Goal: Task Accomplishment & Management: Manage account settings

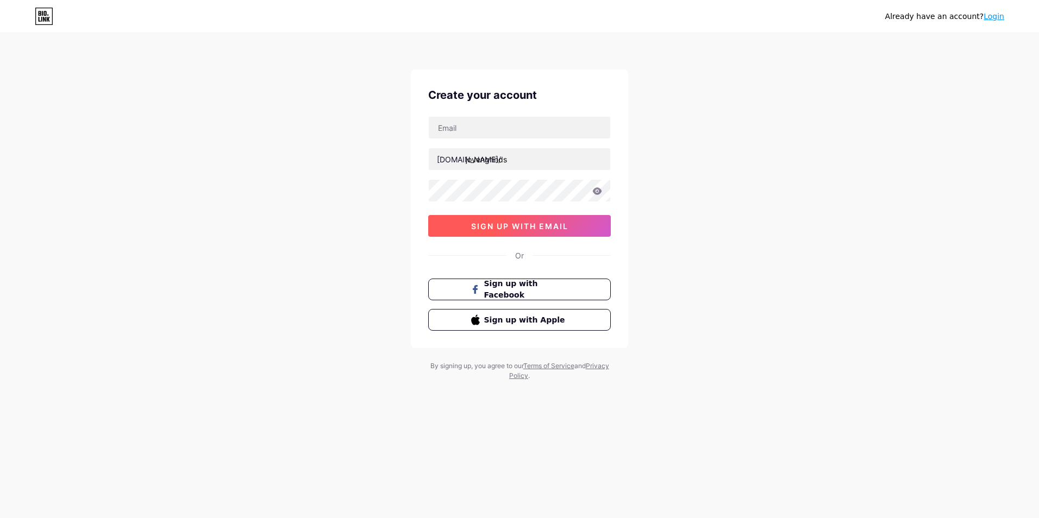
click at [514, 218] on button "sign up with email" at bounding box center [519, 226] width 183 height 22
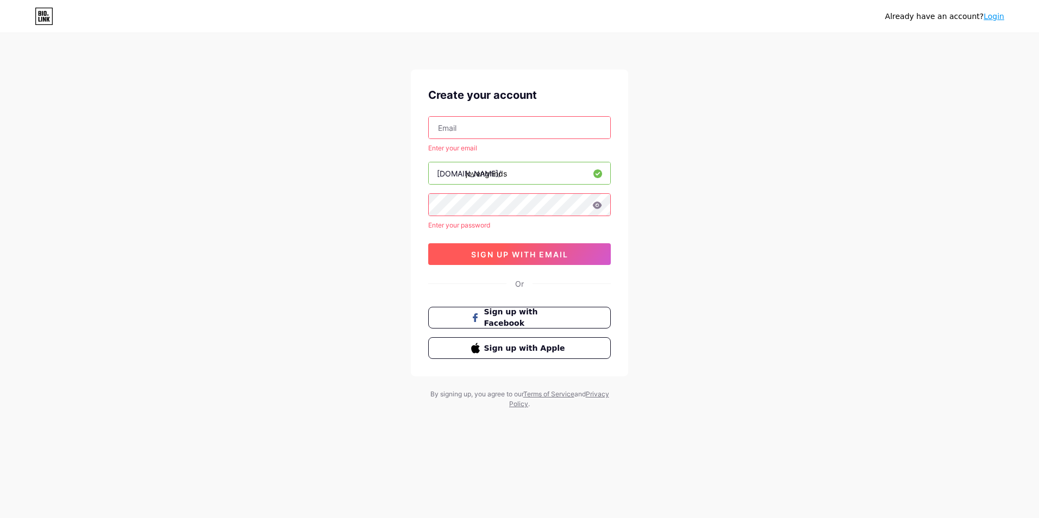
click at [506, 251] on span "sign up with email" at bounding box center [519, 254] width 97 height 9
click at [501, 135] on input "text" at bounding box center [519, 128] width 181 height 22
type input "[EMAIL_ADDRESS][DOMAIN_NAME]"
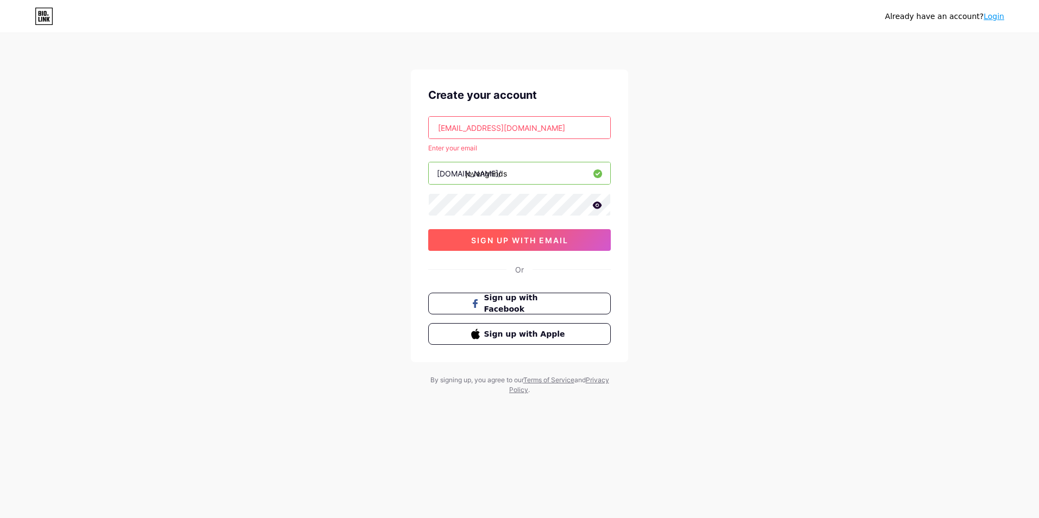
click at [440, 230] on button "sign up with email" at bounding box center [519, 240] width 183 height 22
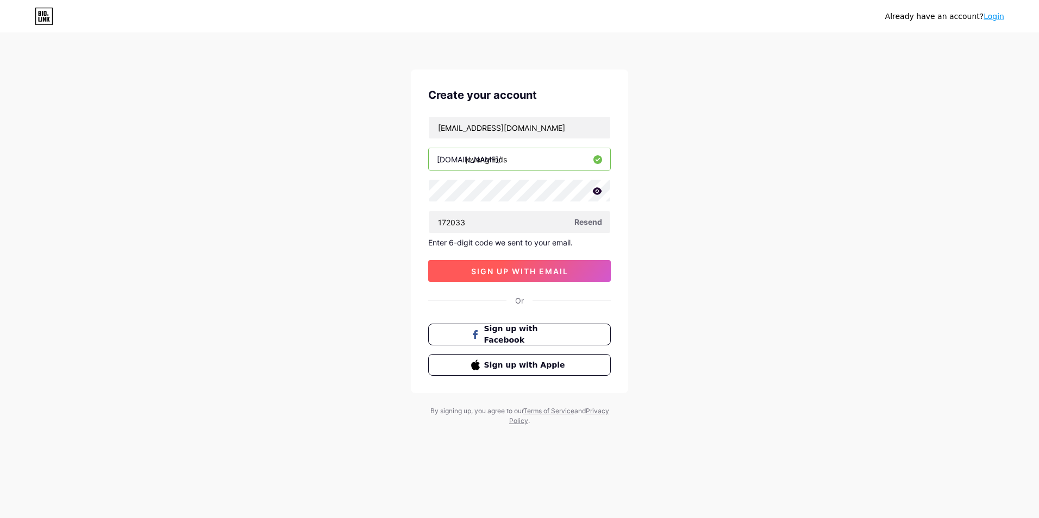
type input "172033"
click at [550, 281] on button "sign up with email" at bounding box center [519, 271] width 183 height 22
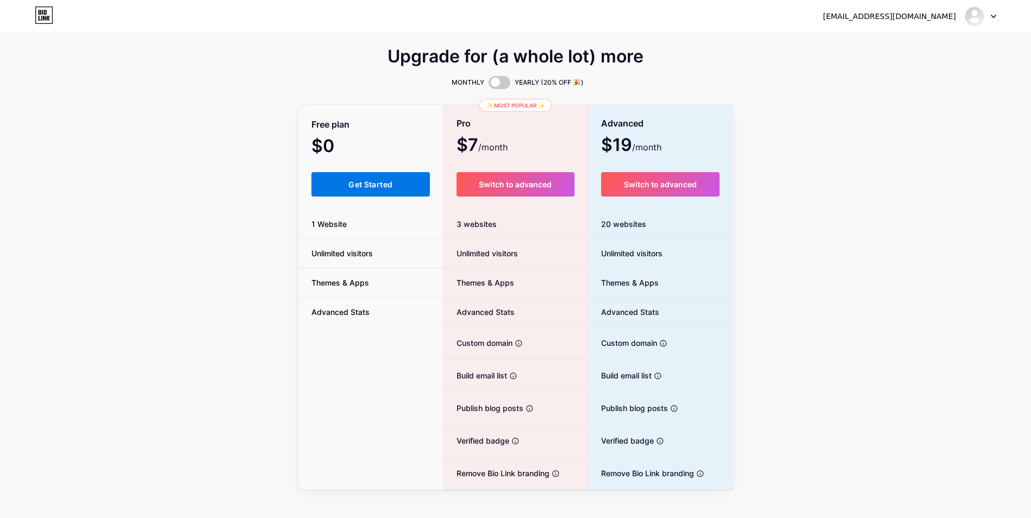
click at [374, 179] on button "Get Started" at bounding box center [370, 184] width 119 height 24
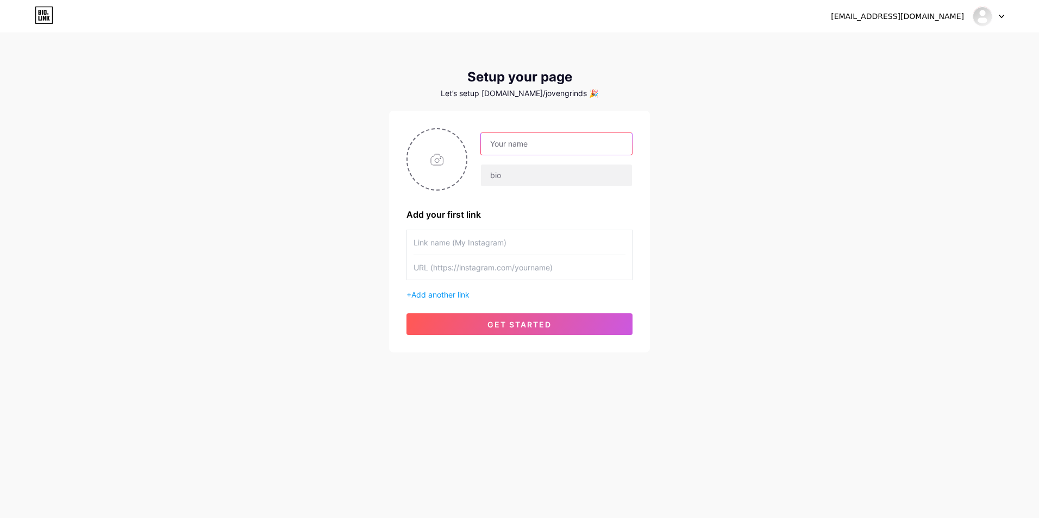
click at [520, 144] on input "text" at bounding box center [556, 144] width 151 height 22
click at [692, 136] on div "[EMAIL_ADDRESS][DOMAIN_NAME] Dashboard Logout Setup your page Let’s setup [DOMA…" at bounding box center [519, 193] width 1039 height 387
click at [536, 148] on input "text" at bounding box center [556, 144] width 151 height 22
type input "[PERSON_NAME] [PERSON_NAME]"
click at [451, 145] on input "file" at bounding box center [436, 159] width 59 height 60
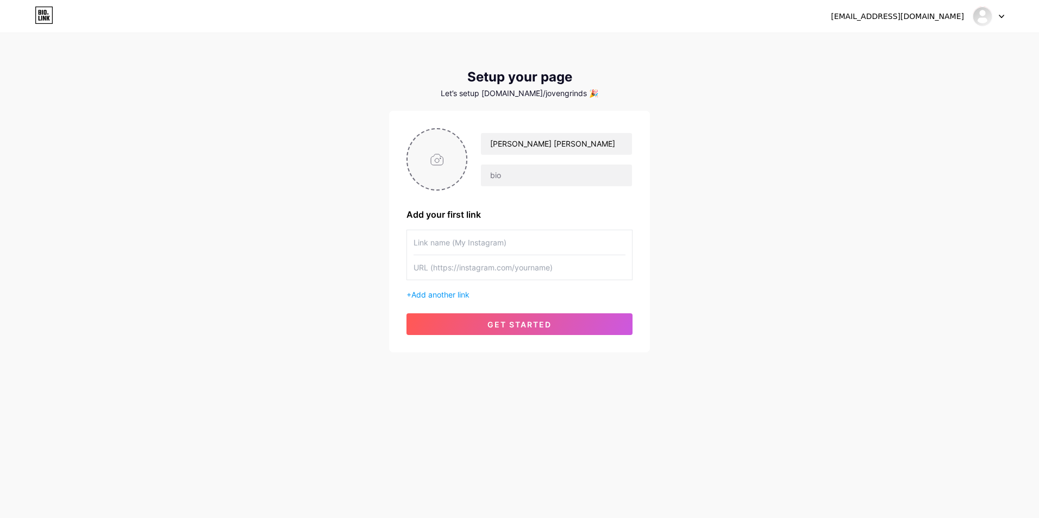
type input "C:\fakepath\472781654_9045948315522729_2633074469059363801_n.jpg"
click at [475, 244] on input "text" at bounding box center [519, 242] width 212 height 24
type input "FB"
click at [481, 268] on input "text" at bounding box center [519, 267] width 212 height 24
paste input "[URL][DOMAIN_NAME]"
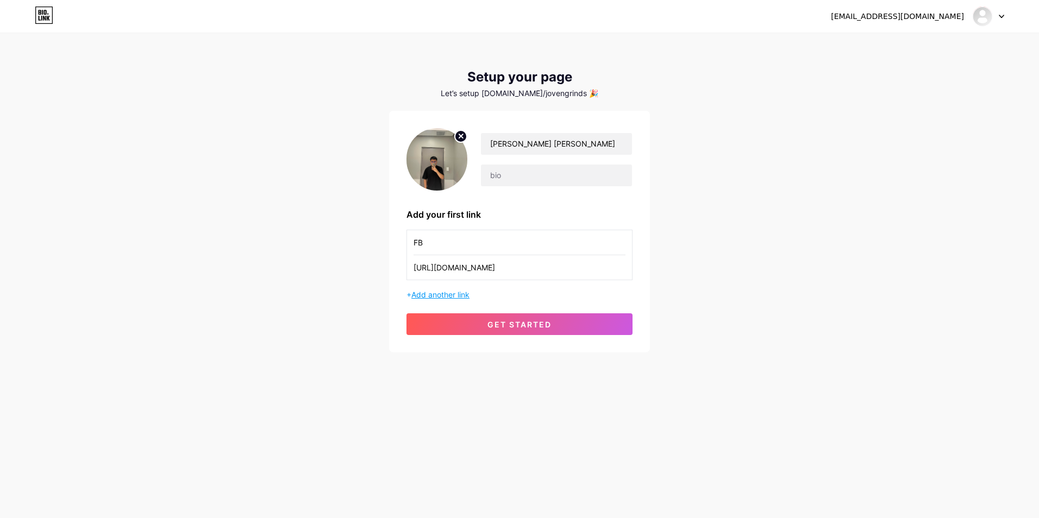
type input "[URL][DOMAIN_NAME]"
click at [445, 296] on span "Add another link" at bounding box center [440, 294] width 58 height 9
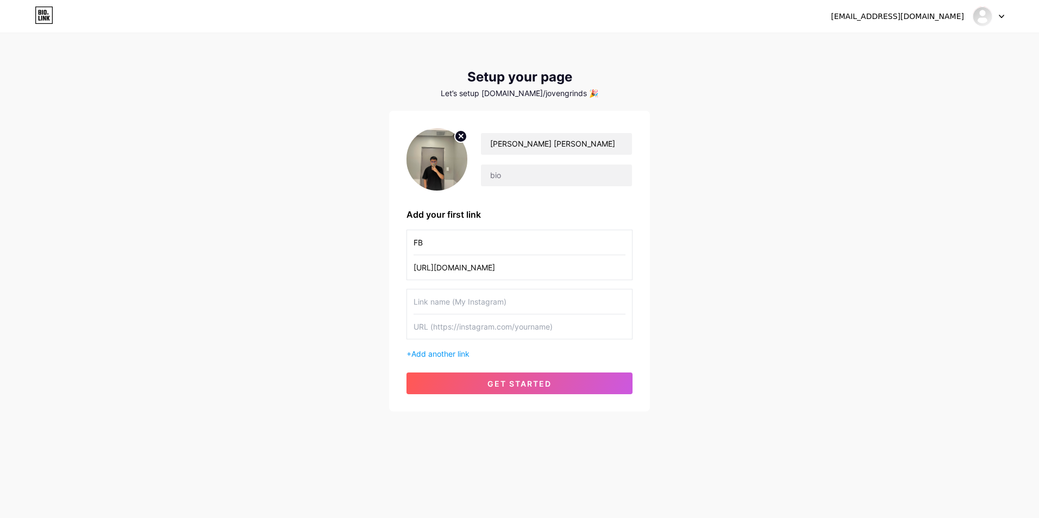
drag, startPoint x: 470, startPoint y: 303, endPoint x: 472, endPoint y: 296, distance: 6.7
click at [469, 303] on input "text" at bounding box center [519, 302] width 212 height 24
type input "BUSINESS PAGE"
click at [467, 329] on input "text" at bounding box center [519, 327] width 212 height 24
paste input "[URL][DOMAIN_NAME]"
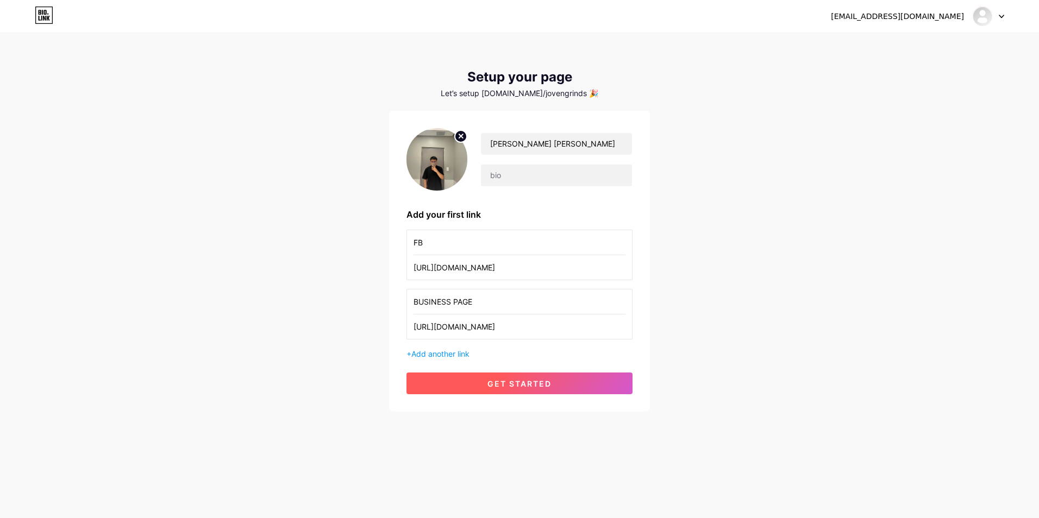
type input "[URL][DOMAIN_NAME]"
click at [539, 380] on span "get started" at bounding box center [519, 383] width 64 height 9
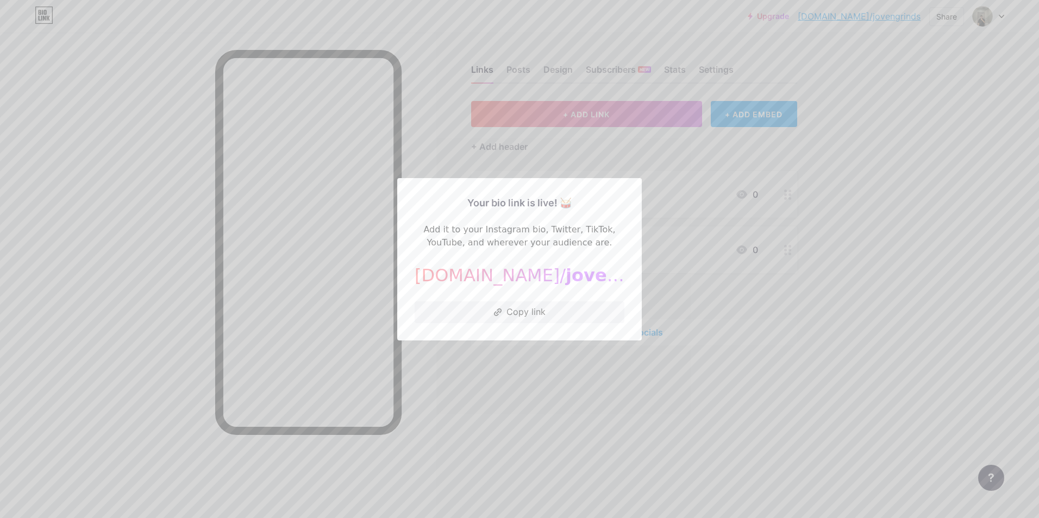
click at [558, 384] on div at bounding box center [519, 259] width 1039 height 518
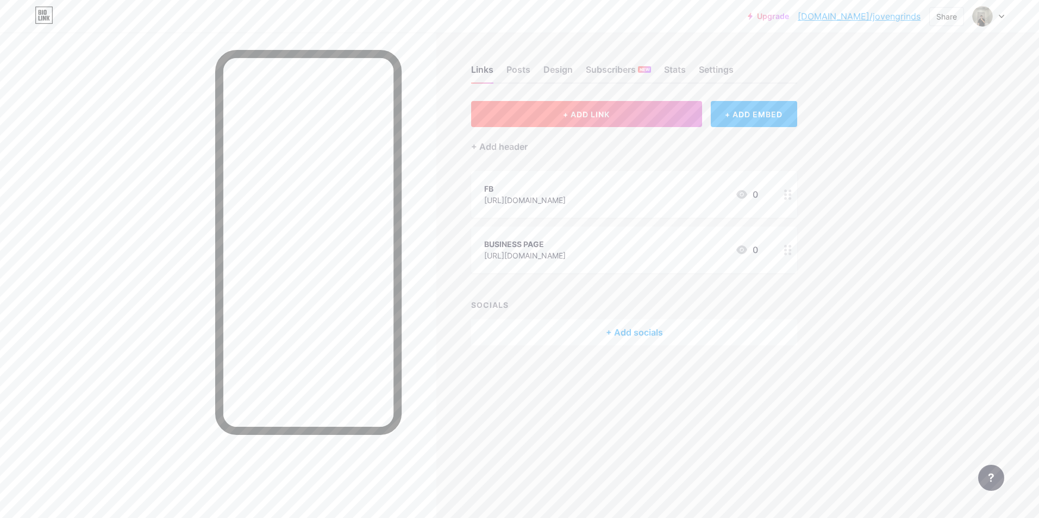
click at [607, 117] on span "+ ADD LINK" at bounding box center [586, 114] width 47 height 9
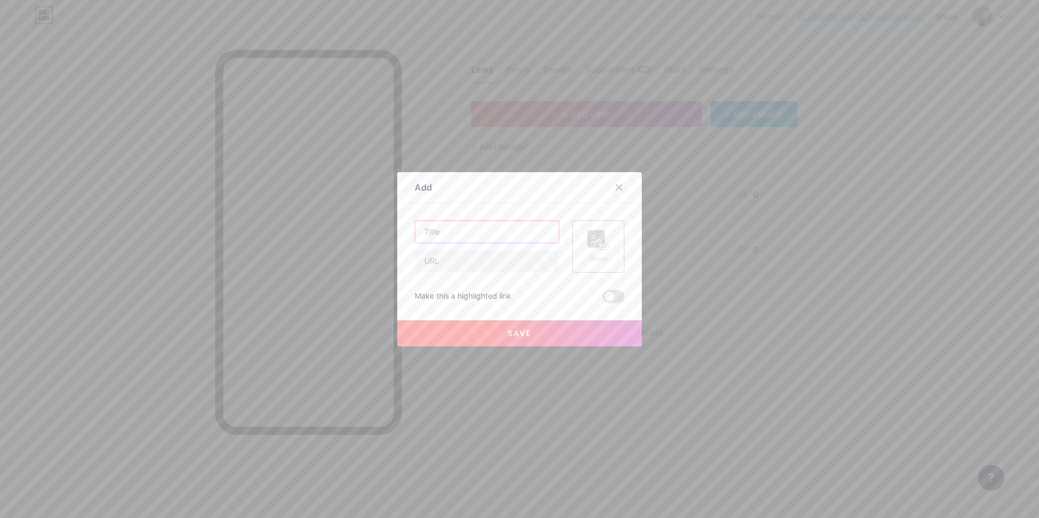
click at [515, 226] on input "text" at bounding box center [486, 232] width 143 height 22
click at [463, 233] on input "text" at bounding box center [486, 232] width 143 height 22
type input "H"
type input "HUMAN MADE SOCKS"
click at [497, 264] on input "text" at bounding box center [486, 261] width 143 height 22
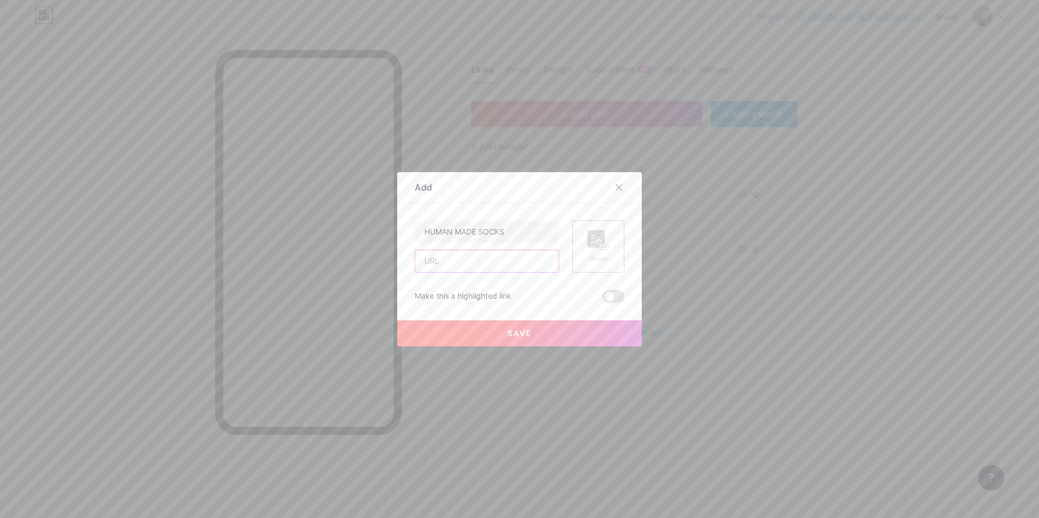
click at [486, 260] on input "text" at bounding box center [486, 261] width 143 height 22
paste input "[URL][DOMAIN_NAME]"
click at [531, 263] on input "[URL][DOMAIN_NAME]" at bounding box center [486, 261] width 143 height 22
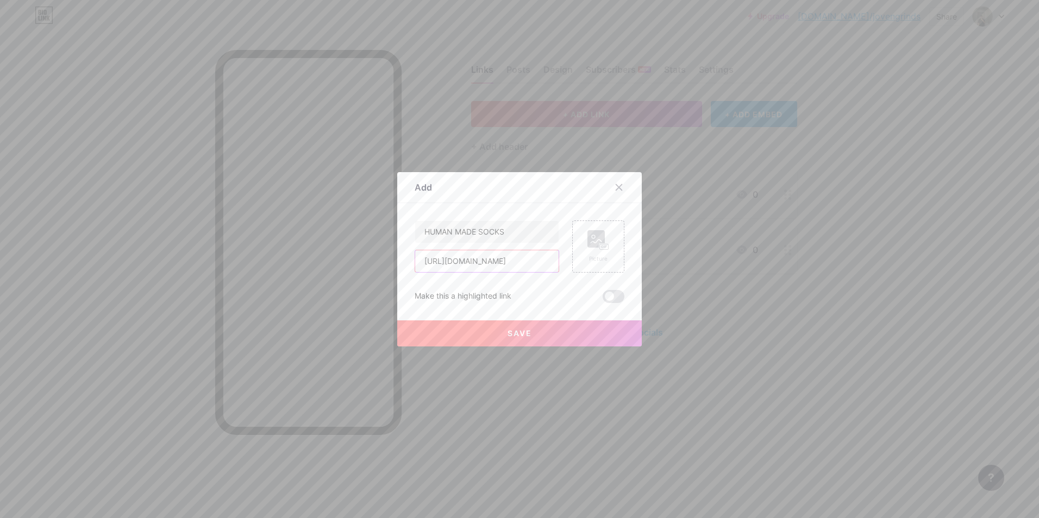
click at [531, 263] on input "[URL][DOMAIN_NAME]" at bounding box center [486, 261] width 143 height 22
paste input "share/p/16tCUqE82R/"
type input "[URL][DOMAIN_NAME]"
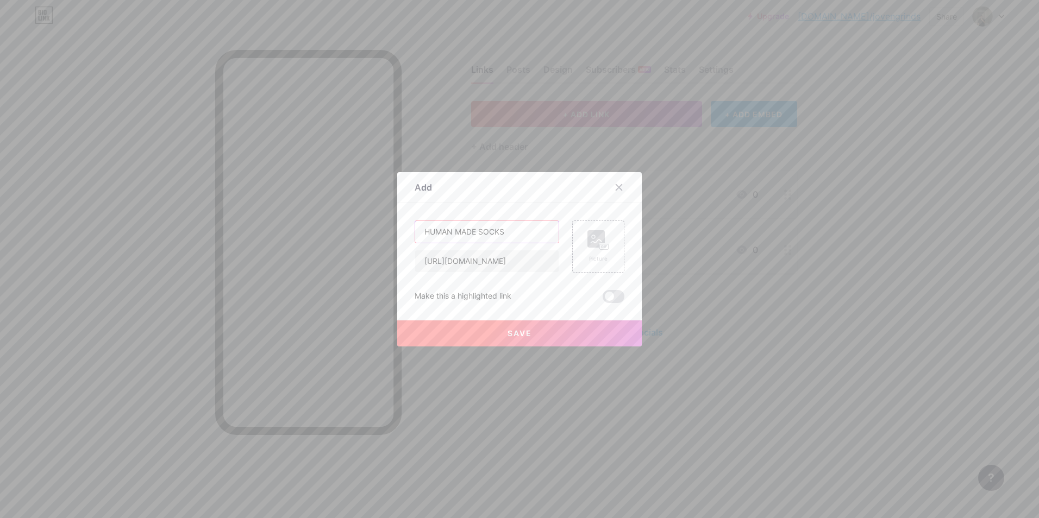
click at [513, 236] on input "HUMAN MADE SOCKS" at bounding box center [486, 232] width 143 height 22
type input "HUMAN MADE SOCKS (V1 AND V2)"
click at [592, 238] on circle at bounding box center [593, 236] width 3 height 3
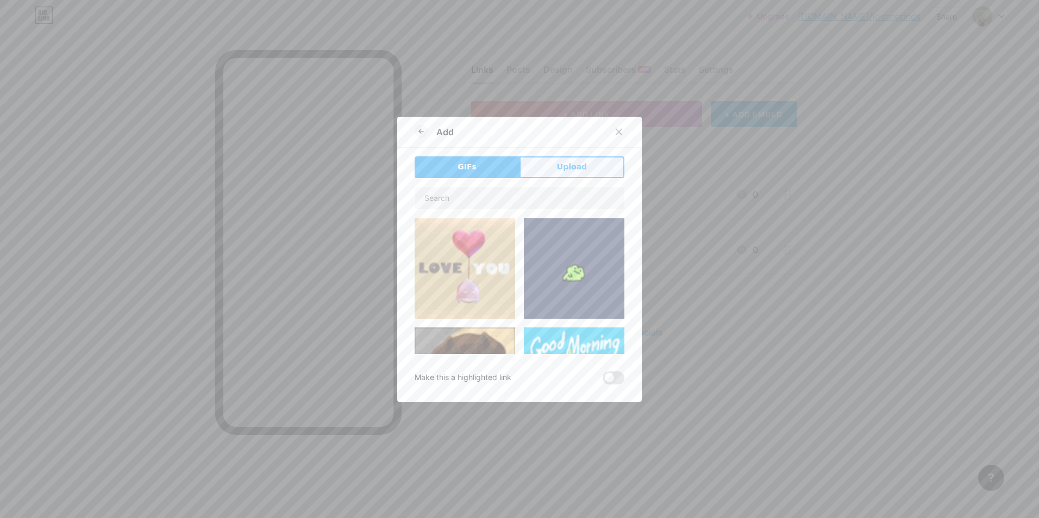
click at [559, 172] on span "Upload" at bounding box center [572, 166] width 30 height 11
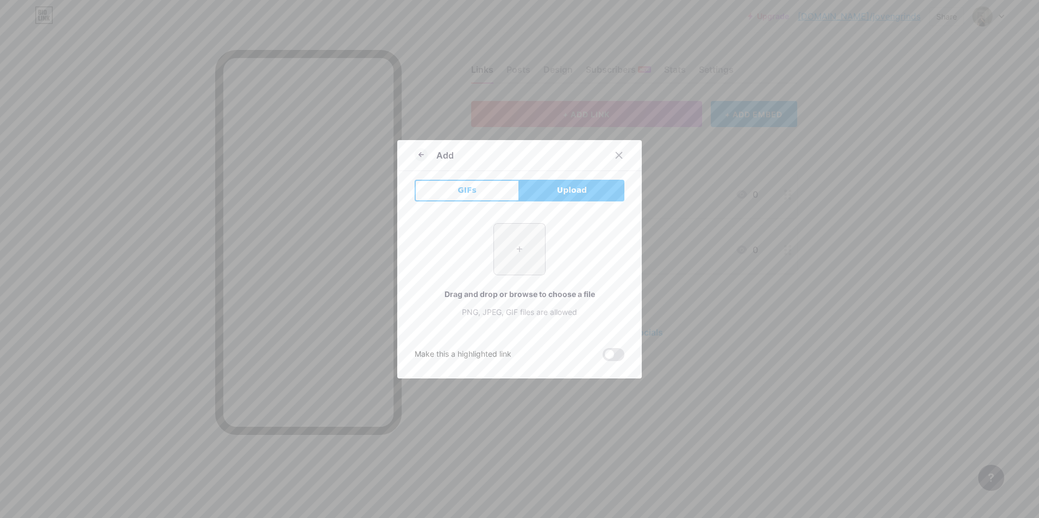
click at [509, 255] on input "file" at bounding box center [519, 249] width 51 height 51
type input "C:\fakepath\image_2025-08-17_14-54-48.png"
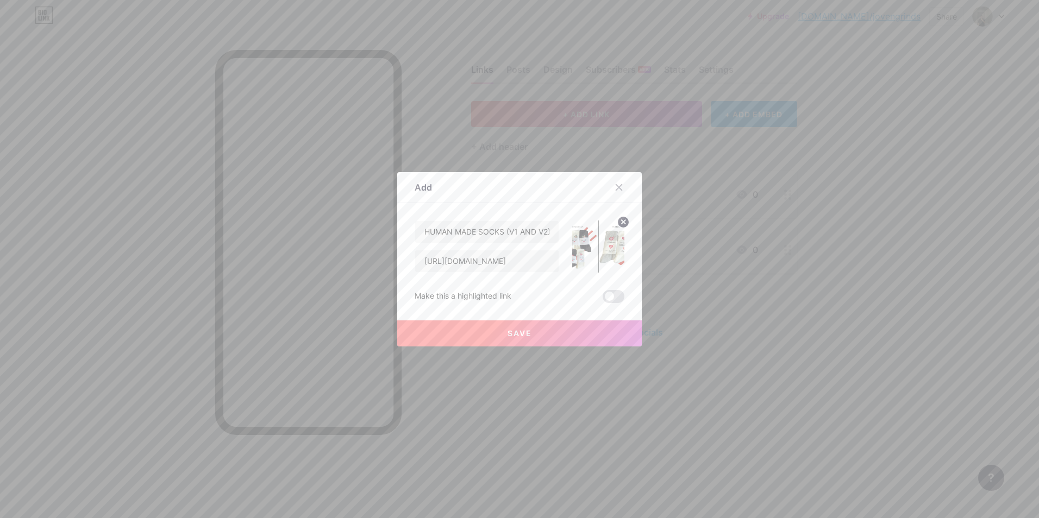
click at [546, 335] on button "Save" at bounding box center [519, 334] width 244 height 26
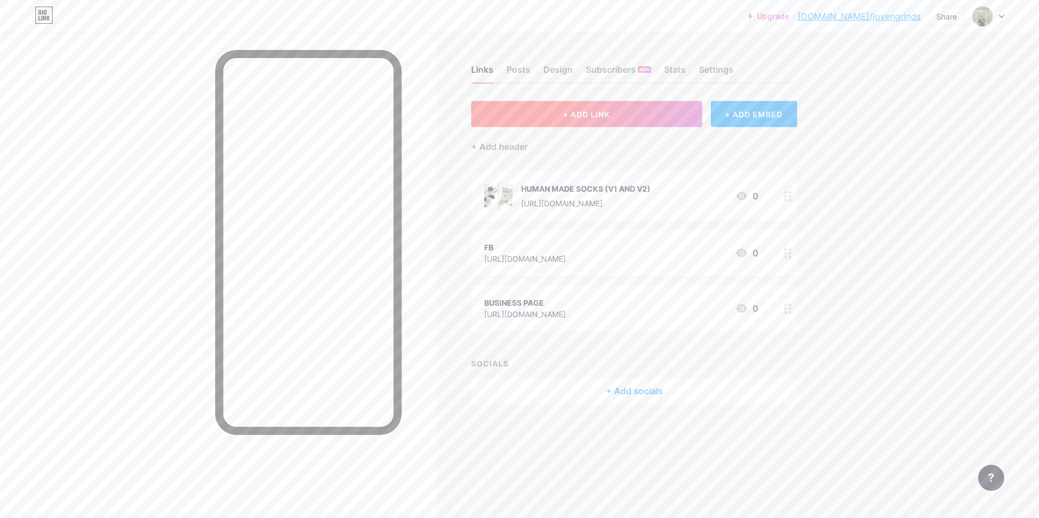
click at [574, 122] on button "+ ADD LINK" at bounding box center [586, 114] width 231 height 26
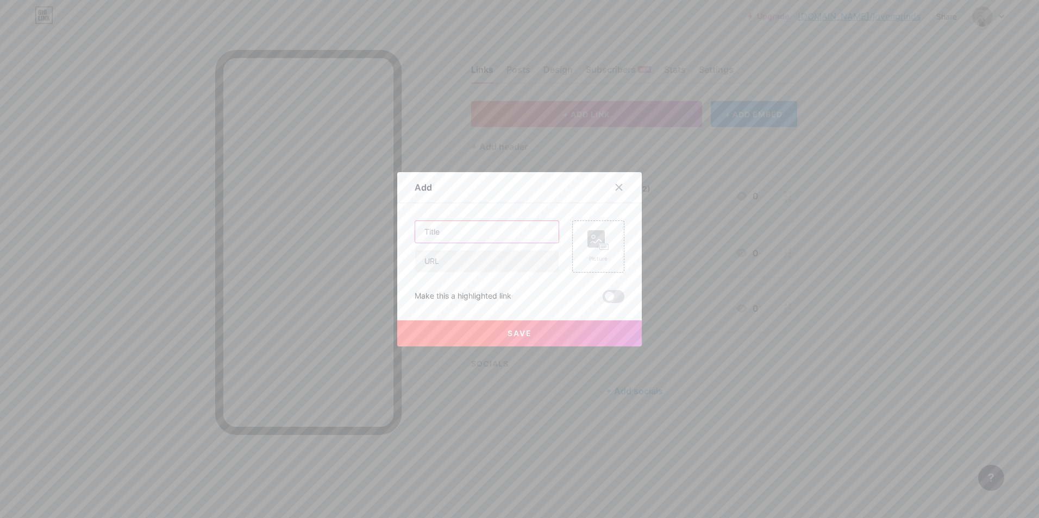
click at [541, 233] on input "text" at bounding box center [486, 232] width 143 height 22
type input "AMI SOCKS (V1 AND V2)"
click at [522, 262] on input "text" at bounding box center [486, 261] width 143 height 22
paste input "[URL][DOMAIN_NAME]"
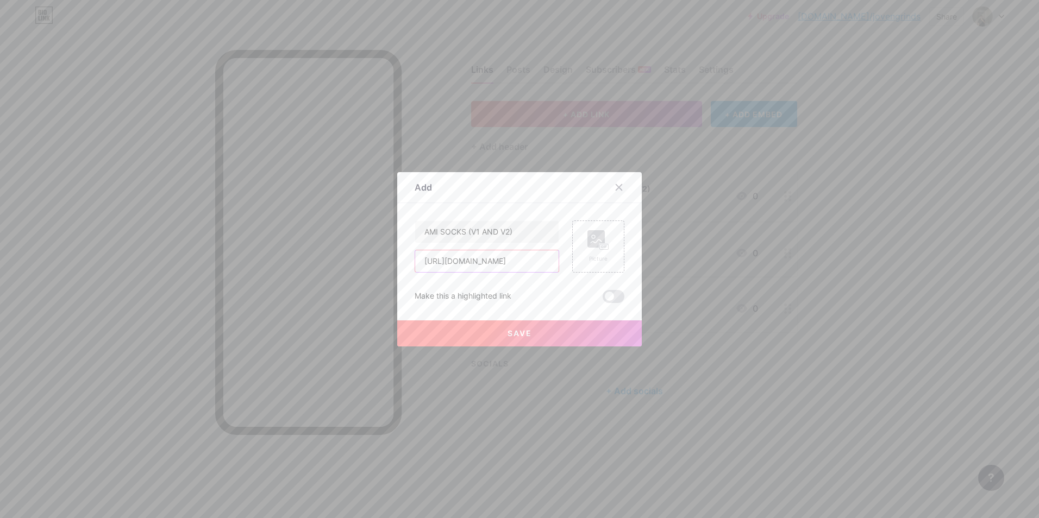
type input "[URL][DOMAIN_NAME]"
click at [588, 242] on rect at bounding box center [595, 238] width 17 height 17
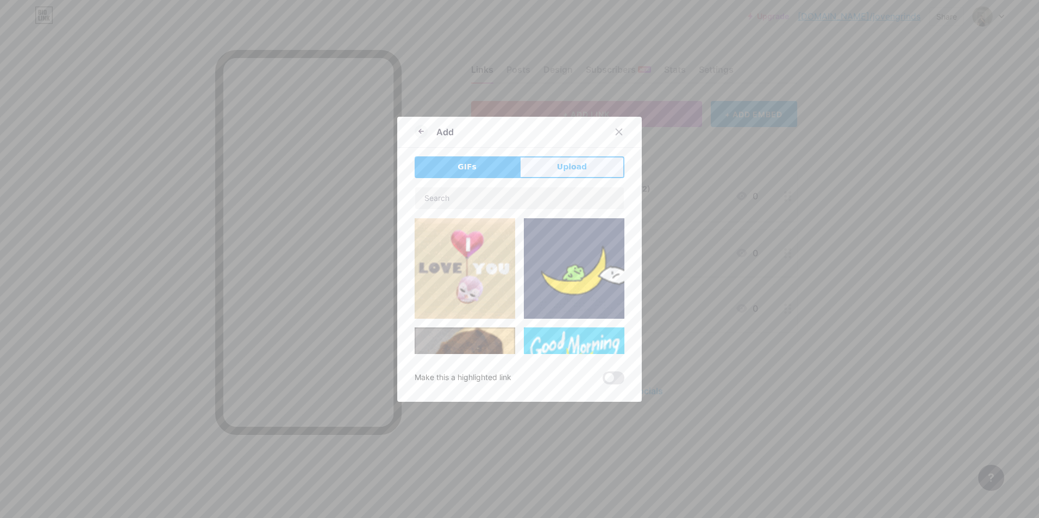
click at [568, 167] on span "Upload" at bounding box center [572, 166] width 30 height 11
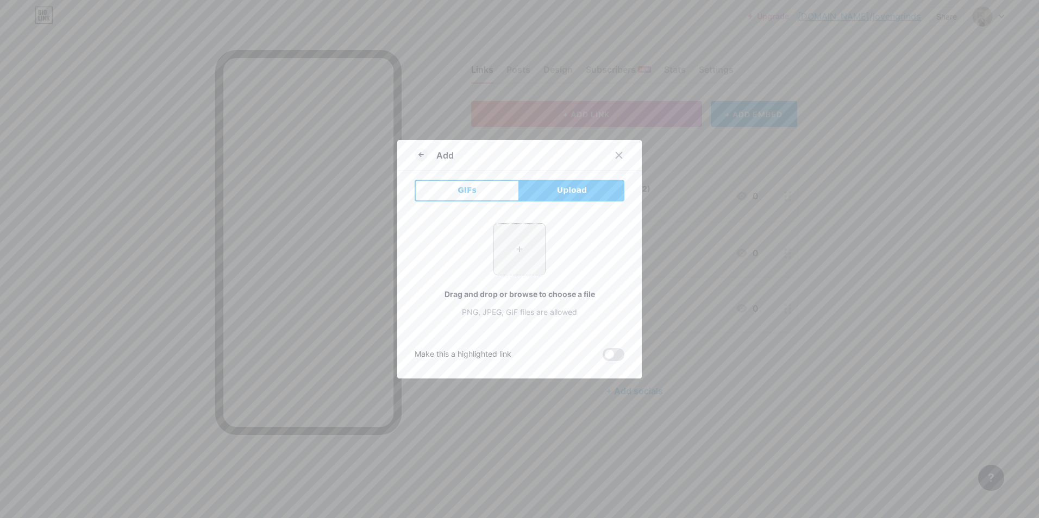
click at [522, 244] on input "file" at bounding box center [519, 249] width 51 height 51
type input "C:\fakepath\image_2025-08-17_14-56-13.png"
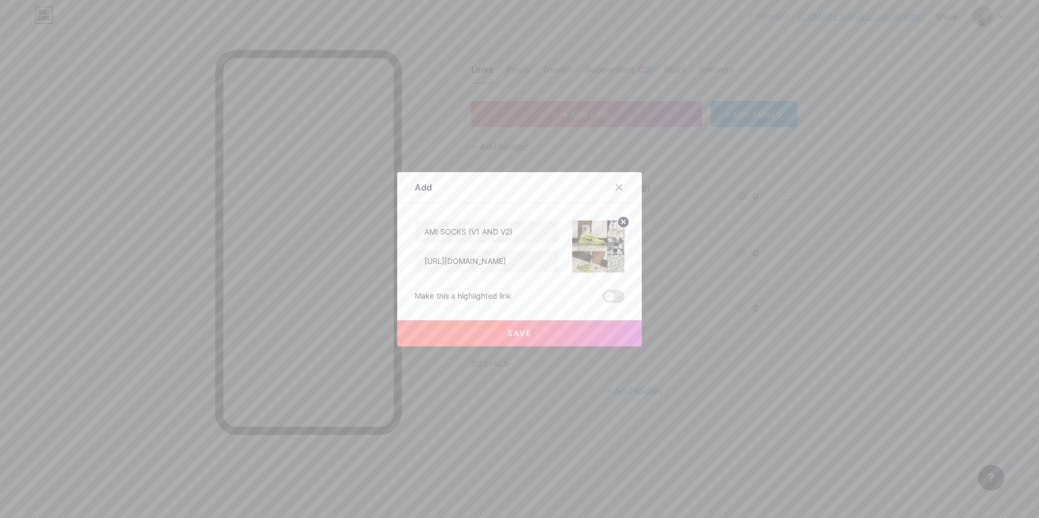
click at [549, 337] on button "Save" at bounding box center [519, 334] width 244 height 26
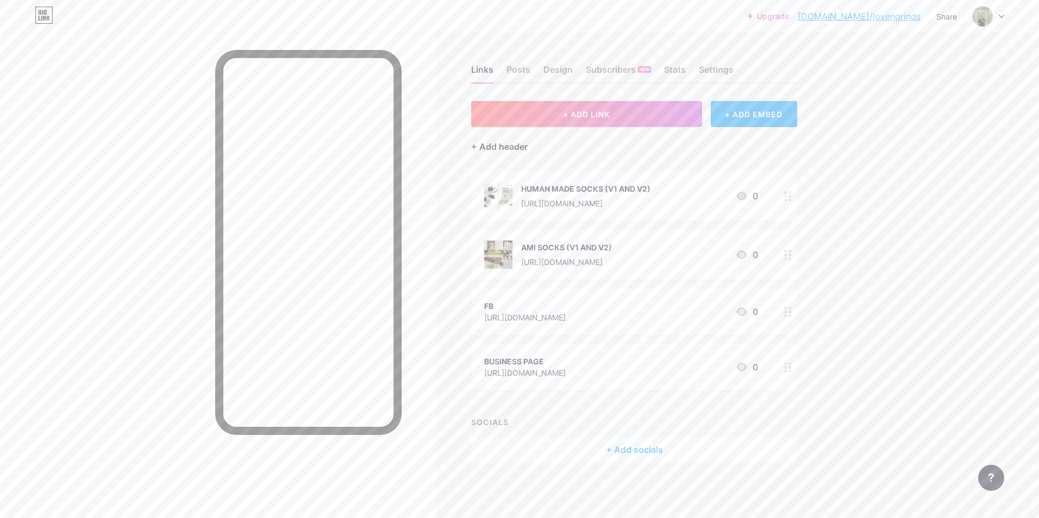
click at [511, 147] on div "+ Add header" at bounding box center [499, 146] width 56 height 13
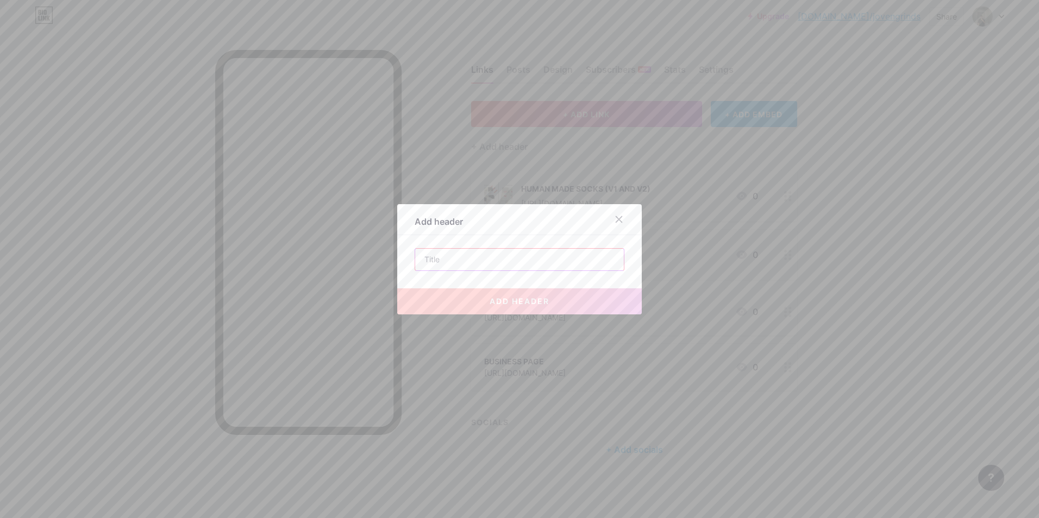
click at [566, 255] on input "text" at bounding box center [519, 260] width 209 height 22
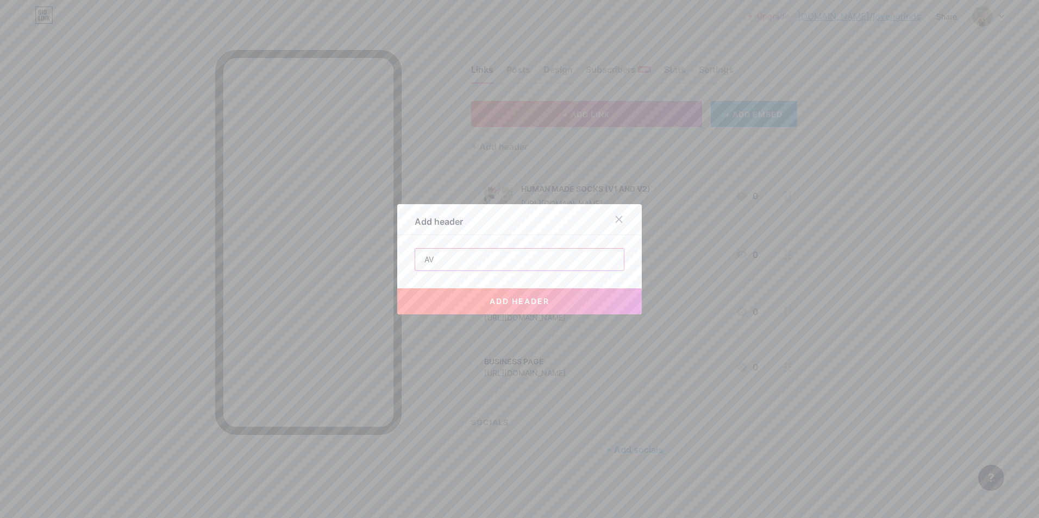
type input "A"
paste input "❤️"
type input "WELCOME. PILI [PERSON_NAME] BOSS ❤️"
click at [527, 299] on span "add header" at bounding box center [519, 301] width 60 height 9
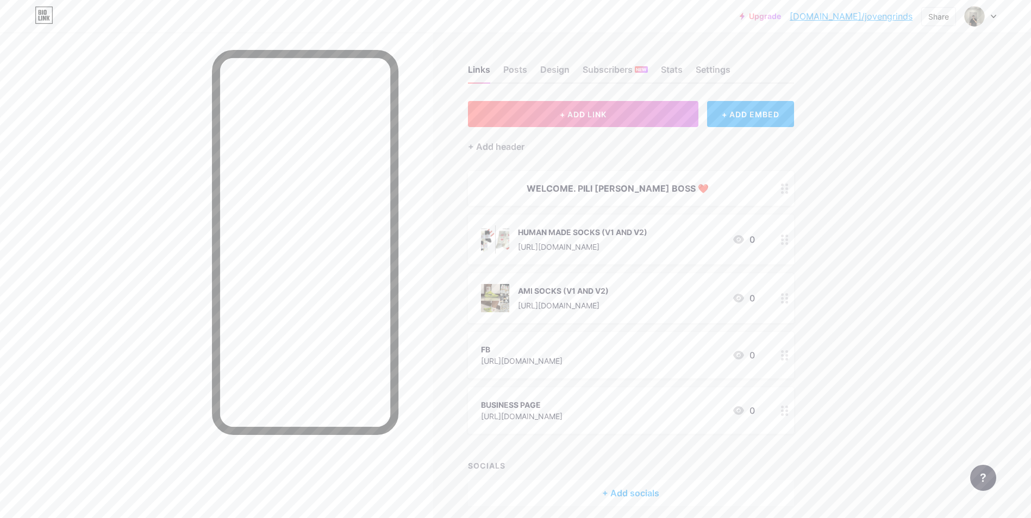
click at [833, 266] on div "Links Posts Design Subscribers NEW Stats Settings + ADD LINK + ADD EMBED + Add …" at bounding box center [419, 297] width 839 height 528
click at [587, 111] on span "+ ADD LINK" at bounding box center [583, 114] width 47 height 9
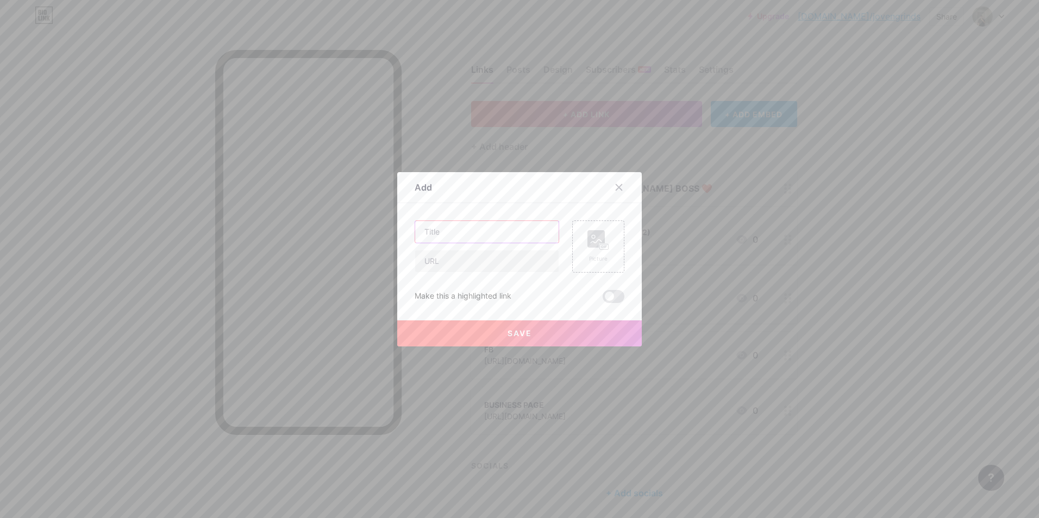
click at [524, 227] on input "text" at bounding box center [486, 232] width 143 height 22
type input "HUMAN MADE FOOTSOCKS GIFT PACK (5PAIRS/BOX)"
click at [492, 253] on input "text" at bounding box center [486, 261] width 143 height 22
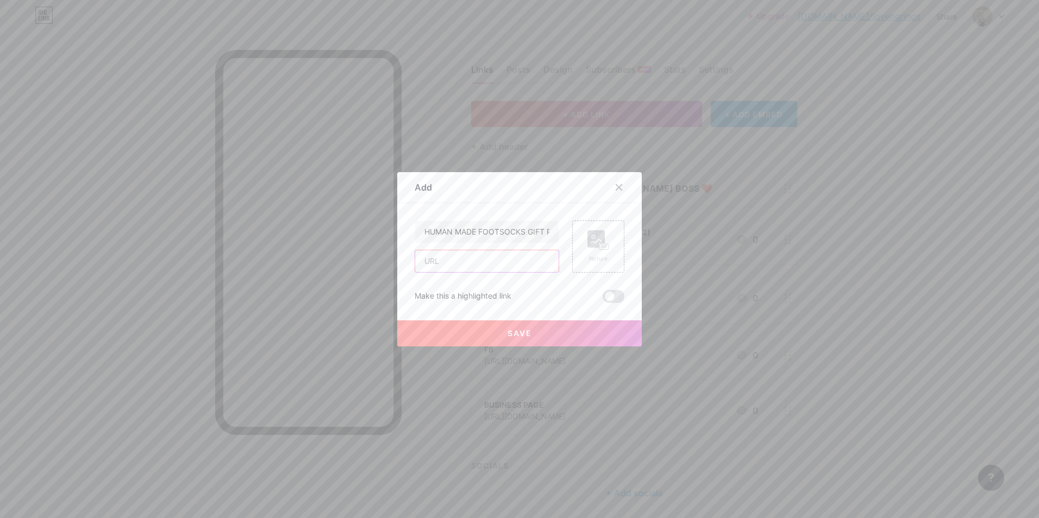
click at [535, 260] on input "text" at bounding box center [486, 261] width 143 height 22
paste input "[URL][DOMAIN_NAME]"
type input "[URL][DOMAIN_NAME]"
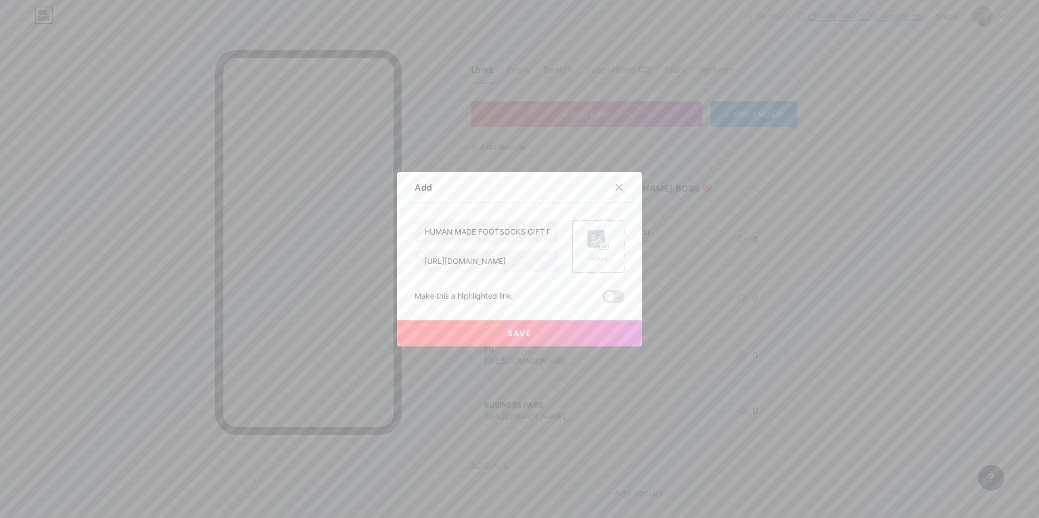
click at [588, 253] on div "Picture" at bounding box center [598, 246] width 22 height 33
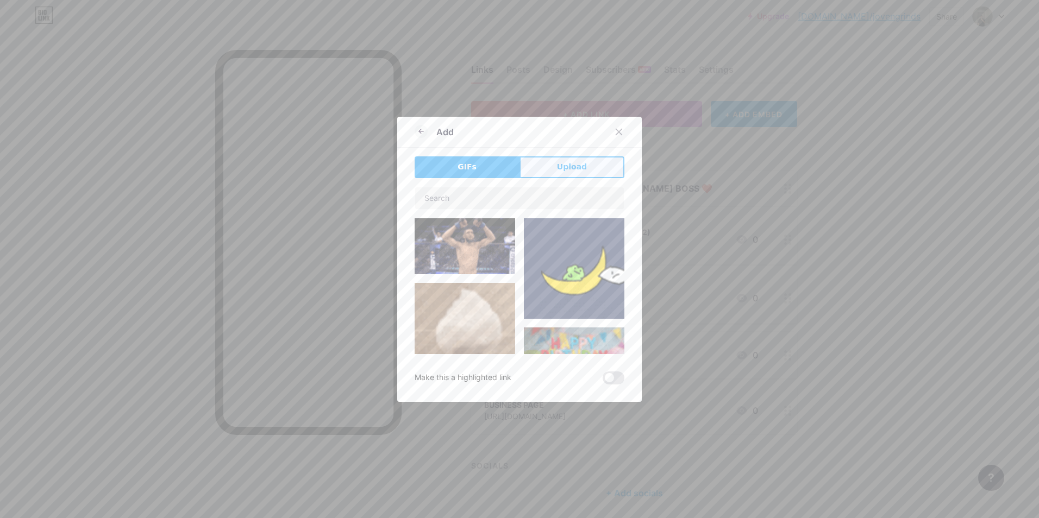
click at [557, 172] on span "Upload" at bounding box center [572, 166] width 30 height 11
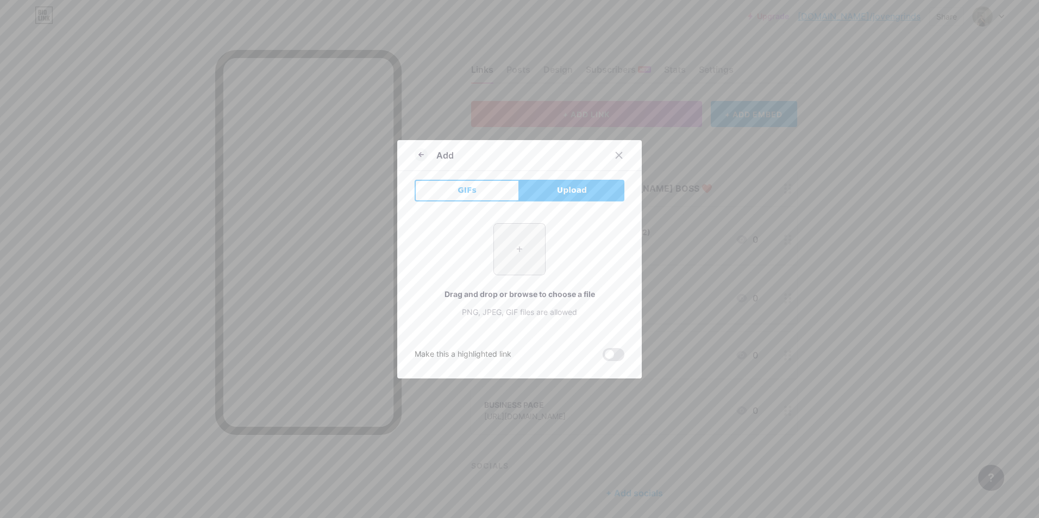
click at [512, 238] on input "file" at bounding box center [519, 249] width 51 height 51
type input "C:\fakepath\image_2025-08-17_14-57-55.png"
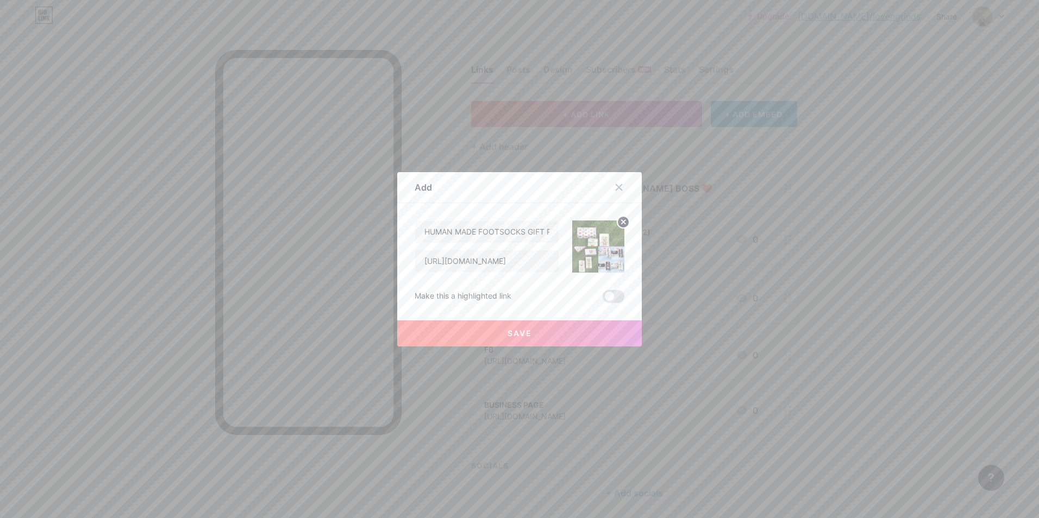
click at [523, 331] on span "Save" at bounding box center [519, 333] width 24 height 9
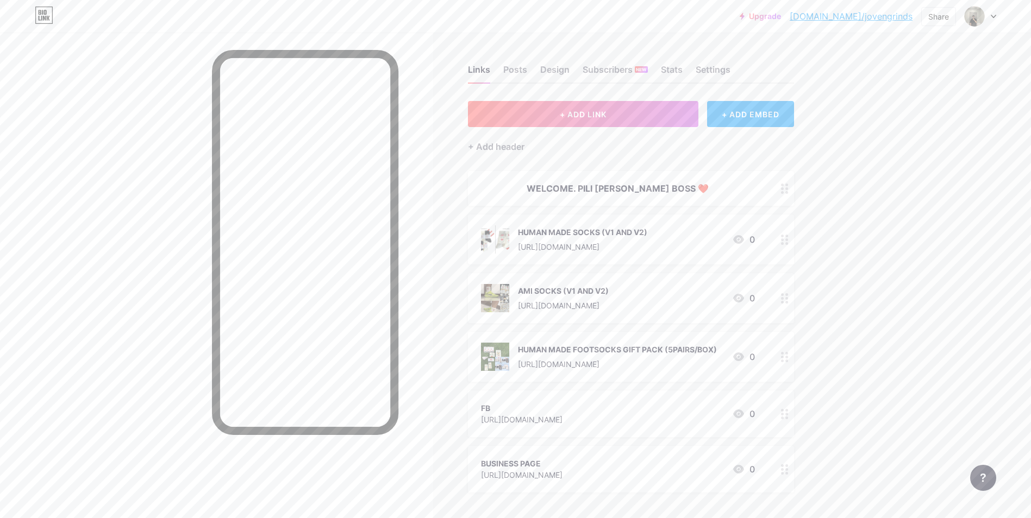
click at [578, 300] on div "[URL][DOMAIN_NAME]" at bounding box center [563, 305] width 91 height 11
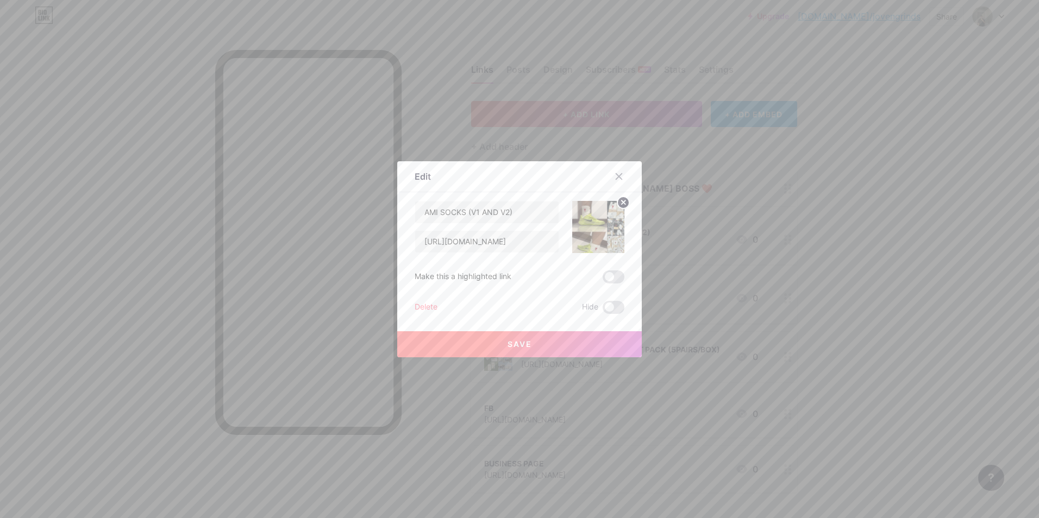
click at [901, 249] on div at bounding box center [519, 259] width 1039 height 518
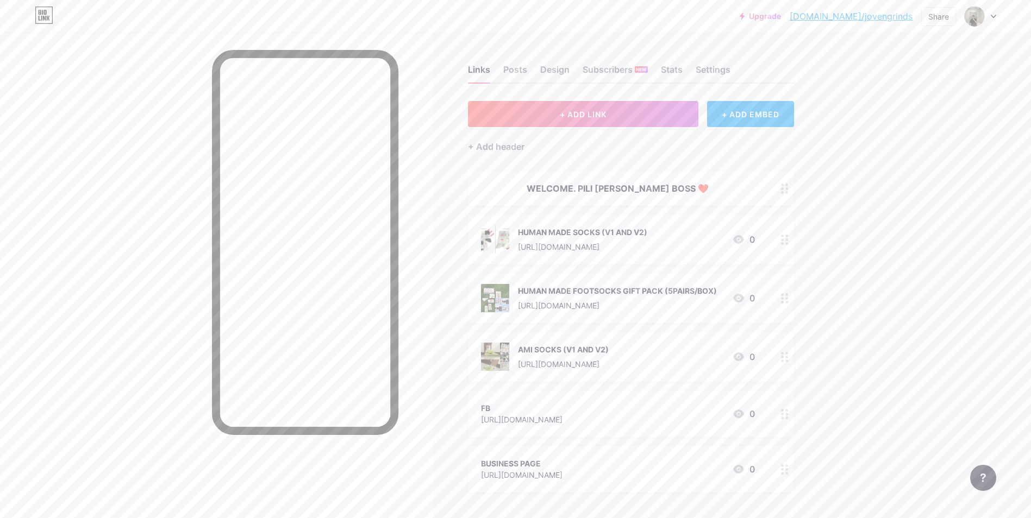
click at [562, 403] on div "FB" at bounding box center [521, 408] width 81 height 11
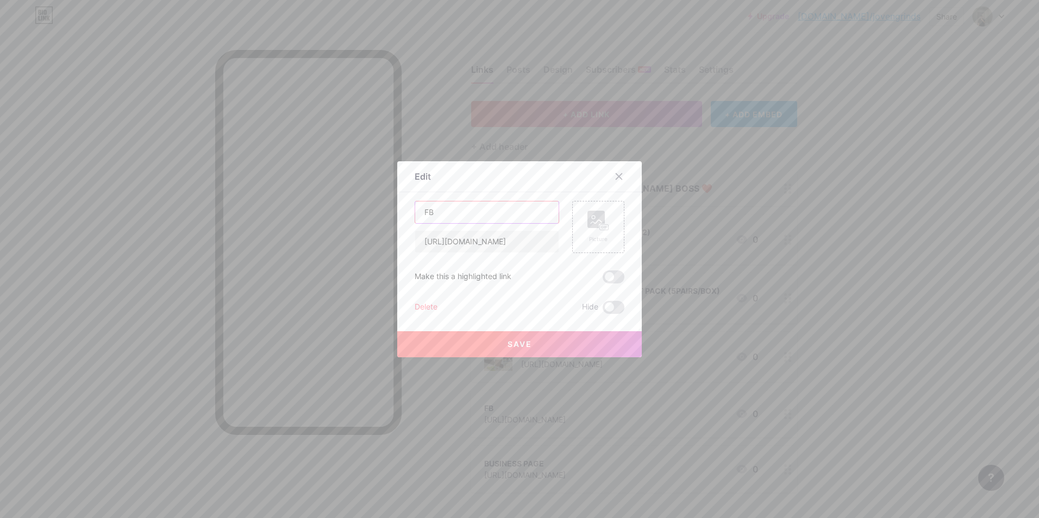
click at [480, 207] on input "FB" at bounding box center [486, 213] width 143 height 22
click at [480, 209] on input "FB" at bounding box center [486, 213] width 143 height 22
type input "MAIN ACCOUNT"
click at [519, 345] on span "Save" at bounding box center [519, 344] width 24 height 9
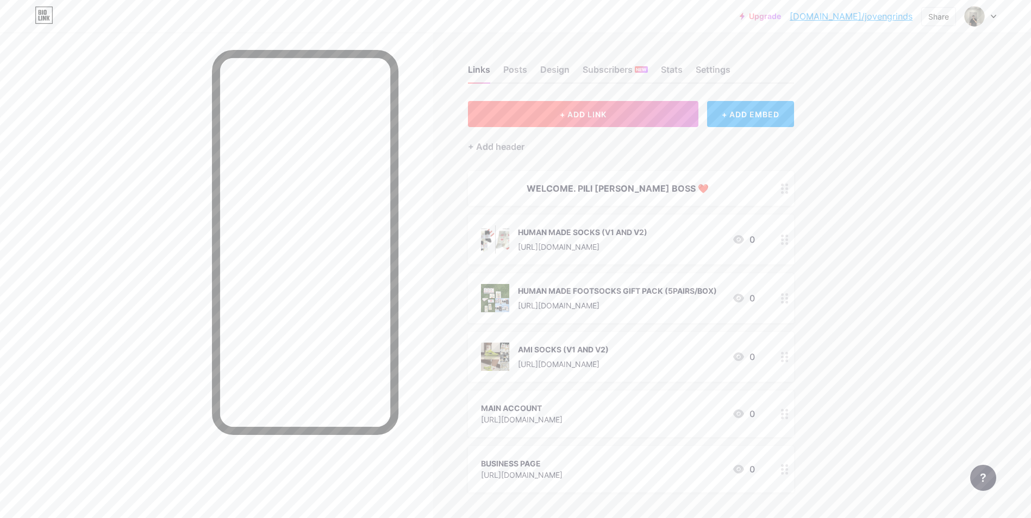
click at [576, 115] on span "+ ADD LINK" at bounding box center [583, 114] width 47 height 9
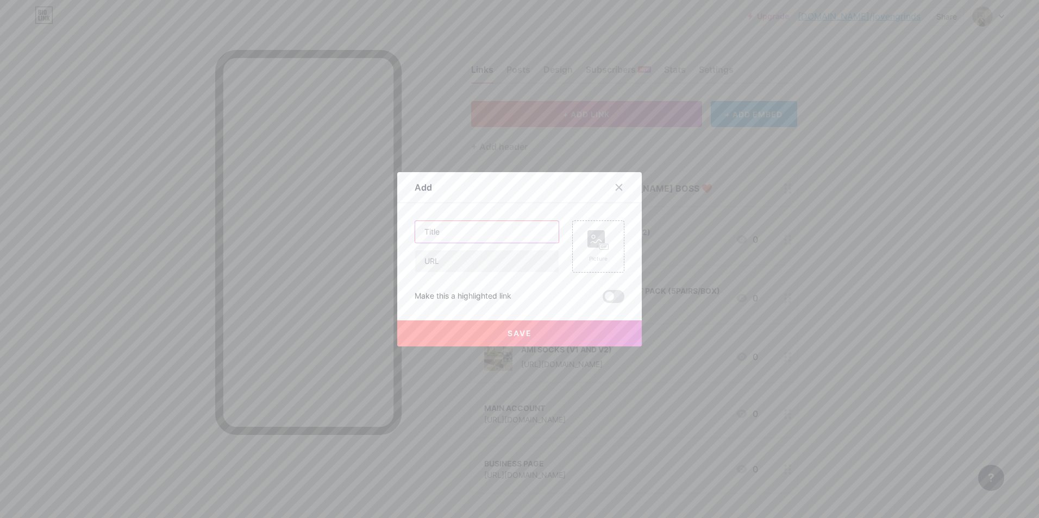
click at [480, 234] on input "text" at bounding box center [486, 232] width 143 height 22
type input "HUMAN MADE SOCKS (EMBROIDERY ERRORS)"
click at [468, 262] on input "text" at bounding box center [486, 261] width 143 height 22
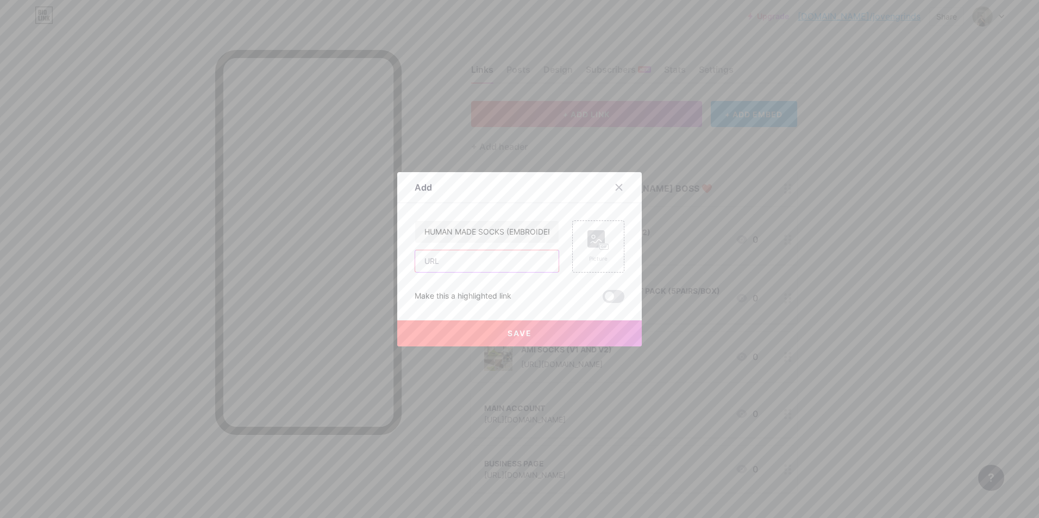
paste input "[URL][DOMAIN_NAME]"
type input "[URL][DOMAIN_NAME]"
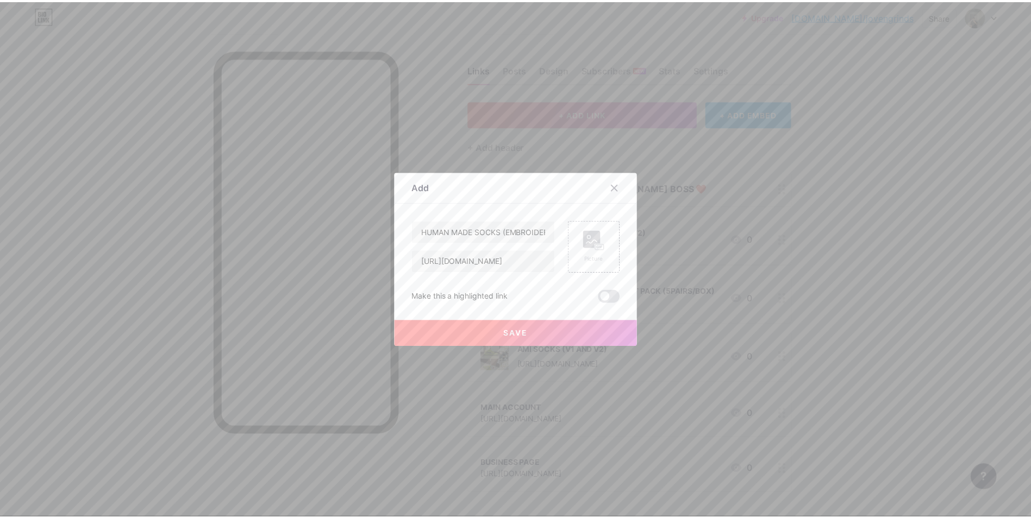
scroll to position [0, 0]
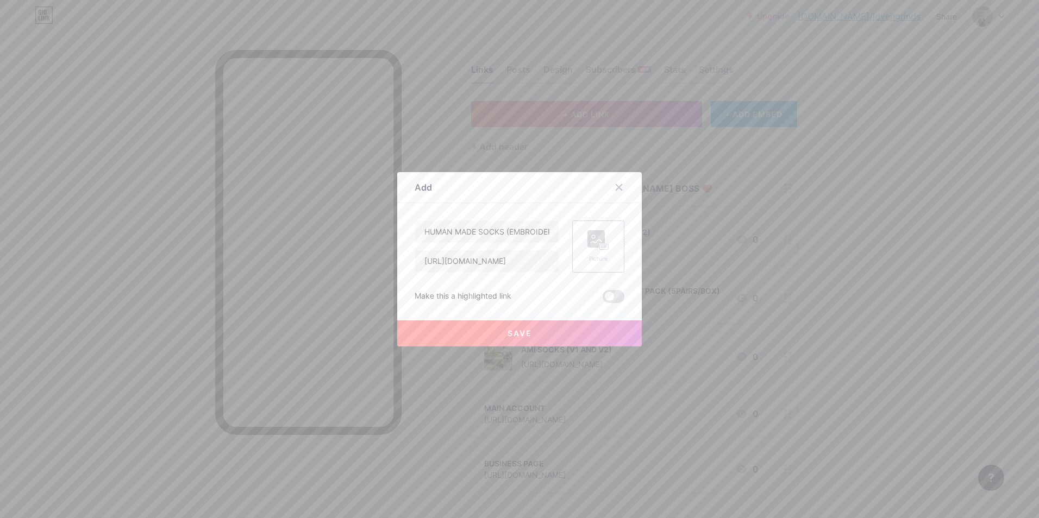
click at [593, 261] on div "Picture" at bounding box center [598, 259] width 22 height 8
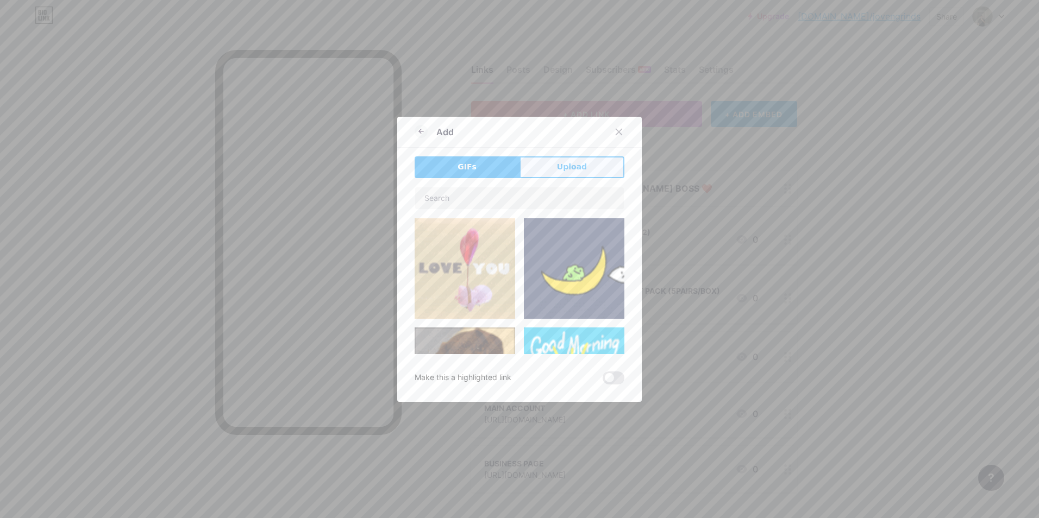
click at [555, 160] on button "Upload" at bounding box center [571, 167] width 105 height 22
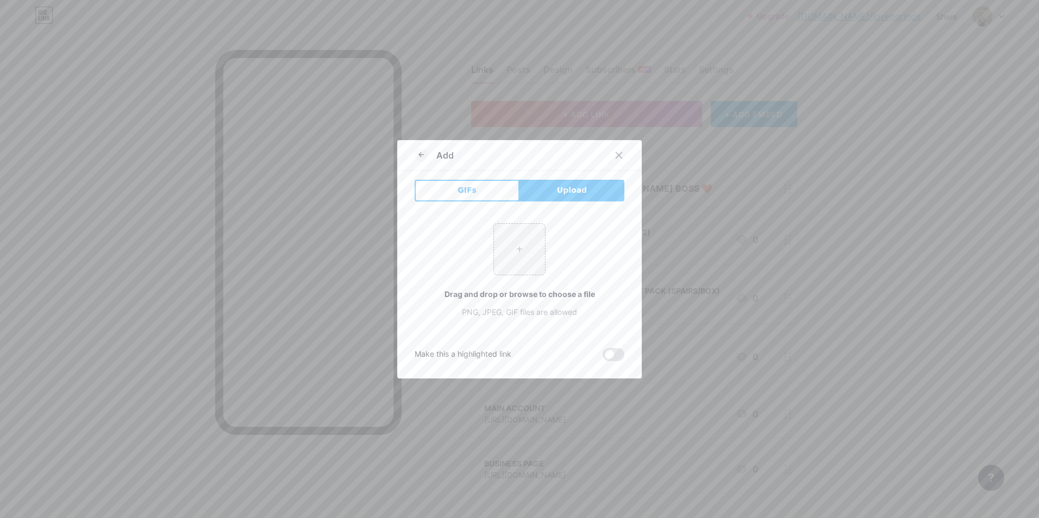
click at [824, 207] on div at bounding box center [519, 259] width 1039 height 518
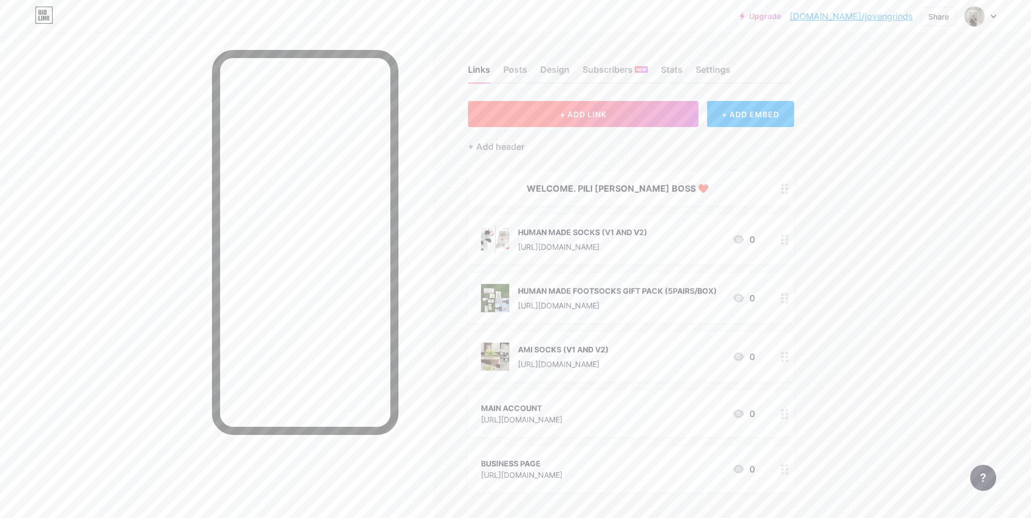
click at [631, 112] on button "+ ADD LINK" at bounding box center [583, 114] width 231 height 26
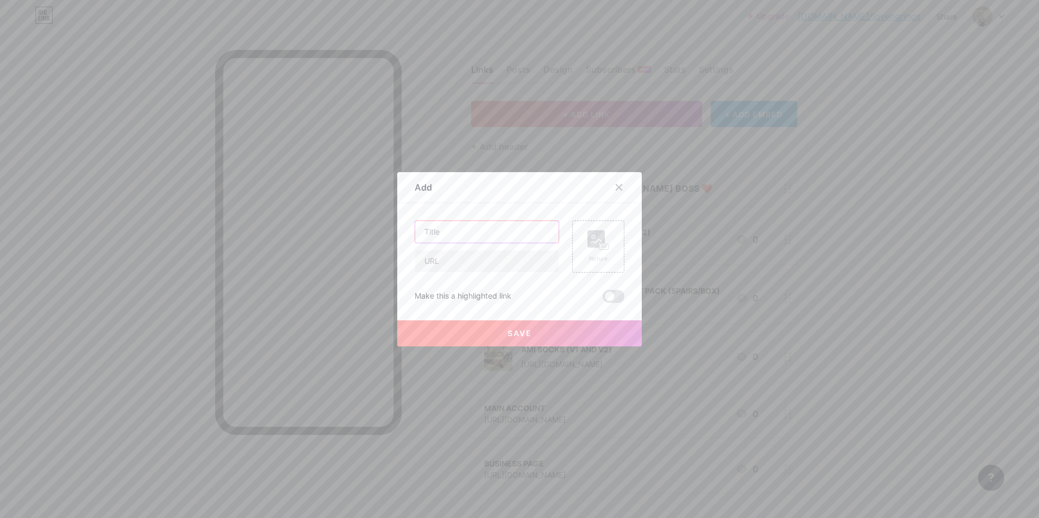
click at [510, 233] on input "text" at bounding box center [486, 232] width 143 height 22
click at [616, 187] on icon at bounding box center [619, 187] width 6 height 6
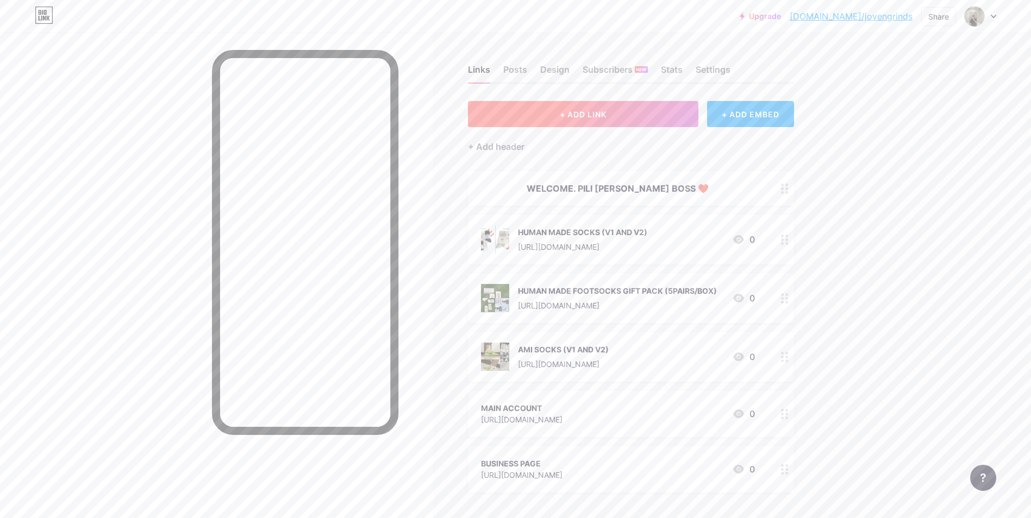
click at [595, 123] on button "+ ADD LINK" at bounding box center [583, 114] width 231 height 26
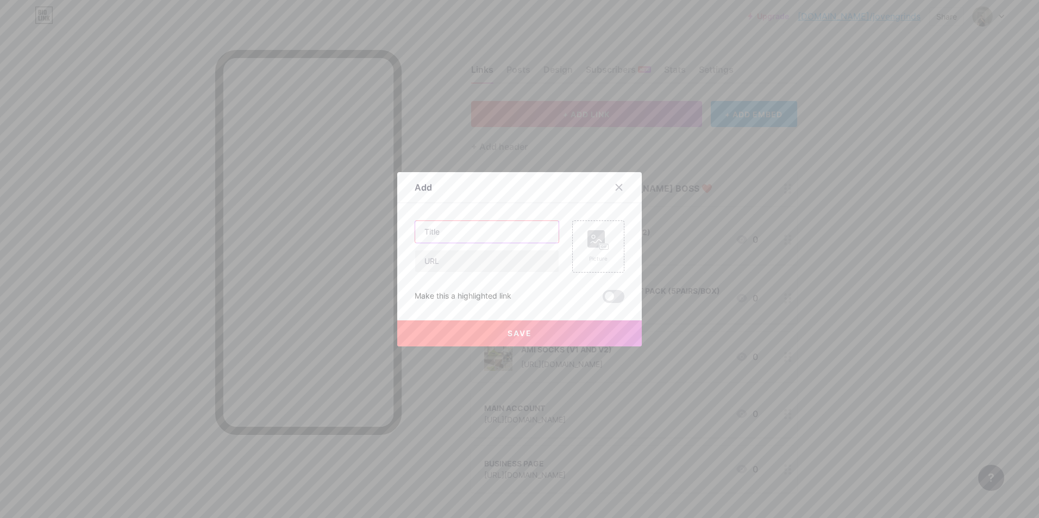
click at [487, 225] on input "text" at bounding box center [486, 232] width 143 height 22
type input "HUMAN MADE SOCKS (EMBROIDERY ERRORS)"
click at [518, 261] on input "text" at bounding box center [486, 261] width 143 height 22
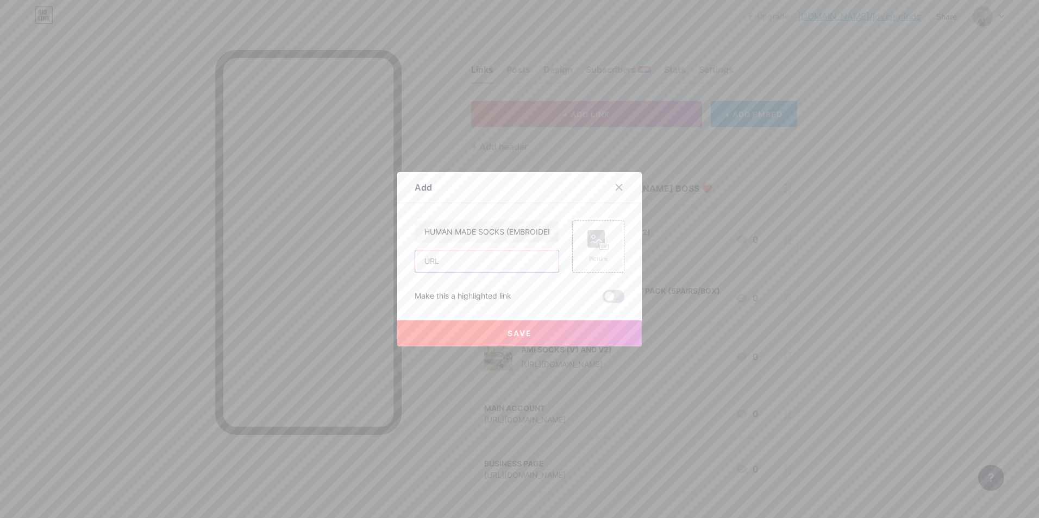
click at [491, 255] on input "text" at bounding box center [486, 261] width 143 height 22
paste input "[URL][DOMAIN_NAME]"
type input "[URL][DOMAIN_NAME]"
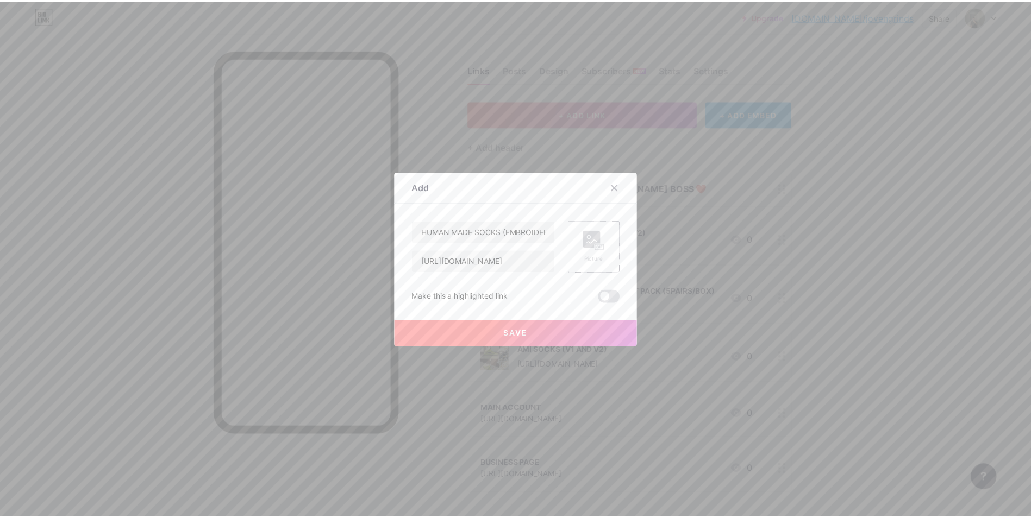
scroll to position [0, 0]
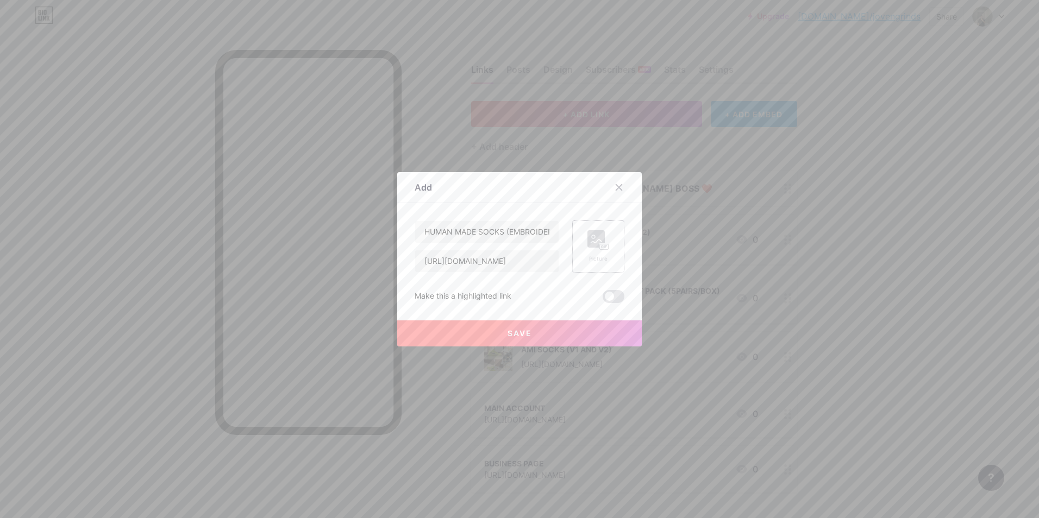
click at [600, 241] on rect at bounding box center [595, 238] width 17 height 17
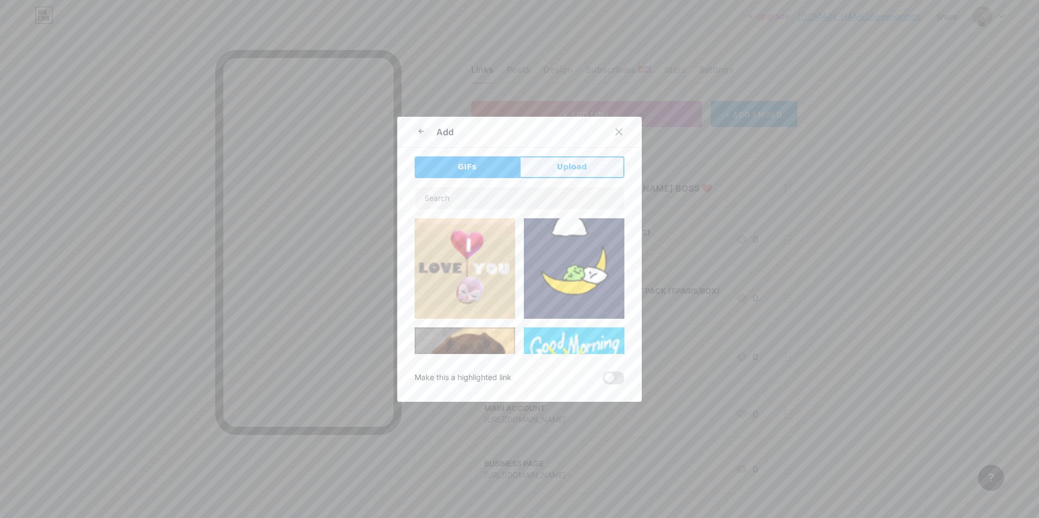
click at [585, 166] on button "Upload" at bounding box center [571, 167] width 105 height 22
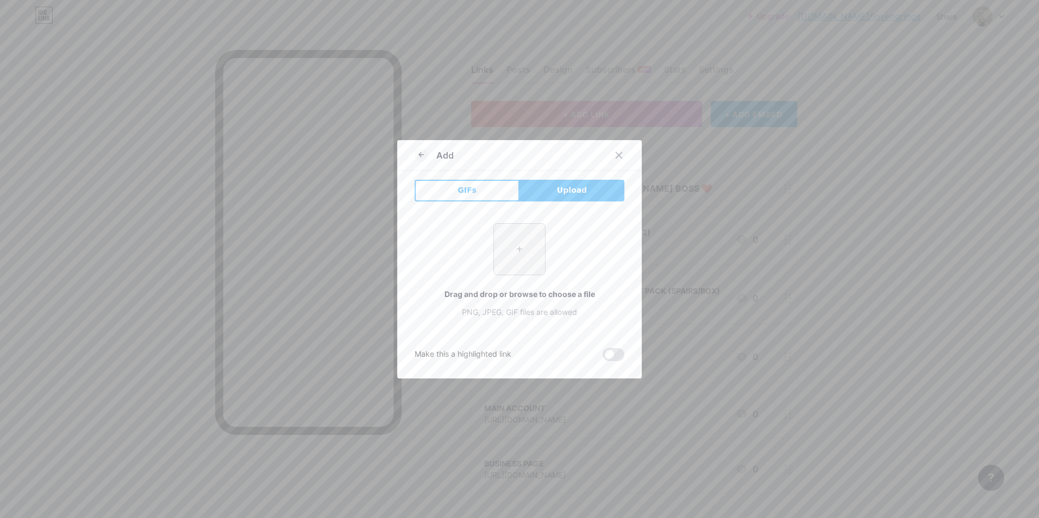
click at [519, 241] on input "file" at bounding box center [519, 249] width 51 height 51
type input "C:\fakepath\image_2025-08-17_15-02-05.png"
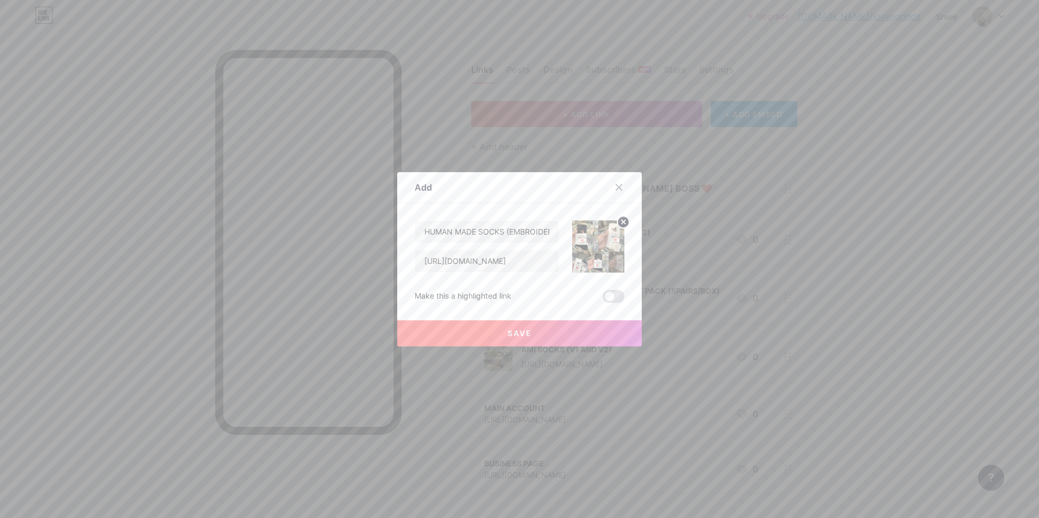
click at [531, 332] on button "Save" at bounding box center [519, 334] width 244 height 26
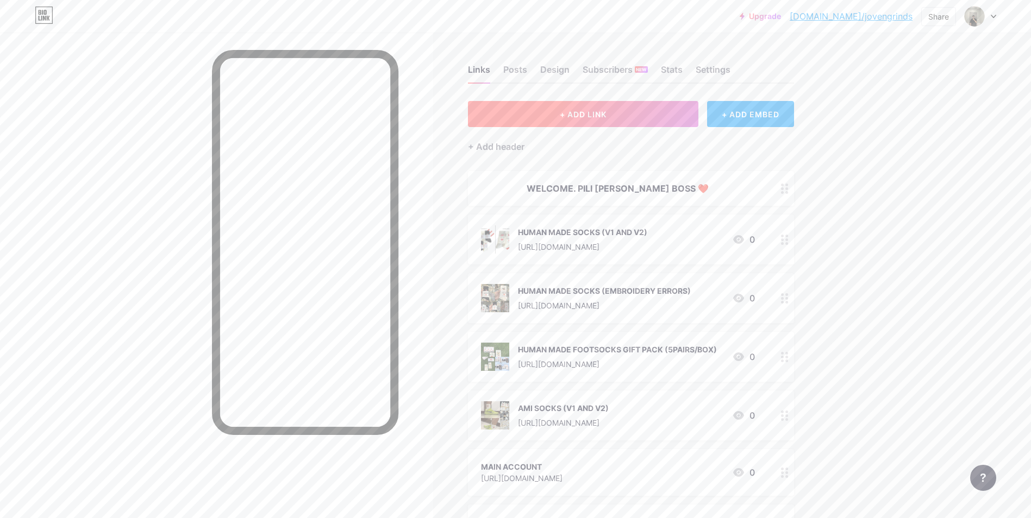
click at [594, 116] on span "+ ADD LINK" at bounding box center [583, 114] width 47 height 9
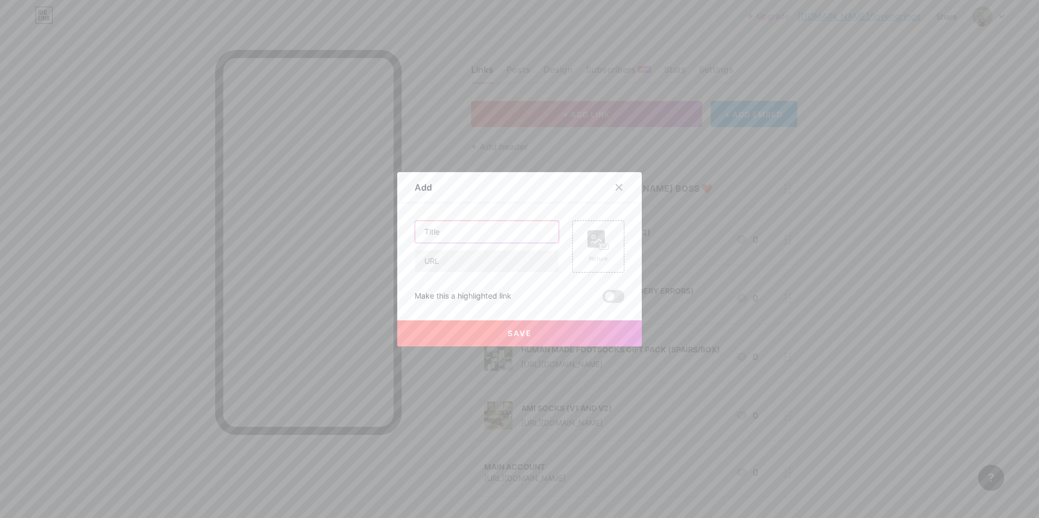
click at [476, 236] on input "text" at bounding box center [486, 232] width 143 height 22
click at [512, 245] on div at bounding box center [486, 247] width 145 height 52
click at [508, 236] on input "text" at bounding box center [486, 232] width 143 height 22
paste input "HUMAN MADE CROSSBODY/SHOULDER BAG"
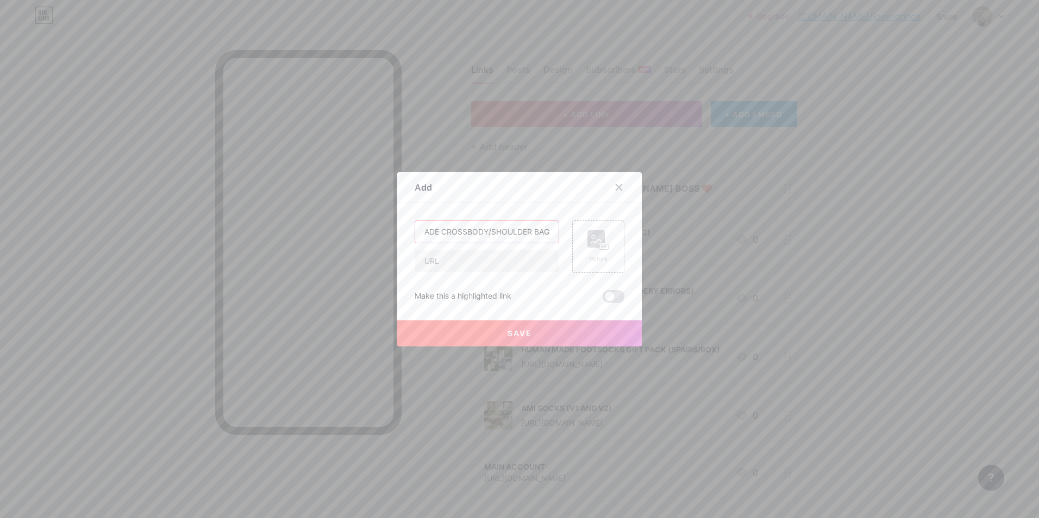
type input "HUMAN MADE CROSSBODY/SHOULDER BAG"
click at [489, 263] on input "text" at bounding box center [486, 261] width 143 height 22
paste input "[URL][DOMAIN_NAME]"
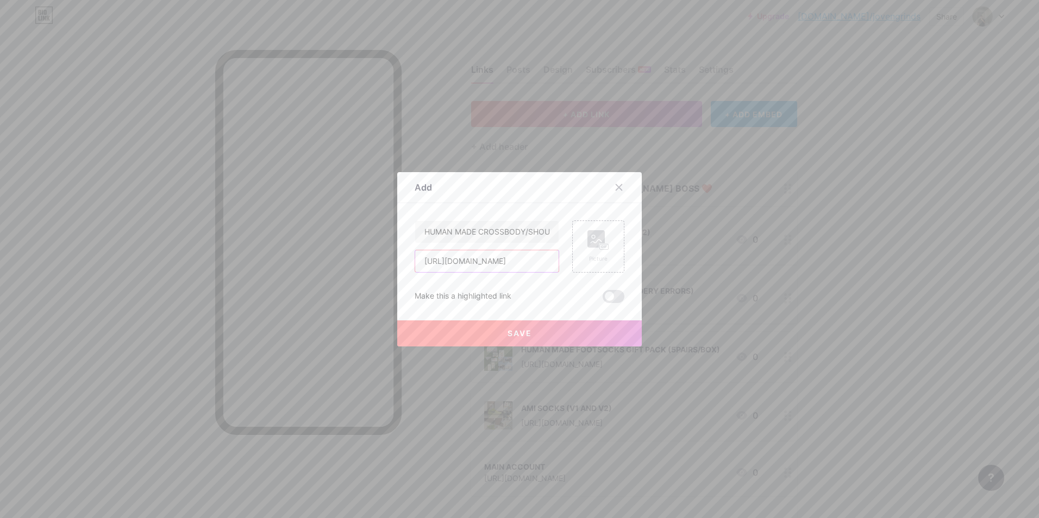
type input "[URL][DOMAIN_NAME]"
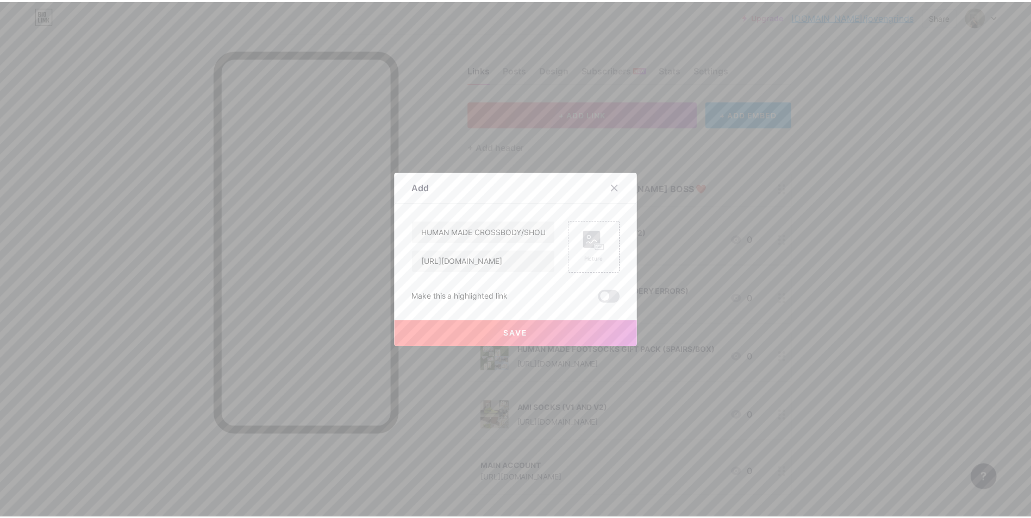
scroll to position [0, 0]
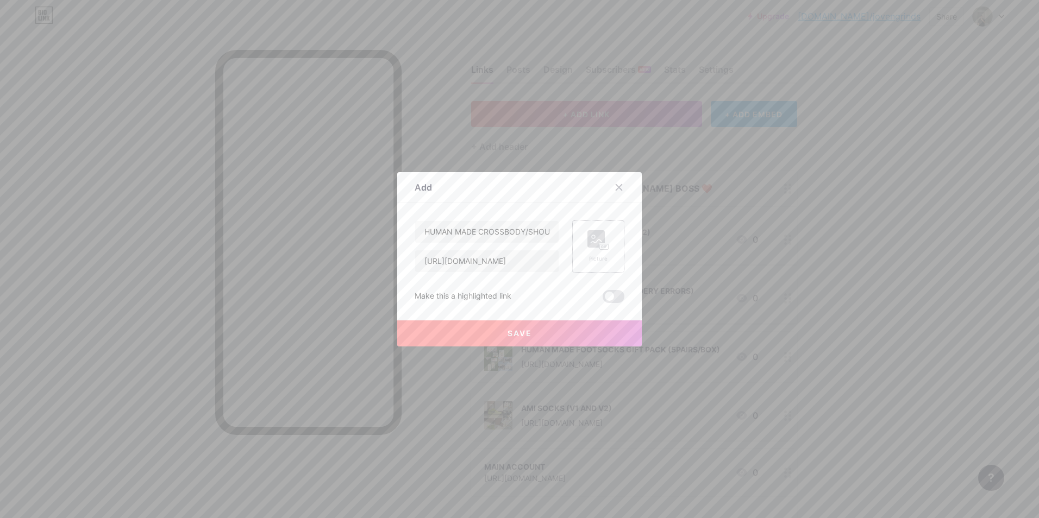
click at [592, 238] on circle at bounding box center [593, 236] width 3 height 3
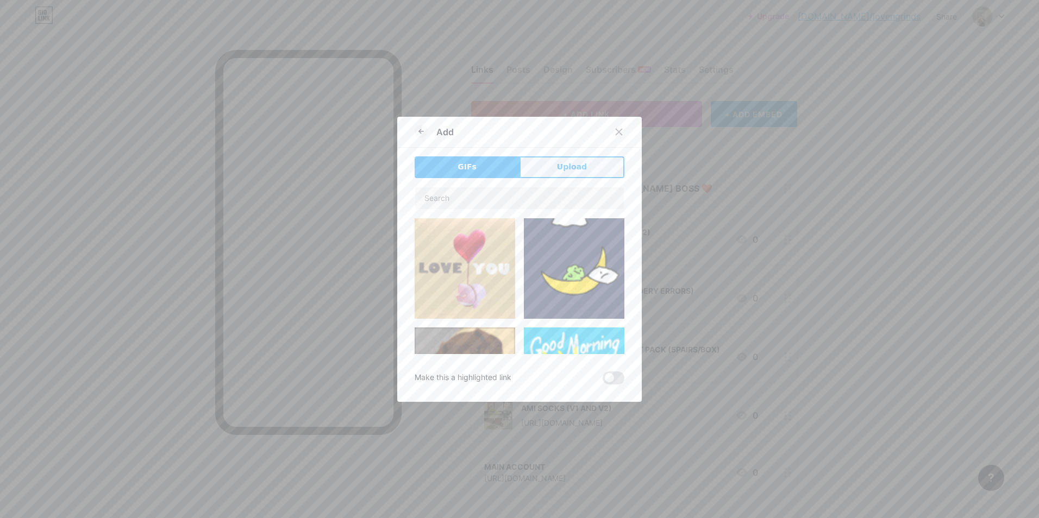
click at [579, 161] on button "Upload" at bounding box center [571, 167] width 105 height 22
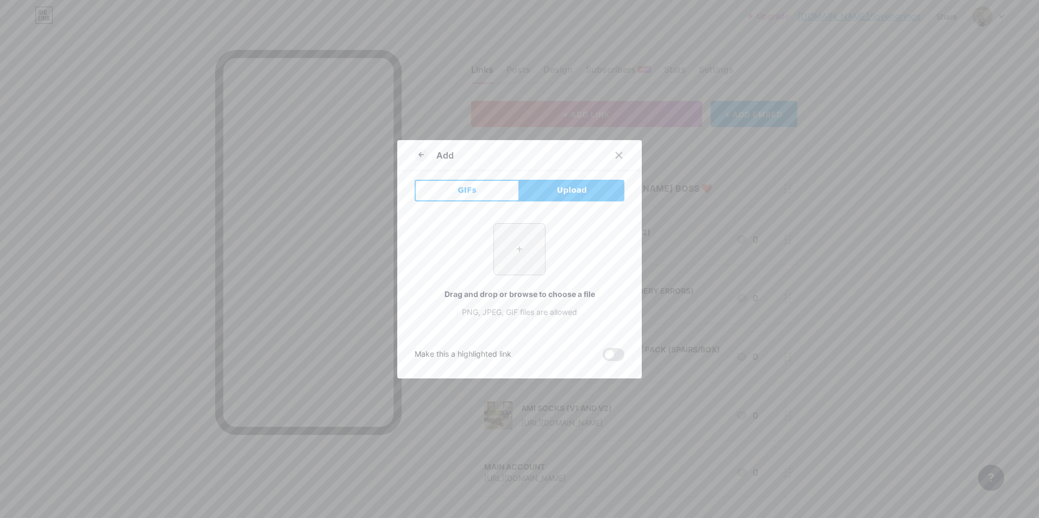
click at [511, 236] on input "file" at bounding box center [519, 249] width 51 height 51
type input "C:\fakepath\image_2025-08-17_15-03-51.png"
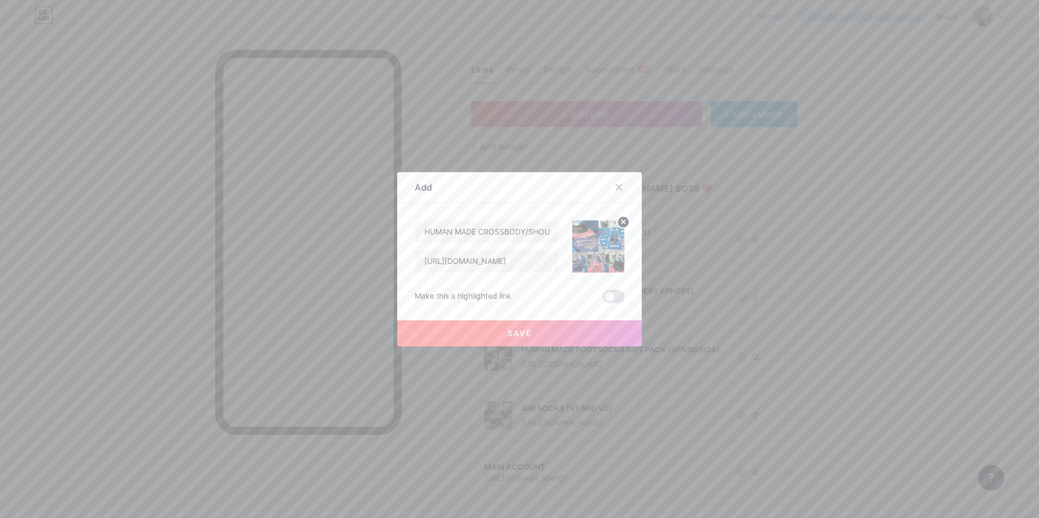
click at [524, 324] on button "Save" at bounding box center [519, 334] width 244 height 26
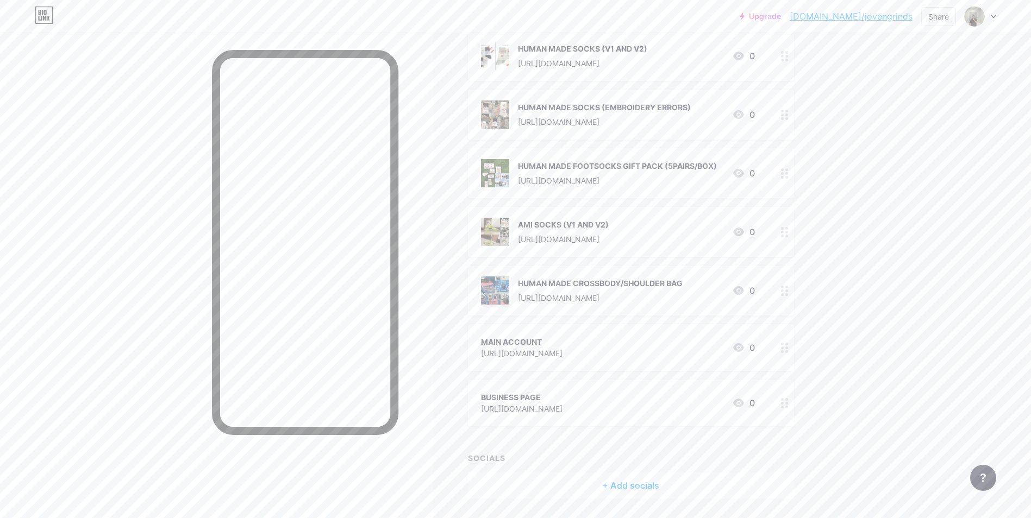
scroll to position [217, 0]
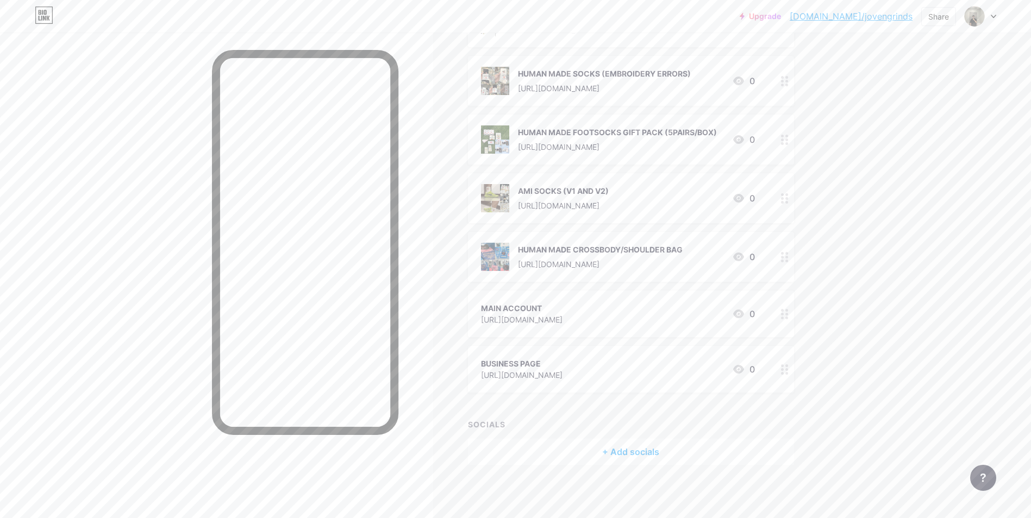
click at [891, 354] on div "Upgrade [DOMAIN_NAME]/joveng... [DOMAIN_NAME]/jovengrinds Share Switch accounts…" at bounding box center [515, 151] width 1031 height 737
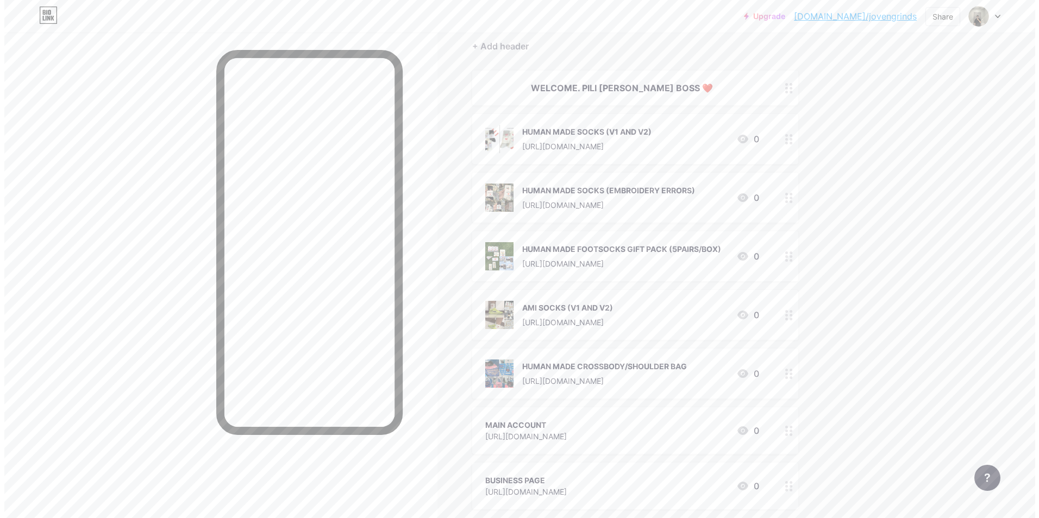
scroll to position [0, 0]
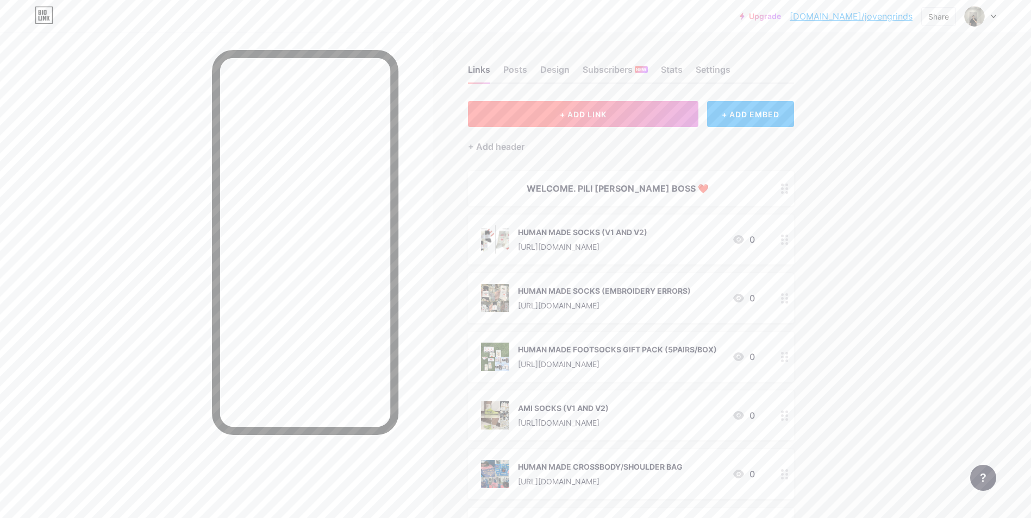
click at [586, 117] on span "+ ADD LINK" at bounding box center [583, 114] width 47 height 9
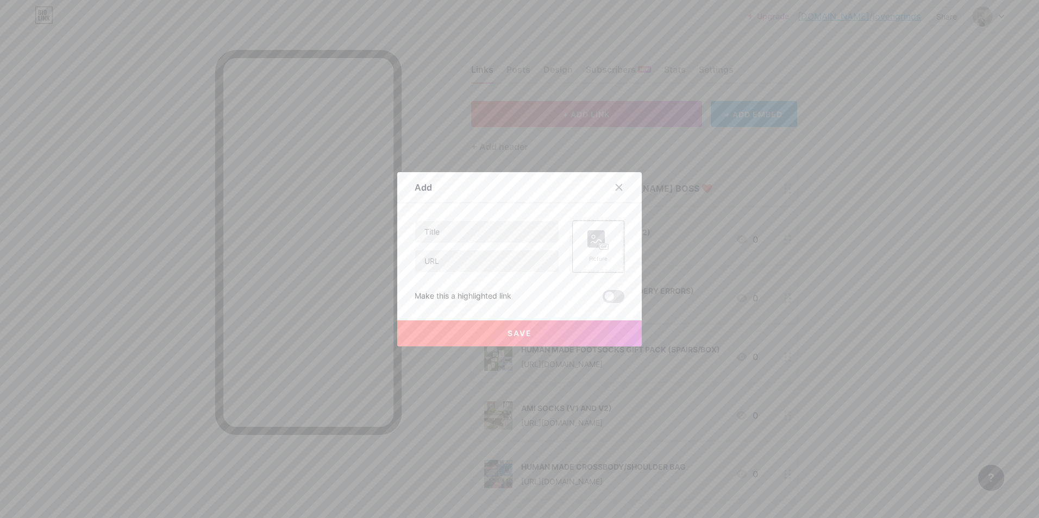
click at [593, 242] on rect at bounding box center [595, 238] width 17 height 17
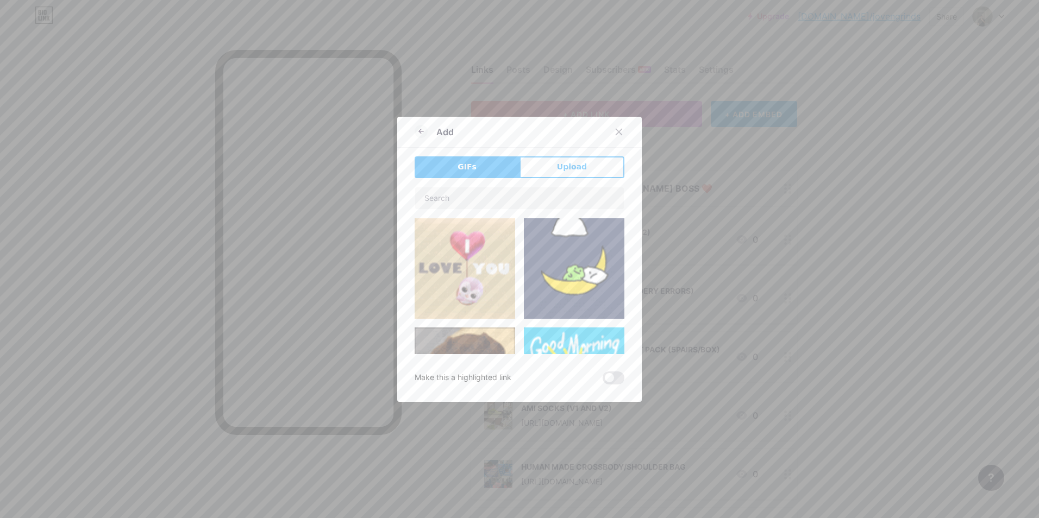
click at [561, 166] on span "Upload" at bounding box center [572, 166] width 30 height 11
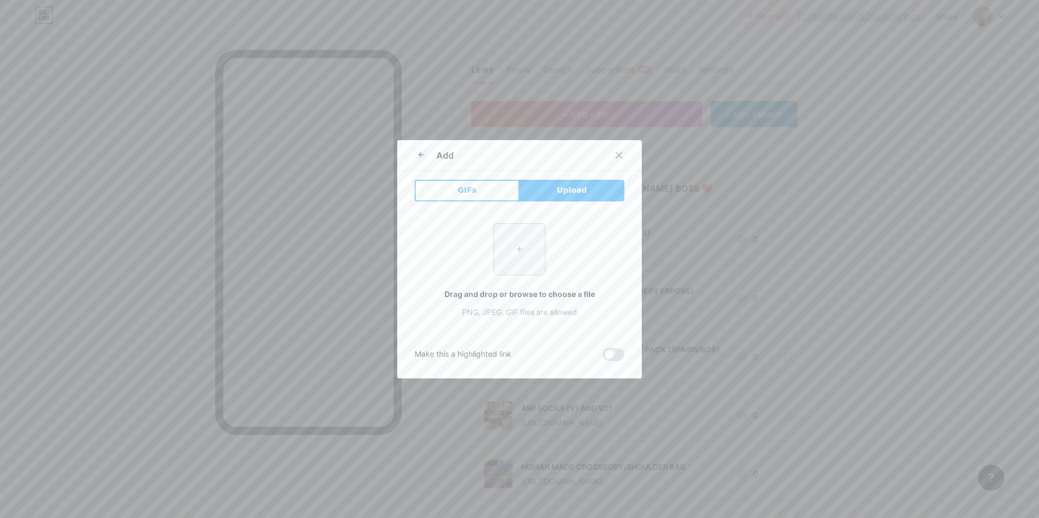
click at [519, 242] on input "file" at bounding box center [519, 249] width 51 height 51
type input "C:\fakepath\image_2025-08-17_15-05-28.png"
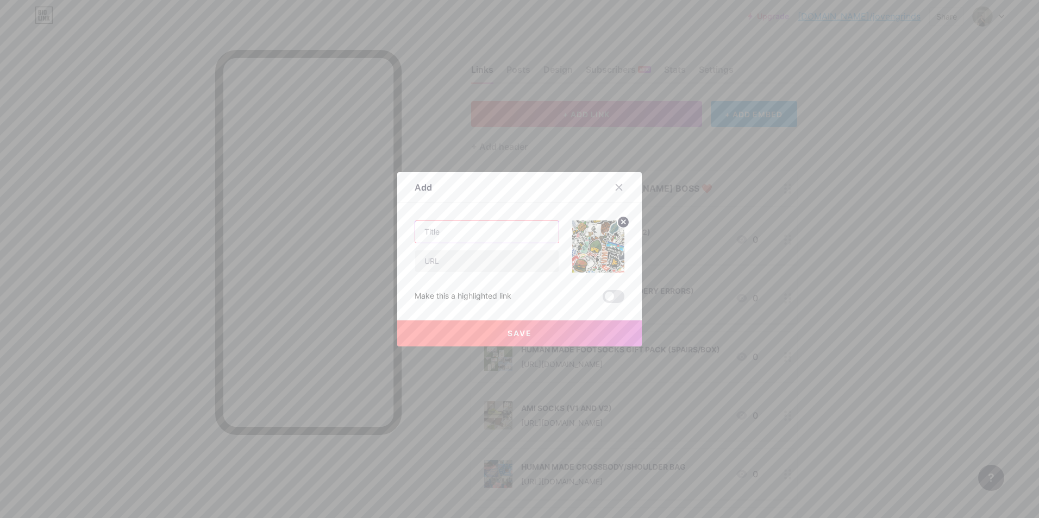
click at [452, 224] on input "text" at bounding box center [486, 232] width 143 height 22
type input "HUMAN MADE STICKER PACK (50 PCS)"
click at [472, 266] on input "text" at bounding box center [486, 261] width 143 height 22
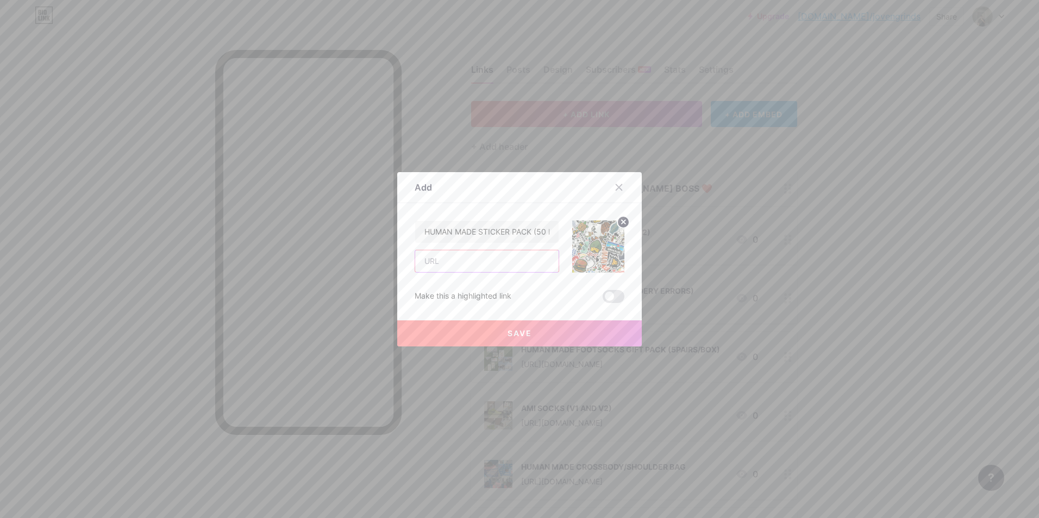
click at [487, 263] on input "text" at bounding box center [486, 261] width 143 height 22
paste input "[URL][DOMAIN_NAME]"
type input "[URL][DOMAIN_NAME]"
click at [522, 338] on button "Save" at bounding box center [519, 334] width 244 height 26
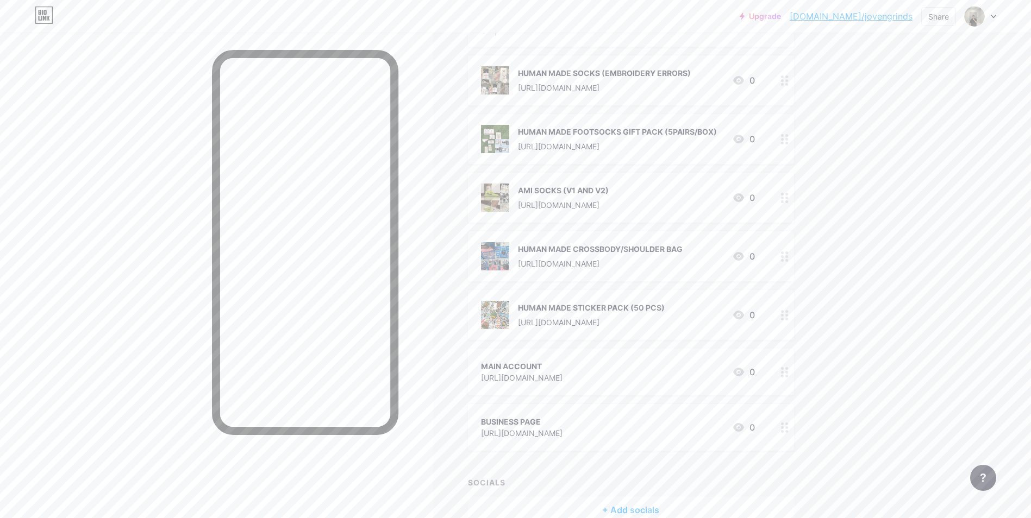
scroll to position [0, 0]
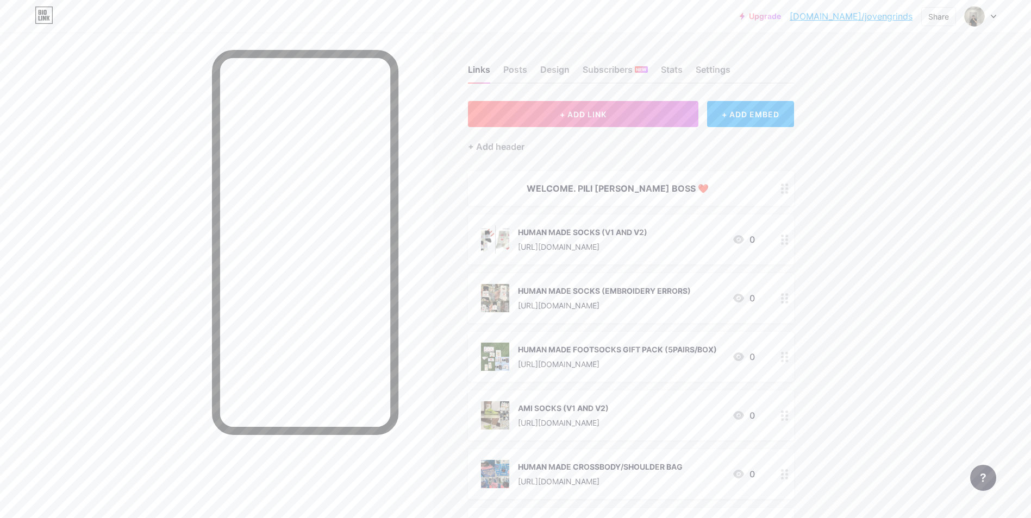
click at [671, 182] on div "WELCOME. PILI [PERSON_NAME] BOSS ❤️" at bounding box center [618, 188] width 274 height 13
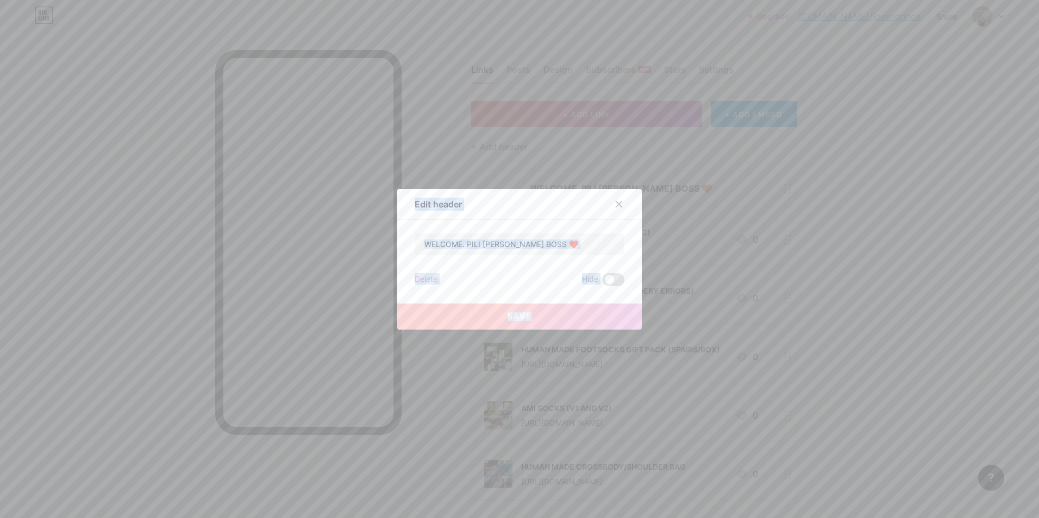
click at [671, 182] on div at bounding box center [519, 259] width 1039 height 518
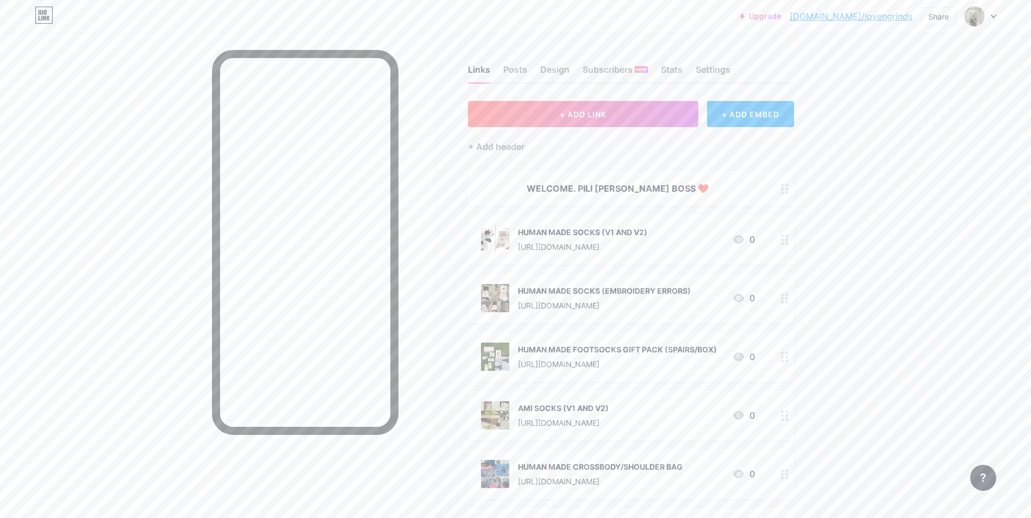
click at [649, 182] on div "WELCOME. PILI [PERSON_NAME] BOSS ❤️" at bounding box center [618, 188] width 274 height 13
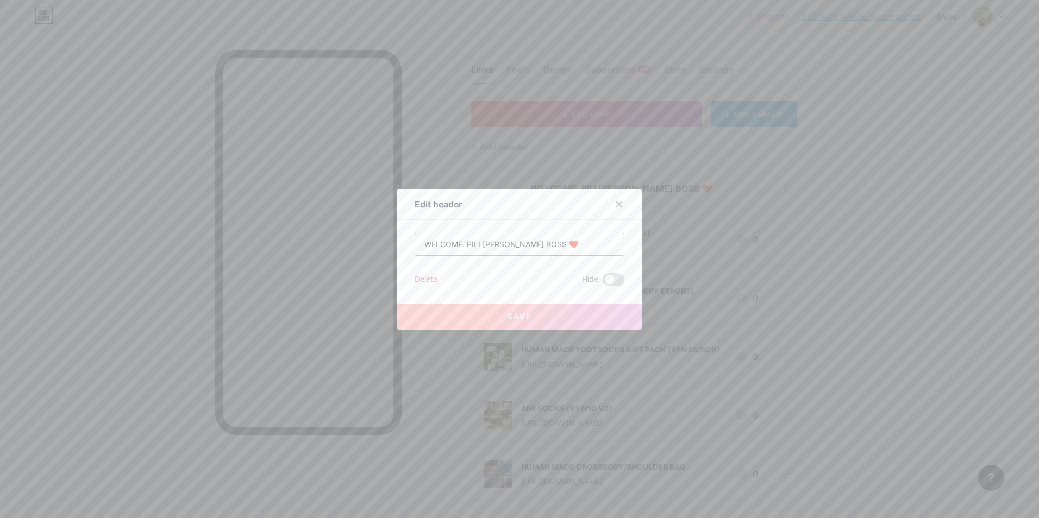
click at [529, 244] on input "WELCOME. PILI [PERSON_NAME] BOSS ❤️" at bounding box center [519, 245] width 209 height 22
click at [552, 242] on input "WELCOME. PILI [PERSON_NAME] BOSS ❤️" at bounding box center [519, 245] width 209 height 22
drag, startPoint x: 552, startPoint y: 242, endPoint x: 468, endPoint y: 249, distance: 84.5
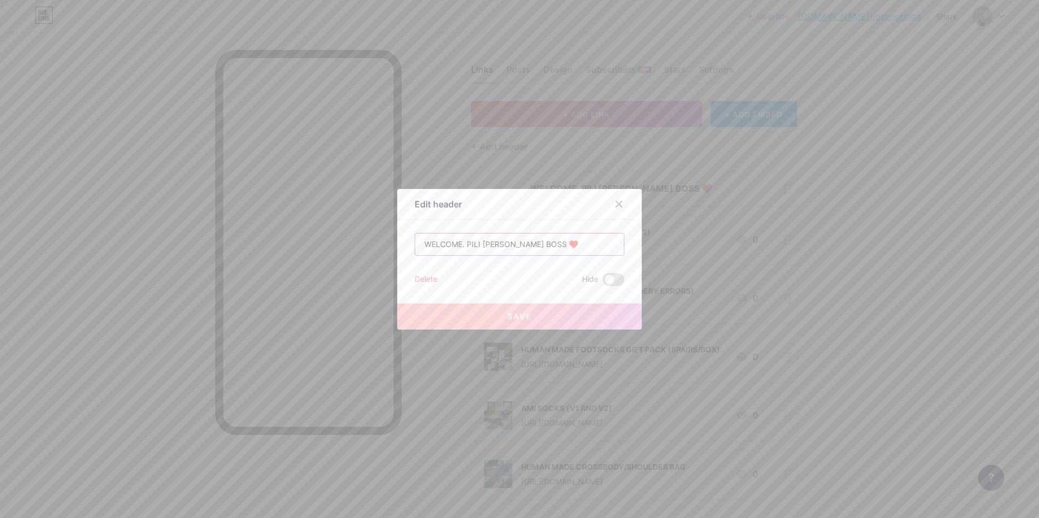
click at [468, 249] on input "WELCOME. PILI [PERSON_NAME] BOSS ❤️" at bounding box center [519, 245] width 209 height 22
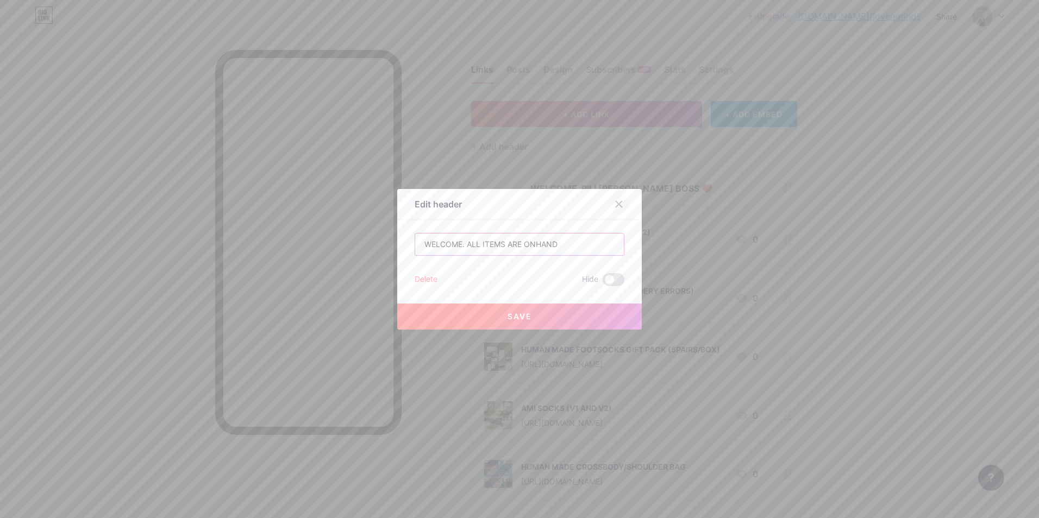
type input "WELCOME. ALL ITEMS ARE ONHAND"
click at [615, 202] on icon at bounding box center [618, 204] width 9 height 9
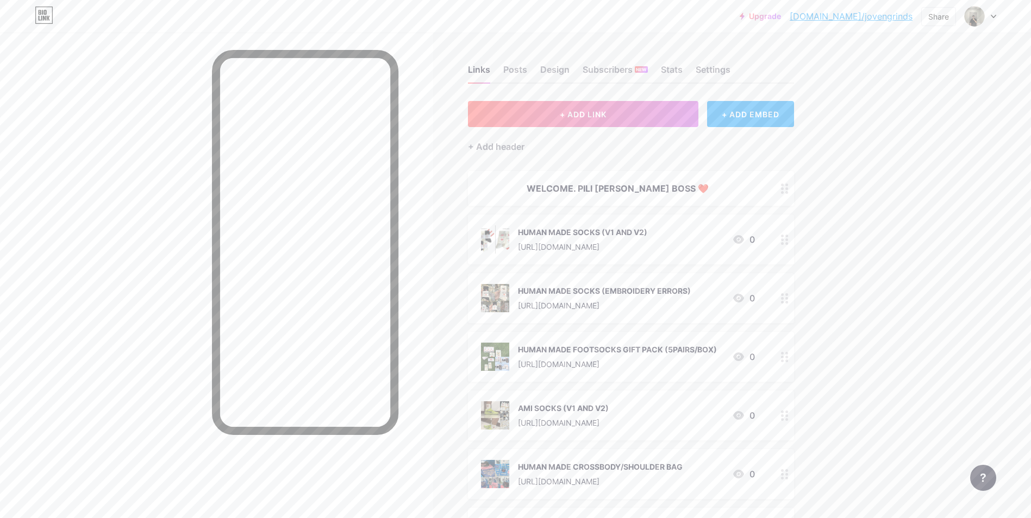
click at [695, 184] on div "WELCOME. PILI [PERSON_NAME] BOSS ❤️" at bounding box center [618, 188] width 274 height 13
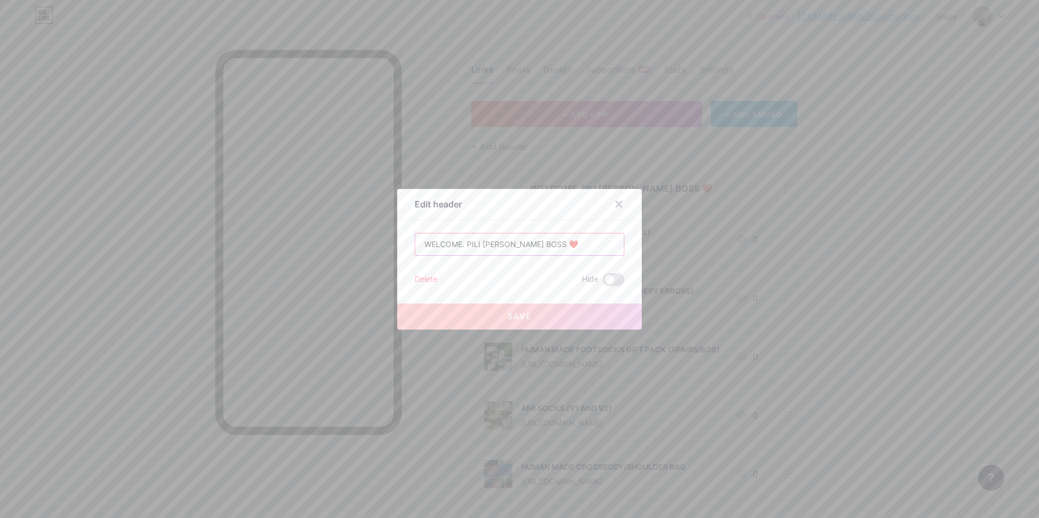
click at [567, 246] on input "WELCOME. PILI [PERSON_NAME] BOSS ❤️" at bounding box center [519, 245] width 209 height 22
drag, startPoint x: 532, startPoint y: 247, endPoint x: 464, endPoint y: 250, distance: 68.5
click at [464, 250] on input "WELCOME. PILI [PERSON_NAME] BOSS ❤️" at bounding box center [519, 245] width 209 height 22
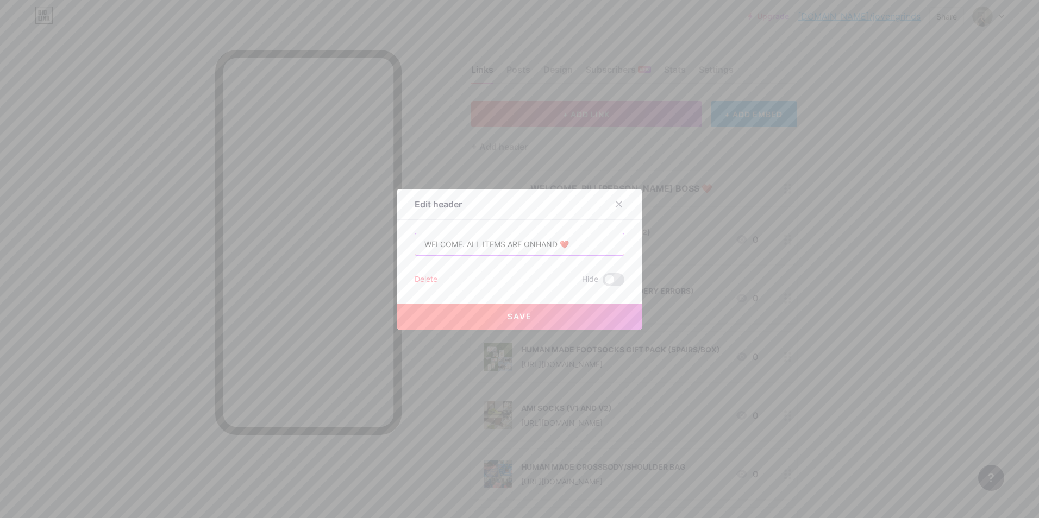
type input "WELCOME. ALL ITEMS ARE ONHAND ❤️"
click at [530, 311] on button "Save" at bounding box center [519, 317] width 244 height 26
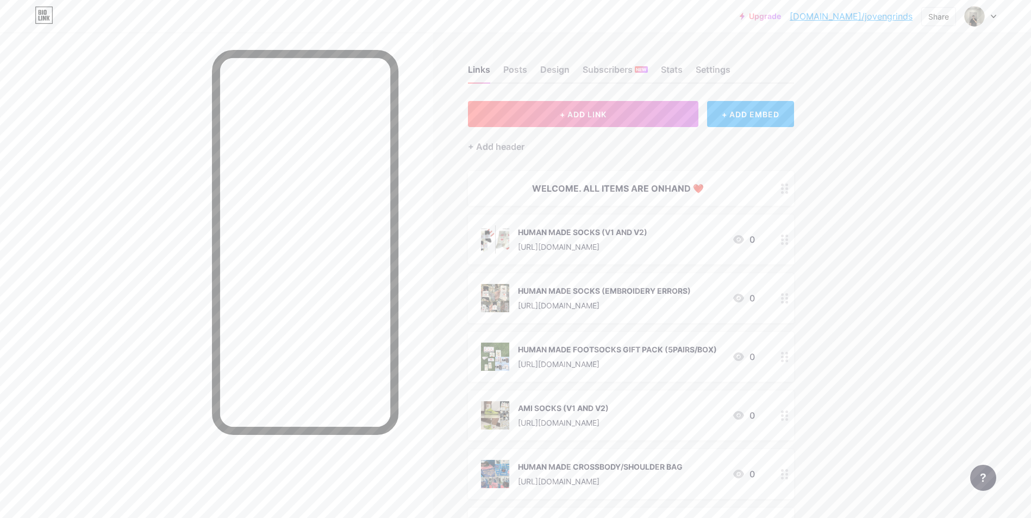
click at [762, 116] on div "+ ADD EMBED" at bounding box center [750, 114] width 86 height 26
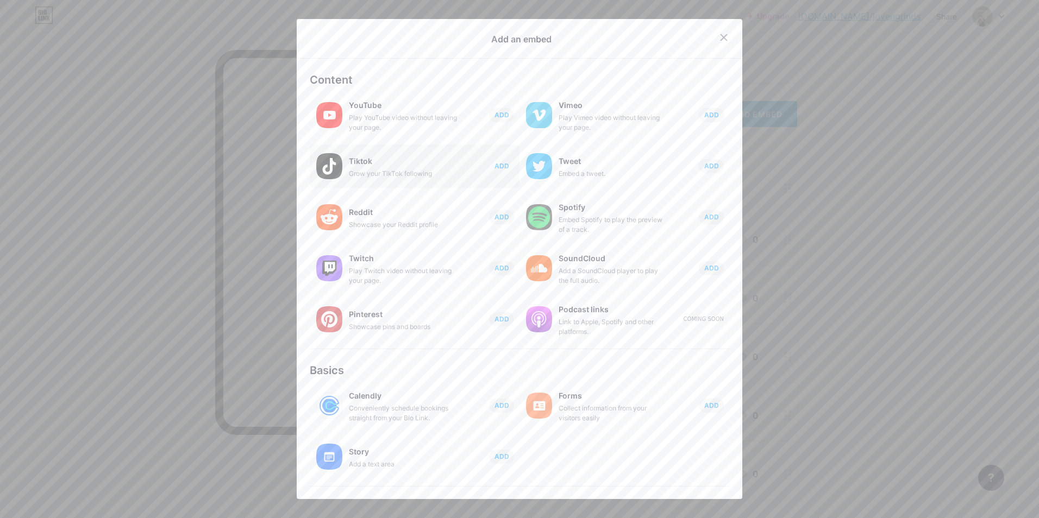
click at [496, 164] on span "ADD" at bounding box center [501, 165] width 15 height 9
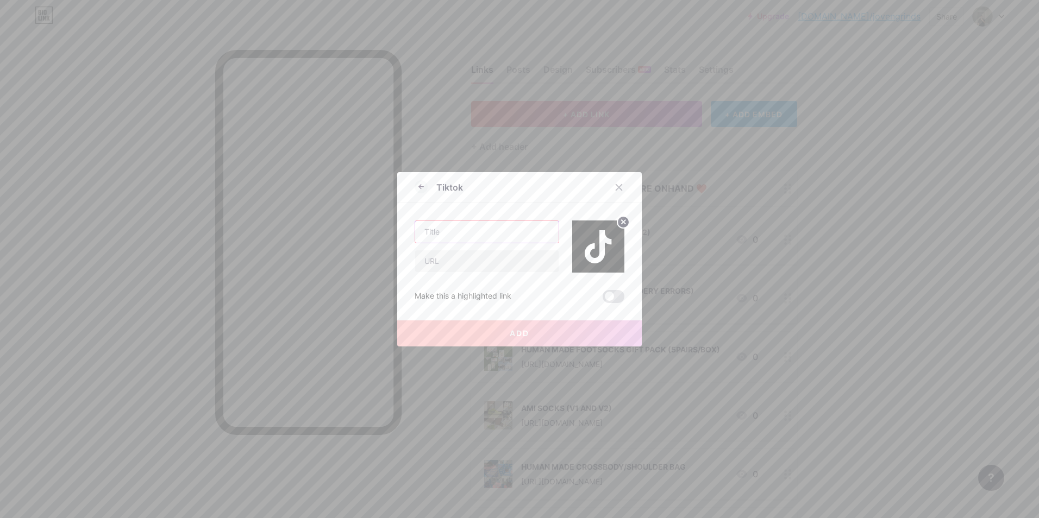
click at [471, 236] on input "text" at bounding box center [486, 232] width 143 height 22
type input "jovengrinds"
click at [471, 257] on input "text" at bounding box center [486, 261] width 143 height 22
paste input "[URL][DOMAIN_NAME]"
type input "[URL][DOMAIN_NAME]"
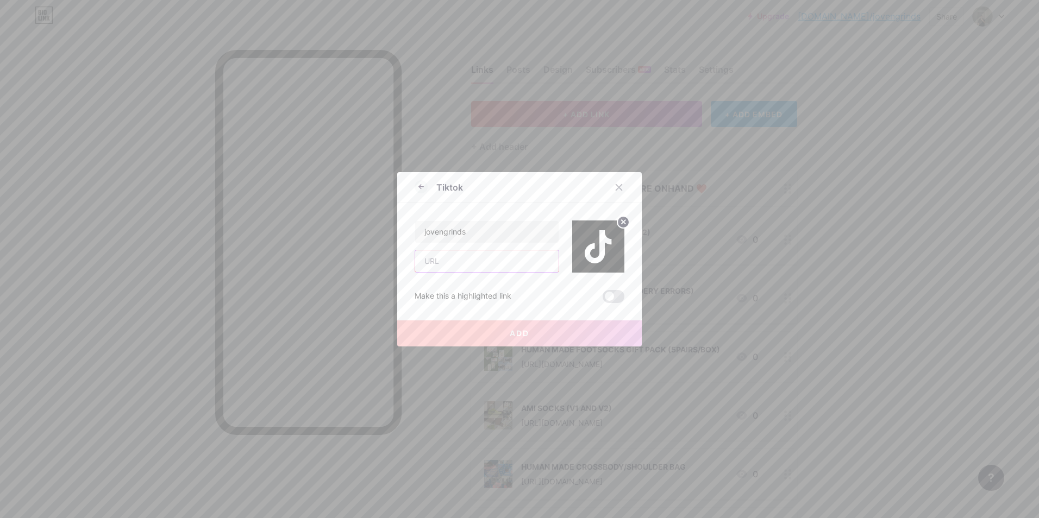
paste input "[URL][DOMAIN_NAME]"
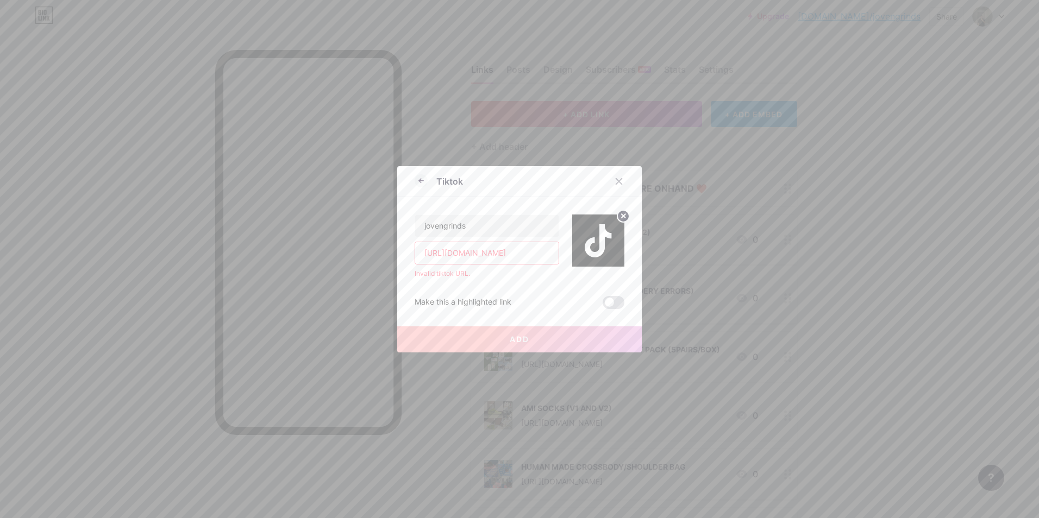
type input "[URL][DOMAIN_NAME]"
click at [547, 278] on div "Invalid tiktok URL." at bounding box center [486, 274] width 145 height 10
click at [506, 255] on input "[URL][DOMAIN_NAME]" at bounding box center [486, 253] width 143 height 22
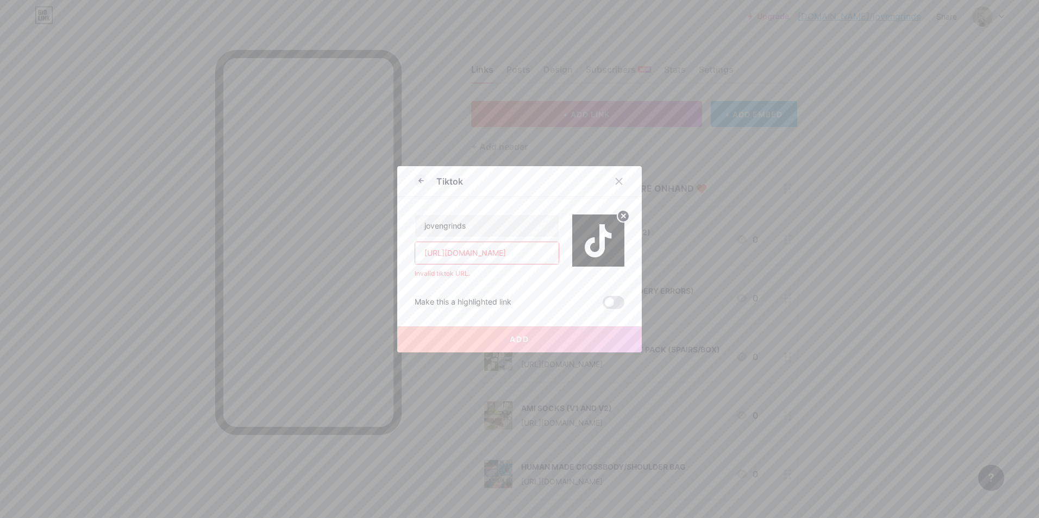
click at [506, 255] on input "[URL][DOMAIN_NAME]" at bounding box center [486, 253] width 143 height 22
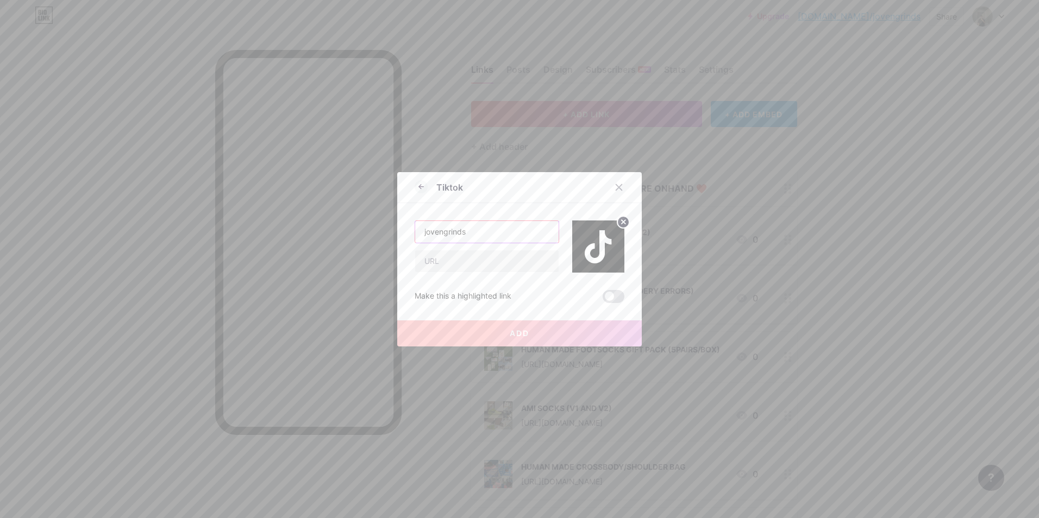
click at [499, 233] on input "jovengrinds" at bounding box center [486, 232] width 143 height 22
click at [498, 259] on input "text" at bounding box center [486, 261] width 143 height 22
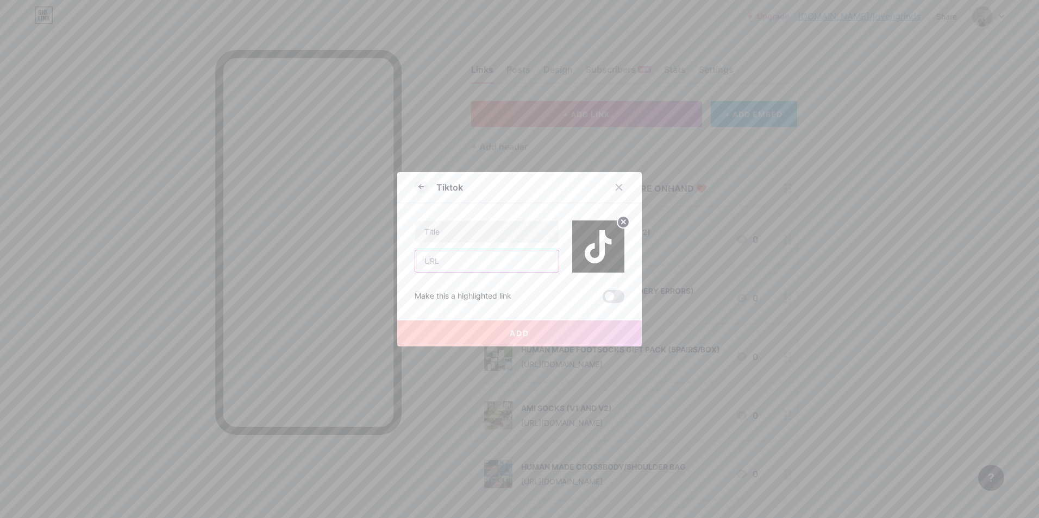
paste input "[URL][DOMAIN_NAME]"
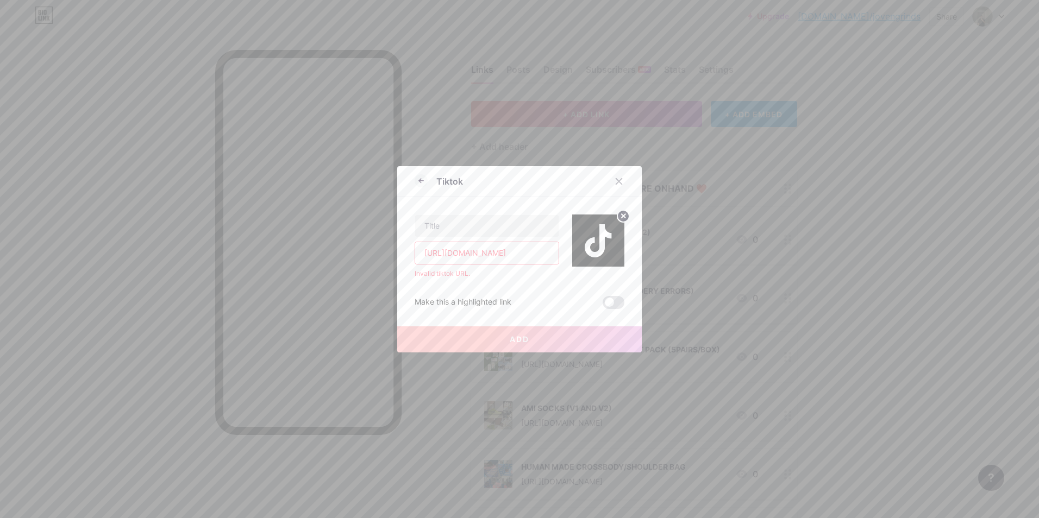
click at [478, 246] on input "[URL][DOMAIN_NAME]" at bounding box center [486, 253] width 143 height 22
paste input "text"
type input "h"
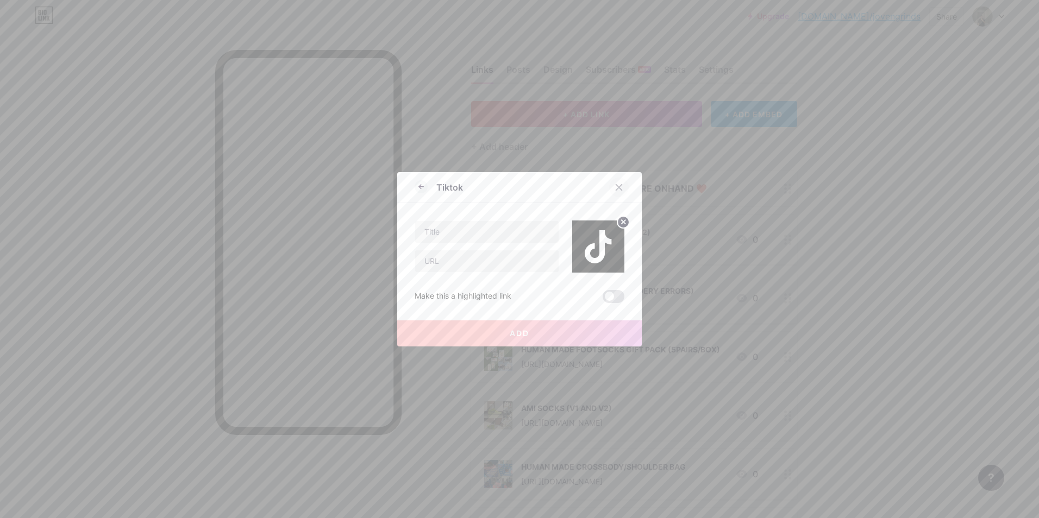
click at [614, 185] on icon at bounding box center [618, 187] width 9 height 9
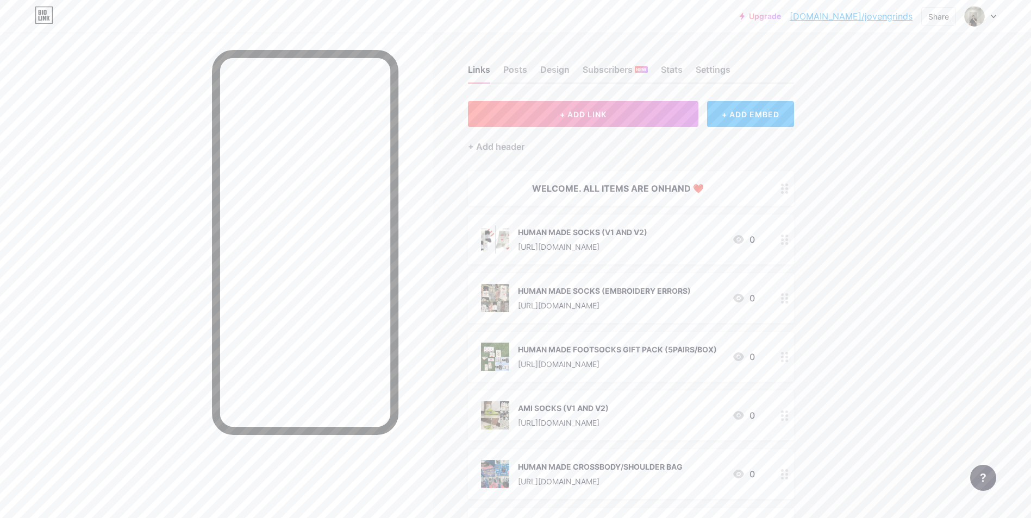
click at [744, 115] on div "+ ADD EMBED" at bounding box center [750, 114] width 86 height 26
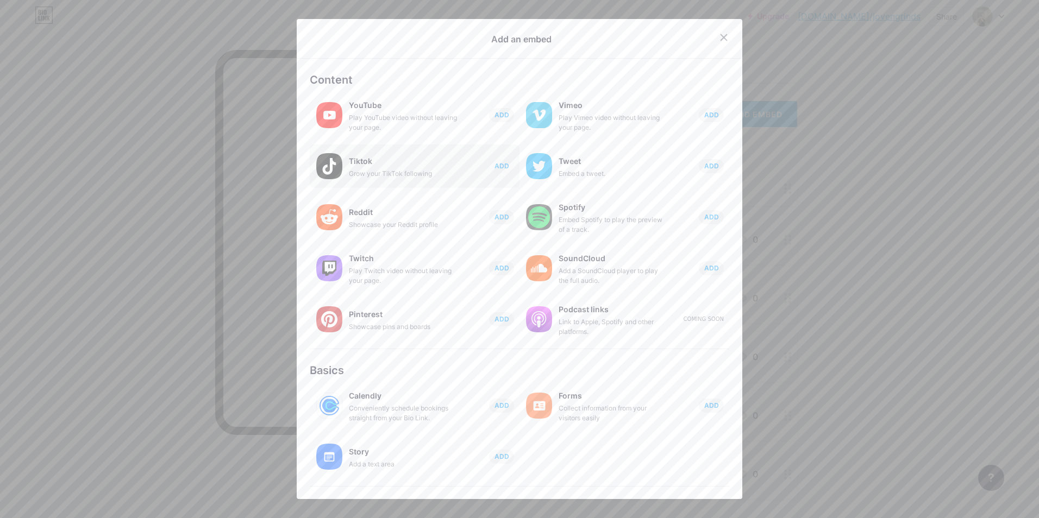
click at [358, 178] on div "Grow your TikTok following" at bounding box center [403, 174] width 109 height 10
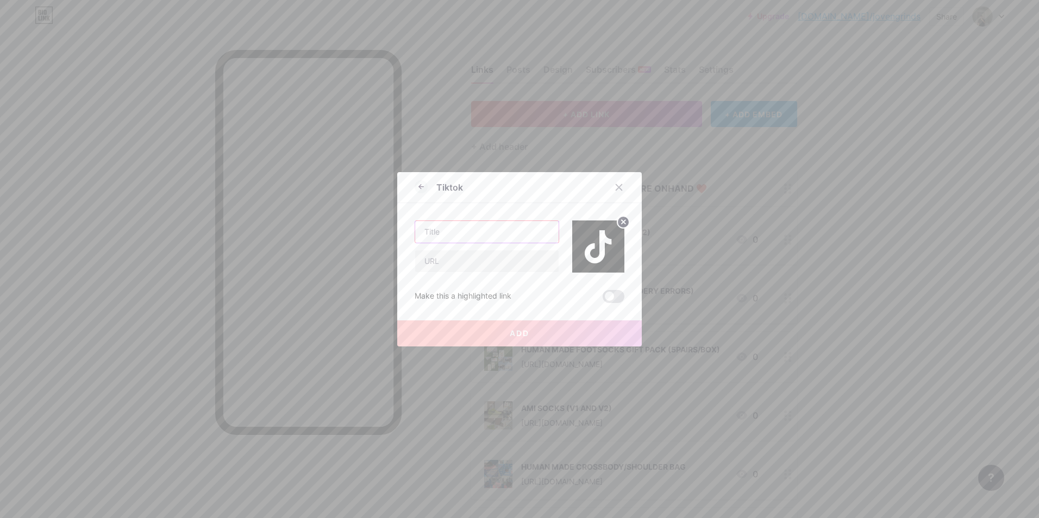
click at [442, 229] on input "text" at bounding box center [486, 232] width 143 height 22
paste input "[URL][DOMAIN_NAME]"
type input "[URL][DOMAIN_NAME]"
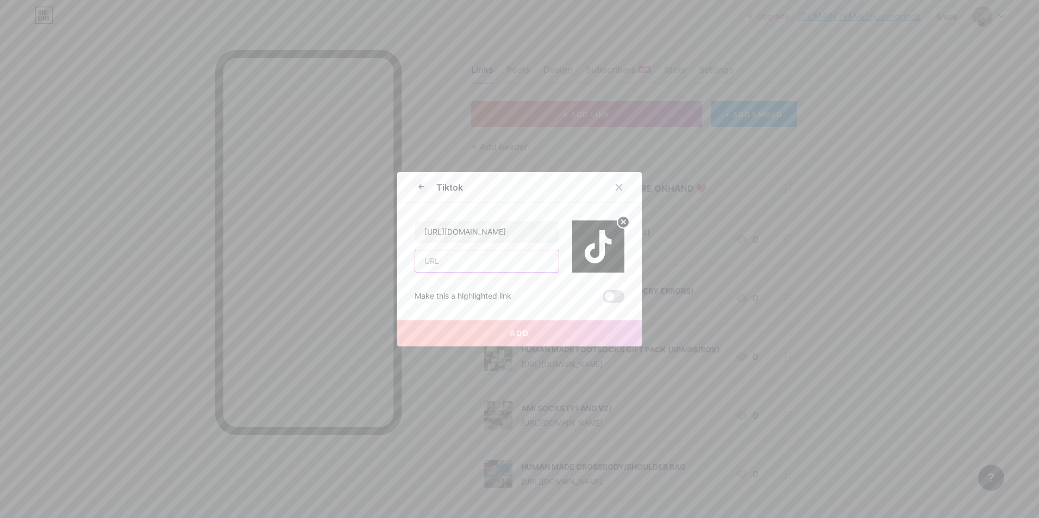
click at [454, 256] on input "text" at bounding box center [486, 261] width 143 height 22
paste input "[URL][DOMAIN_NAME]"
type input "[URL][DOMAIN_NAME]"
click at [484, 266] on input "text" at bounding box center [486, 261] width 143 height 22
paste input "<blockquote class="tiktok-embed" cite="[URL][DOMAIN_NAME]" data-unique-id="jove…"
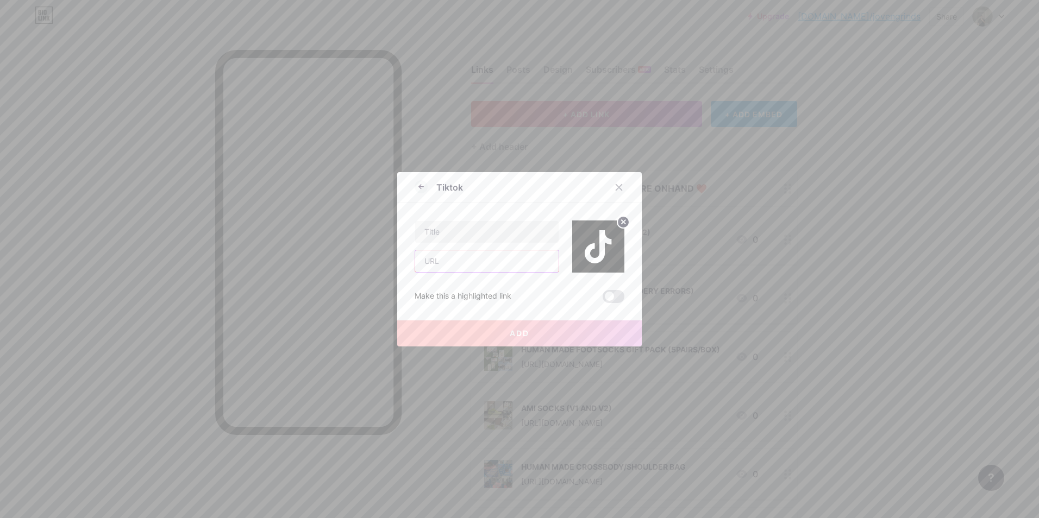
type input "<blockquote class="tiktok-embed" cite="[URL][DOMAIN_NAME]" data-unique-id="jove…"
click at [624, 185] on div at bounding box center [619, 188] width 20 height 20
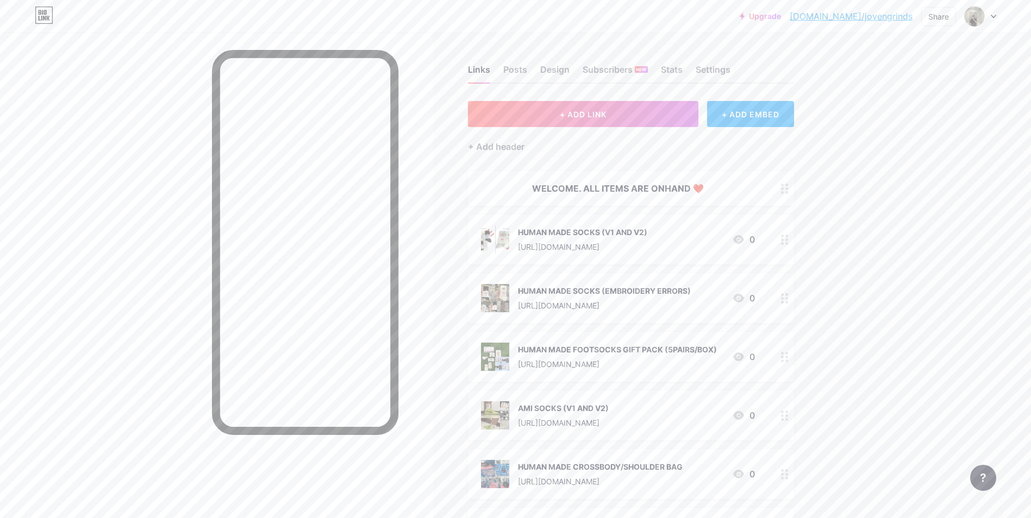
click at [761, 96] on div "Links Posts Design Subscribers NEW Stats Settings + ADD LINK + ADD EMBED + Add …" at bounding box center [419, 414] width 839 height 763
click at [756, 110] on div "+ ADD EMBED" at bounding box center [750, 114] width 86 height 26
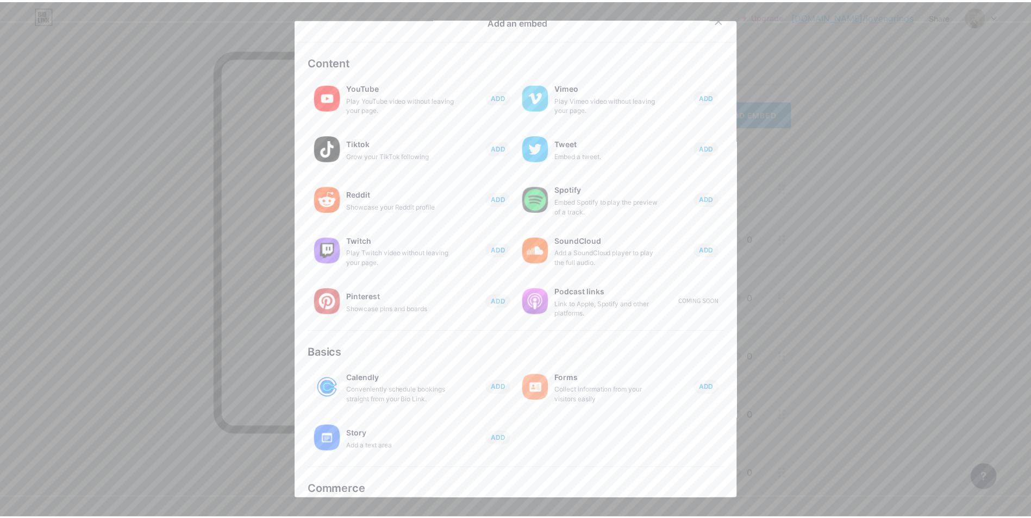
scroll to position [73, 0]
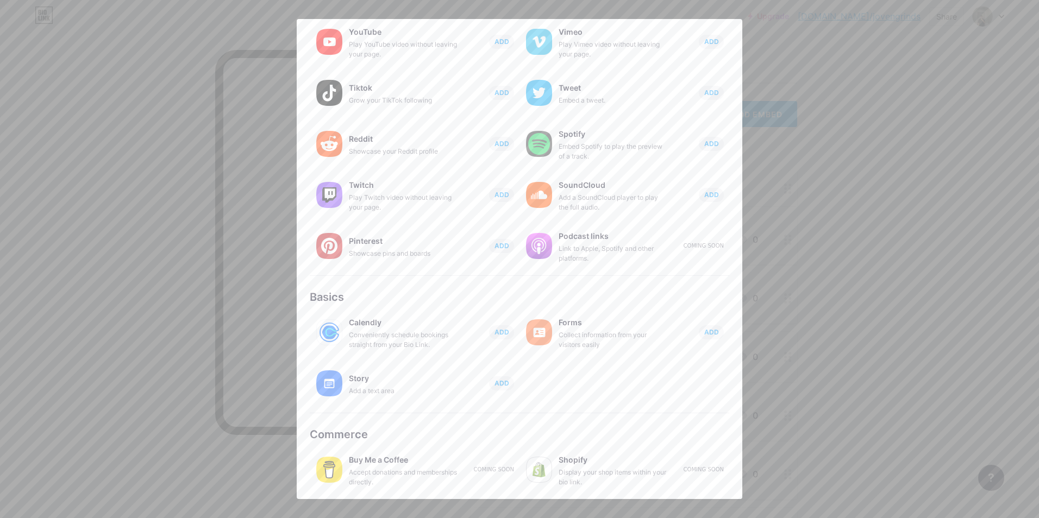
click at [778, 240] on div at bounding box center [519, 259] width 1039 height 518
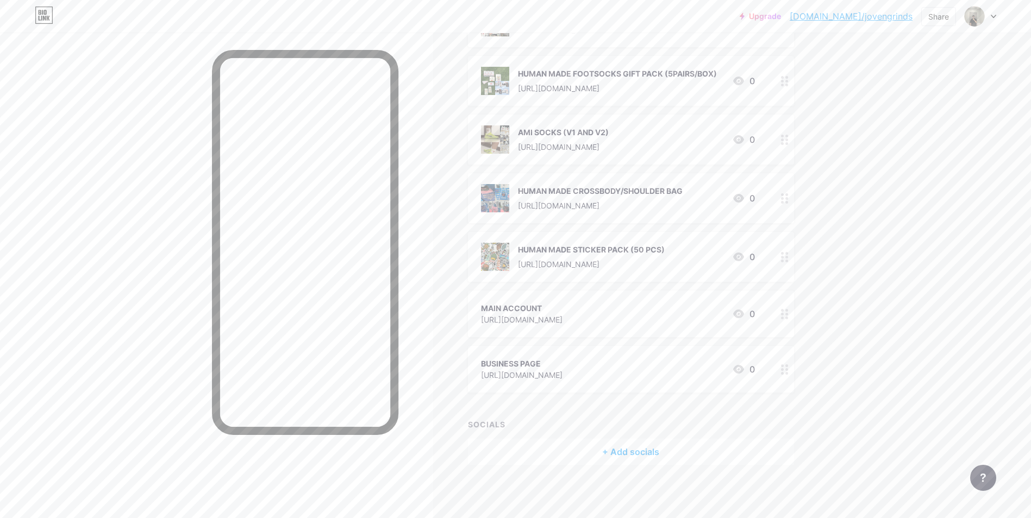
scroll to position [277, 0]
click at [933, 13] on div "Share" at bounding box center [938, 16] width 21 height 11
click at [875, 62] on div "Copy link" at bounding box center [874, 56] width 162 height 26
drag, startPoint x: 875, startPoint y: 62, endPoint x: 832, endPoint y: 54, distance: 43.8
click at [832, 54] on div "Copied" at bounding box center [843, 55] width 30 height 13
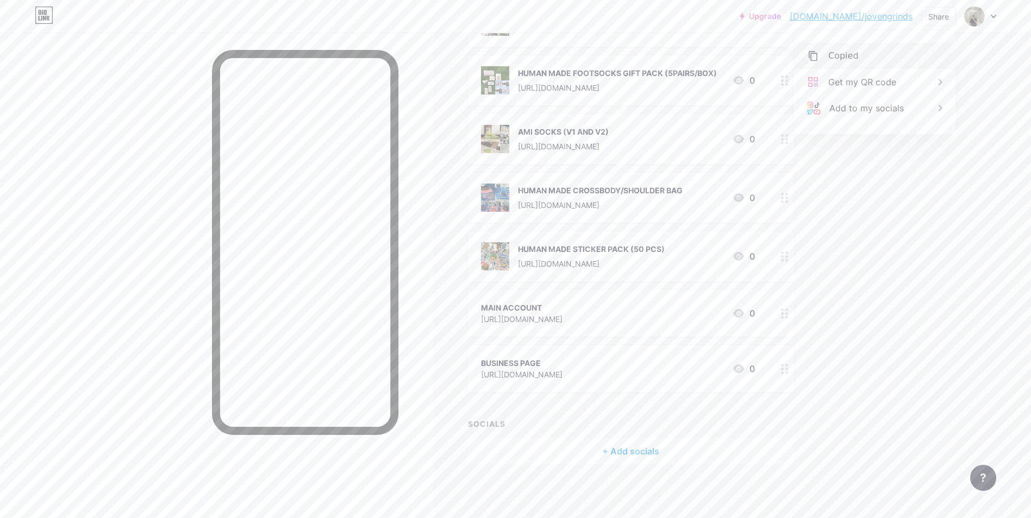
drag, startPoint x: 832, startPoint y: 54, endPoint x: 818, endPoint y: 58, distance: 14.6
click at [818, 58] on icon at bounding box center [812, 55] width 13 height 13
click at [664, 319] on div "MAIN ACCOUNT [URL][DOMAIN_NAME] 0" at bounding box center [618, 313] width 274 height 25
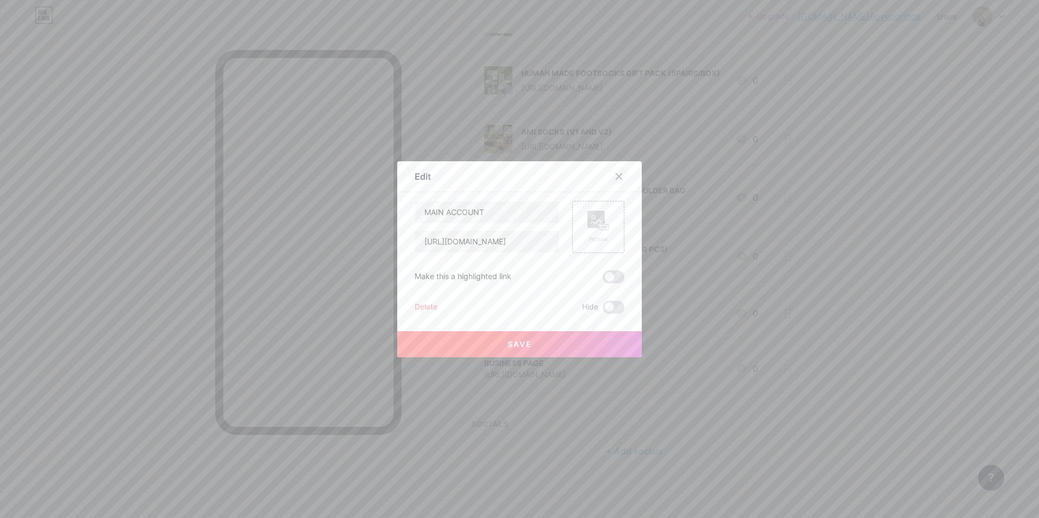
click at [616, 179] on icon at bounding box center [618, 176] width 9 height 9
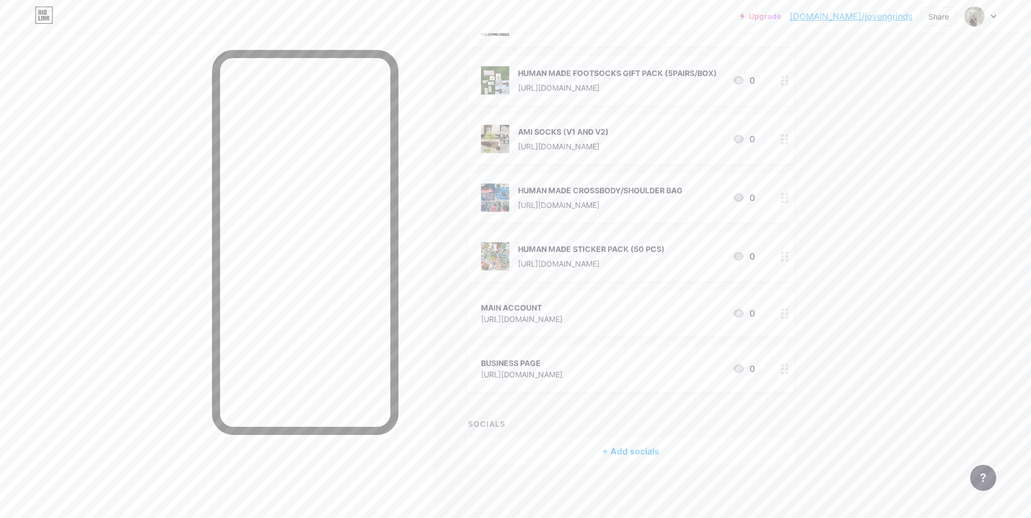
click at [788, 310] on circle at bounding box center [786, 310] width 3 height 3
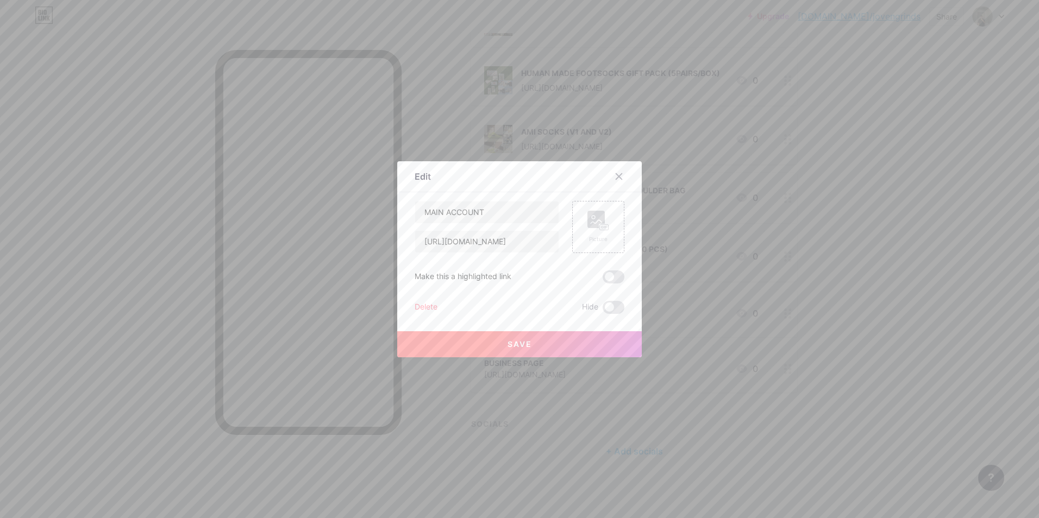
click at [424, 307] on div "Delete" at bounding box center [425, 307] width 23 height 13
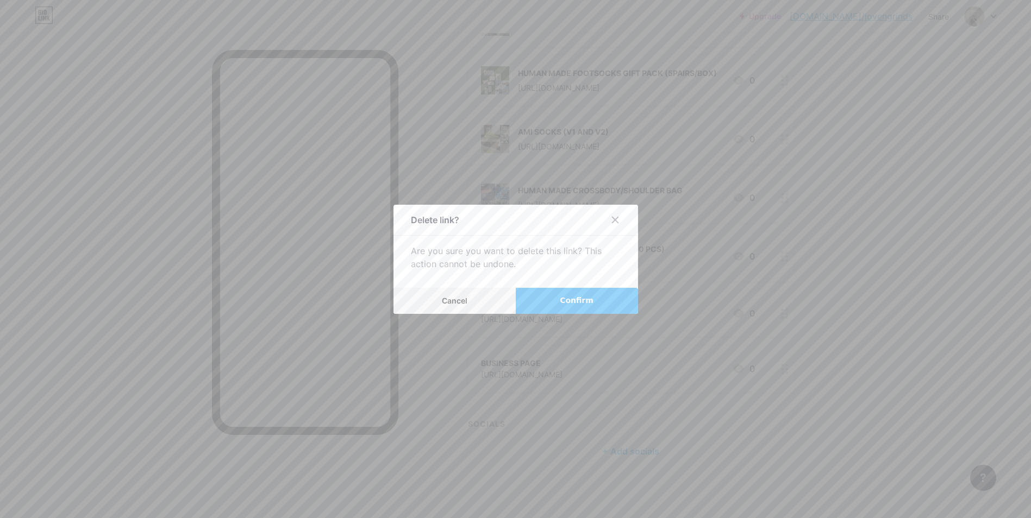
click at [581, 296] on span "Confirm" at bounding box center [577, 300] width 34 height 11
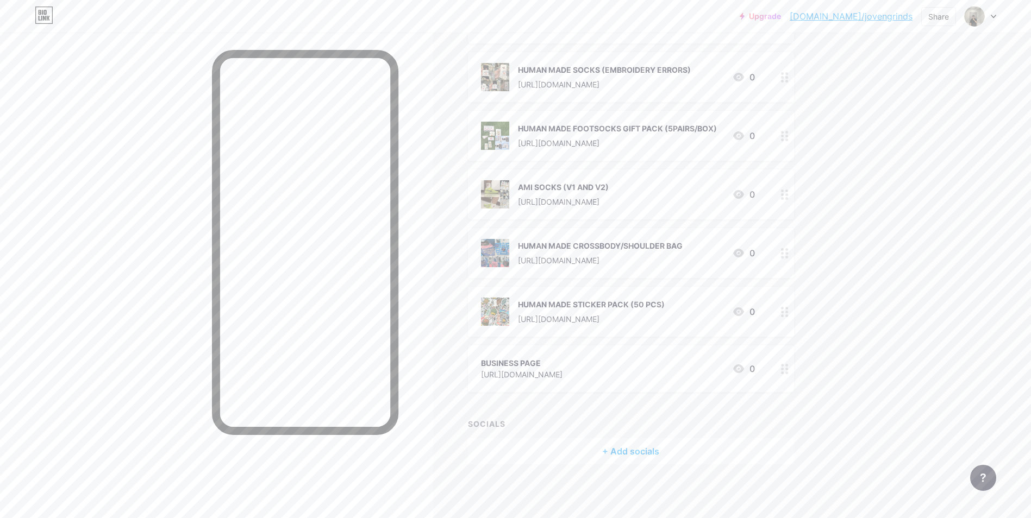
click at [794, 372] on div at bounding box center [784, 369] width 18 height 47
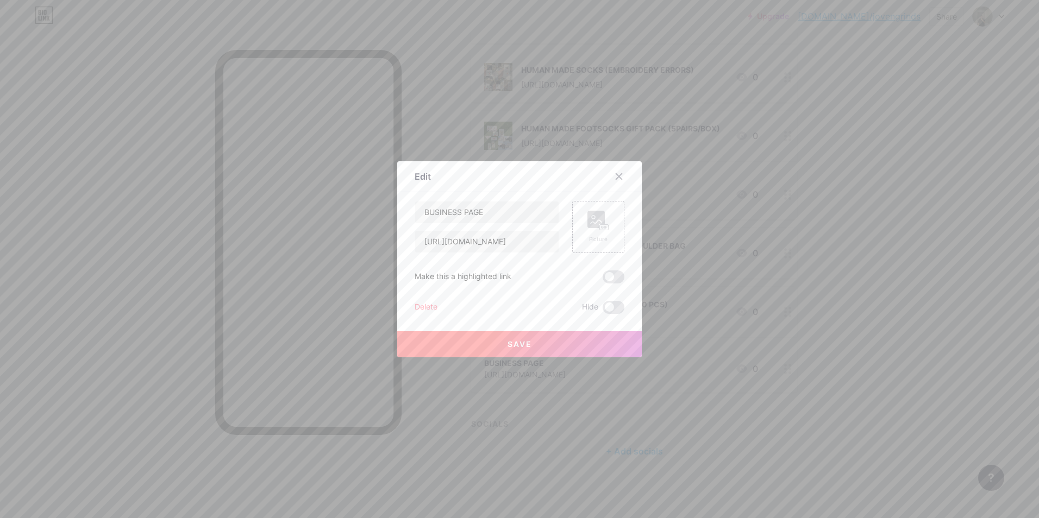
click at [432, 303] on div "Delete" at bounding box center [425, 307] width 23 height 13
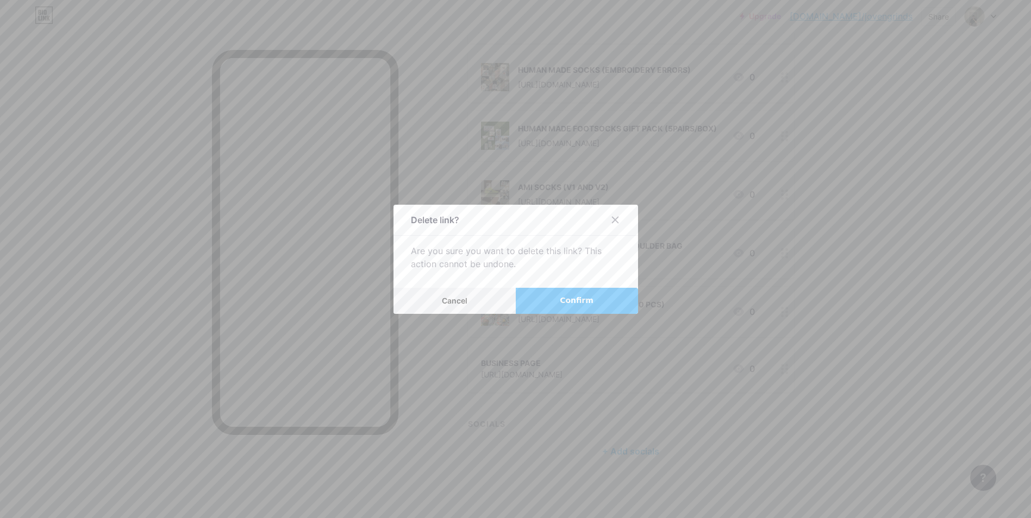
click at [571, 299] on span "Confirm" at bounding box center [577, 300] width 34 height 11
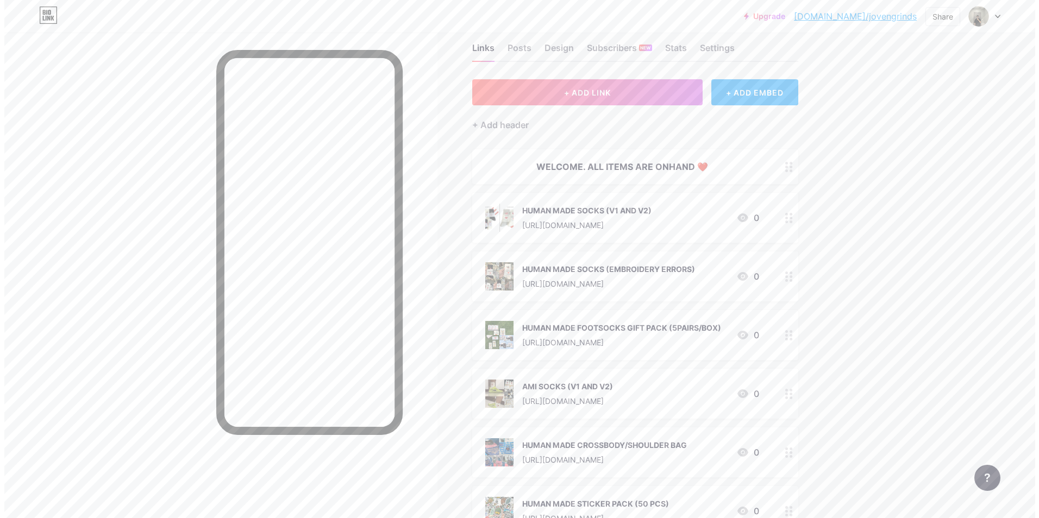
scroll to position [0, 0]
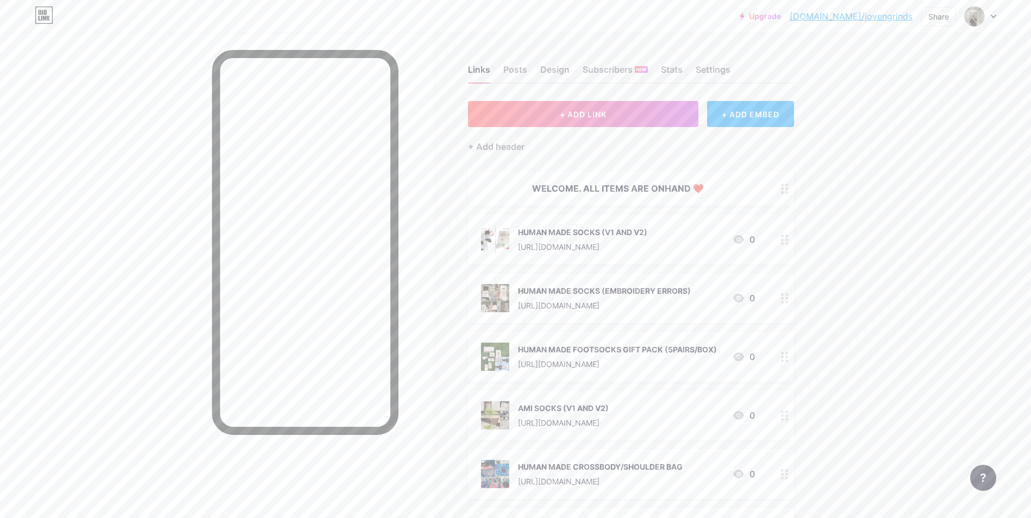
click at [727, 111] on div "+ ADD EMBED" at bounding box center [750, 114] width 86 height 26
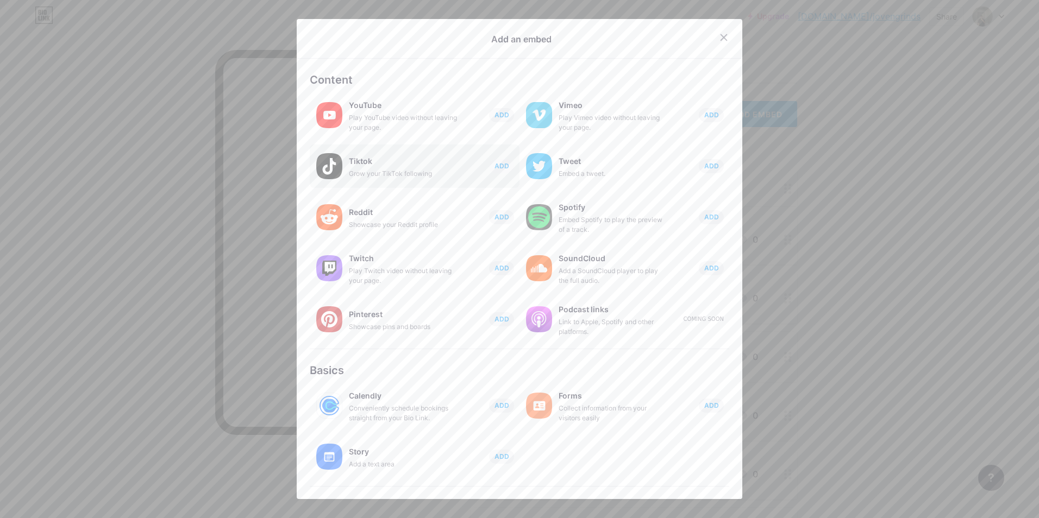
click at [439, 175] on div "Grow your TikTok following" at bounding box center [403, 174] width 109 height 10
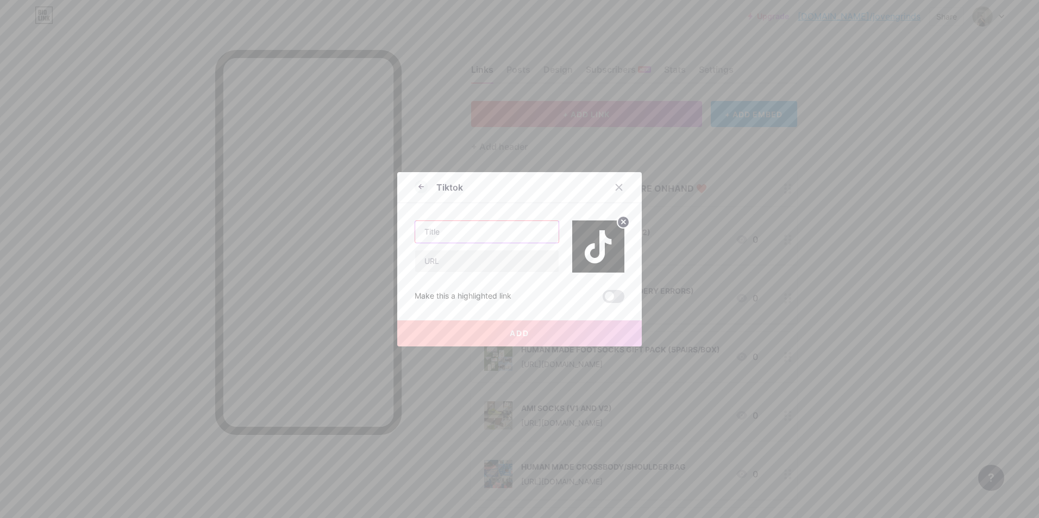
click at [482, 236] on input "text" at bounding box center [486, 232] width 143 height 22
click at [469, 262] on input "text" at bounding box center [486, 261] width 143 height 22
paste input "[URL][DOMAIN_NAME]"
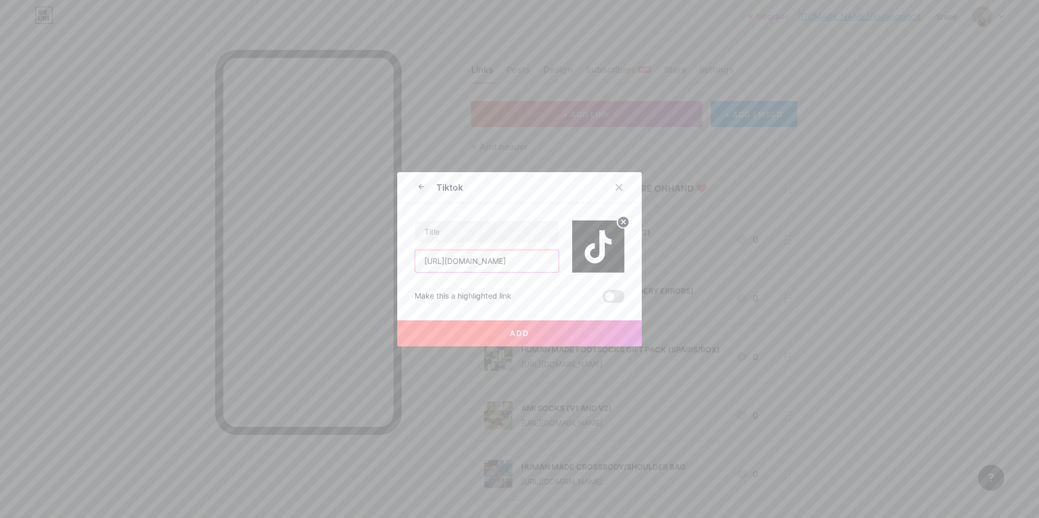
scroll to position [0, 123]
type input "[URL][DOMAIN_NAME]"
click at [491, 237] on input "text" at bounding box center [486, 232] width 143 height 22
type input "jovengrinds"
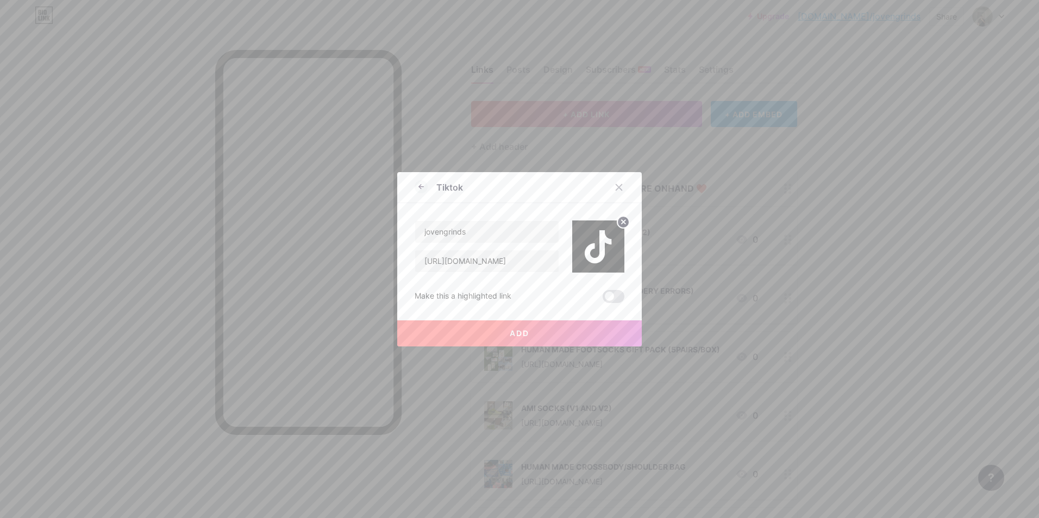
click at [526, 325] on button "Add" at bounding box center [519, 334] width 244 height 26
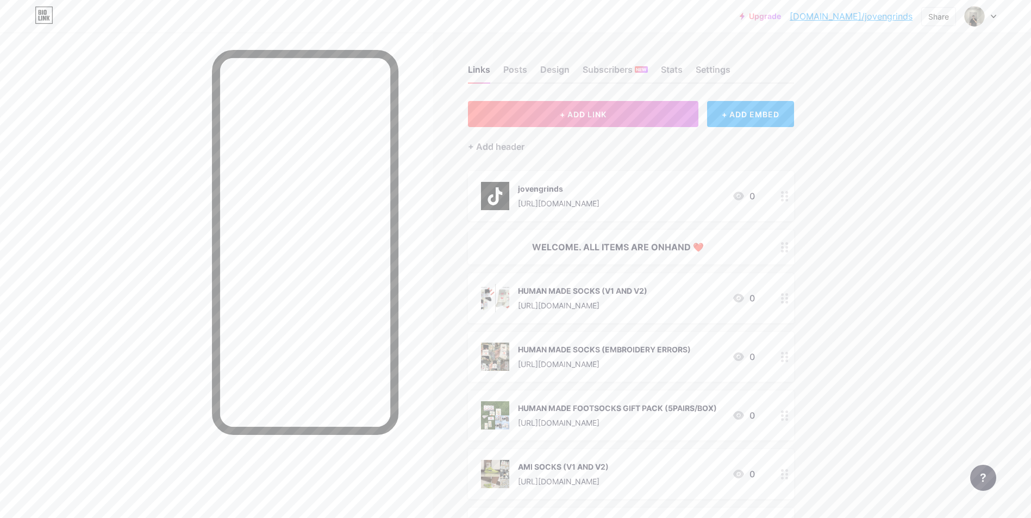
click at [599, 204] on div "[URL][DOMAIN_NAME]" at bounding box center [558, 203] width 81 height 11
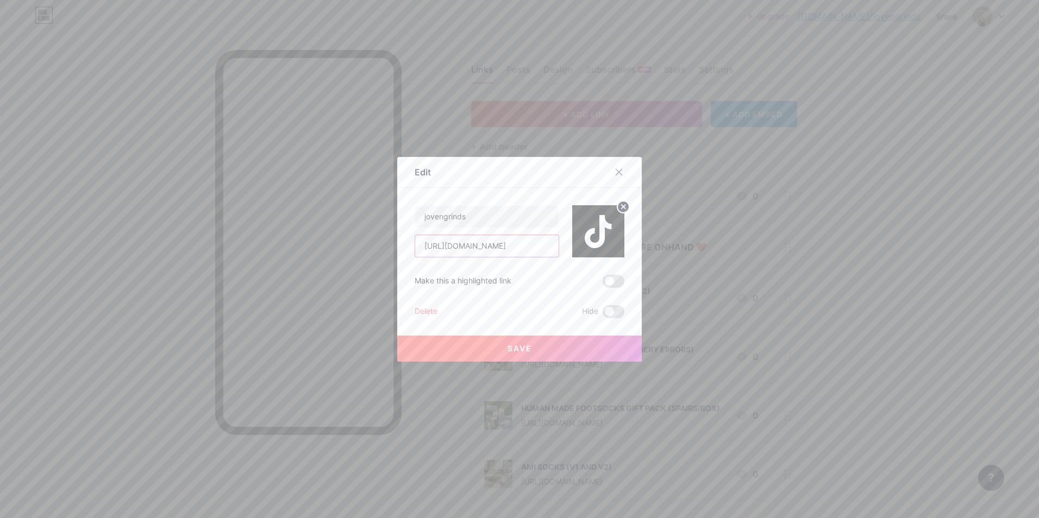
click at [512, 246] on input "[URL][DOMAIN_NAME]" at bounding box center [486, 246] width 143 height 22
paste input "text"
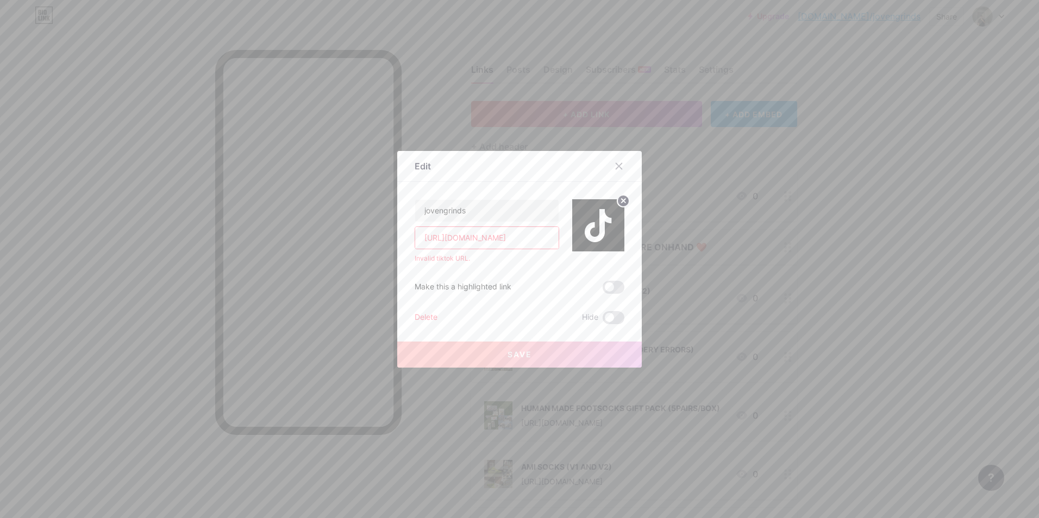
click at [437, 260] on div "Invalid tiktok URL." at bounding box center [486, 259] width 145 height 10
click at [482, 239] on input "[URL][DOMAIN_NAME]" at bounding box center [486, 238] width 143 height 22
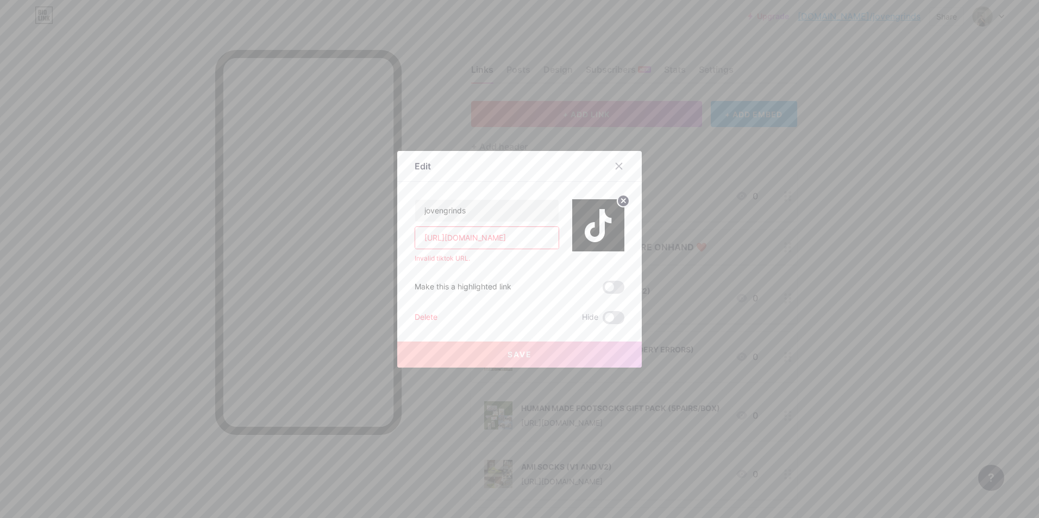
paste input "/video/7533991654492032274"
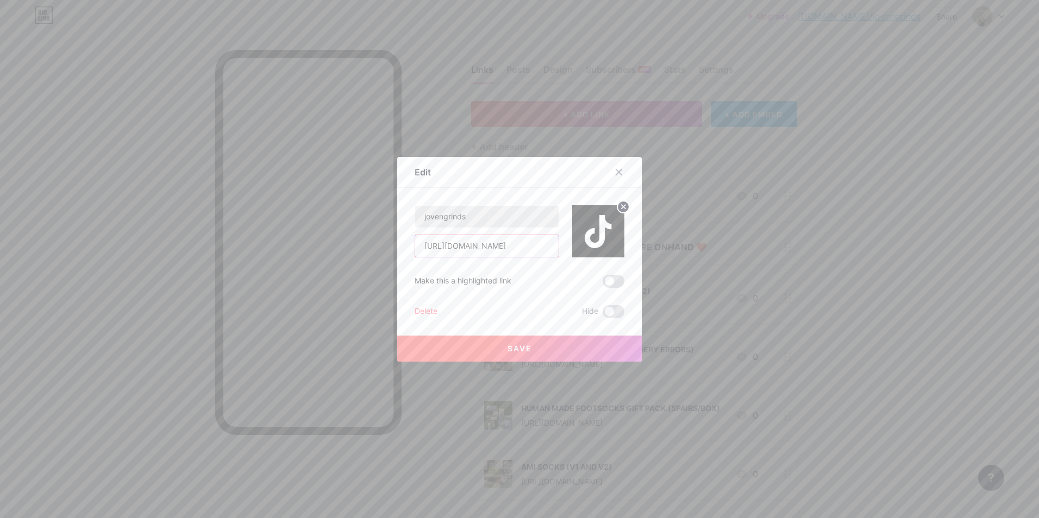
type input "[URL][DOMAIN_NAME]"
click at [532, 348] on button "Save" at bounding box center [519, 349] width 244 height 26
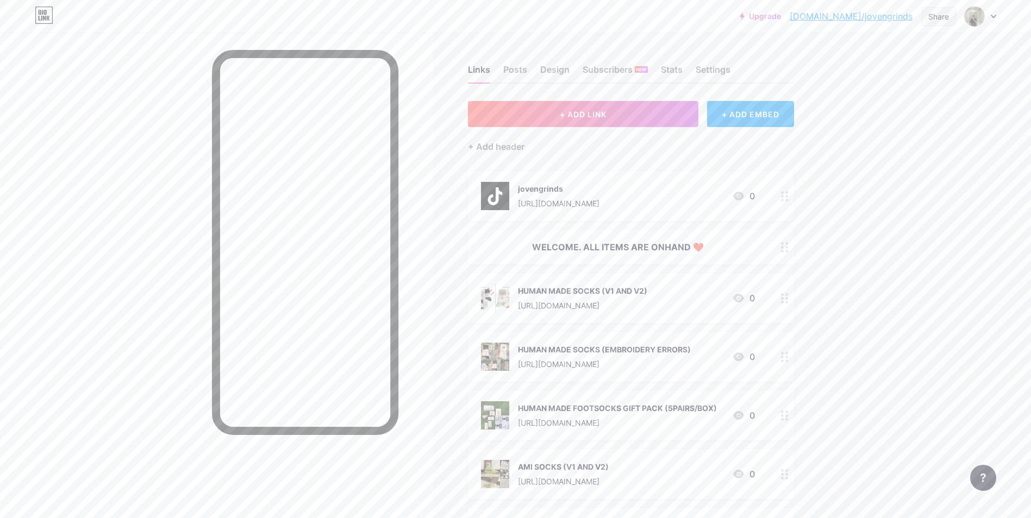
click at [940, 17] on div "Share" at bounding box center [938, 16] width 21 height 11
click at [885, 56] on div "Copy link" at bounding box center [874, 56] width 162 height 26
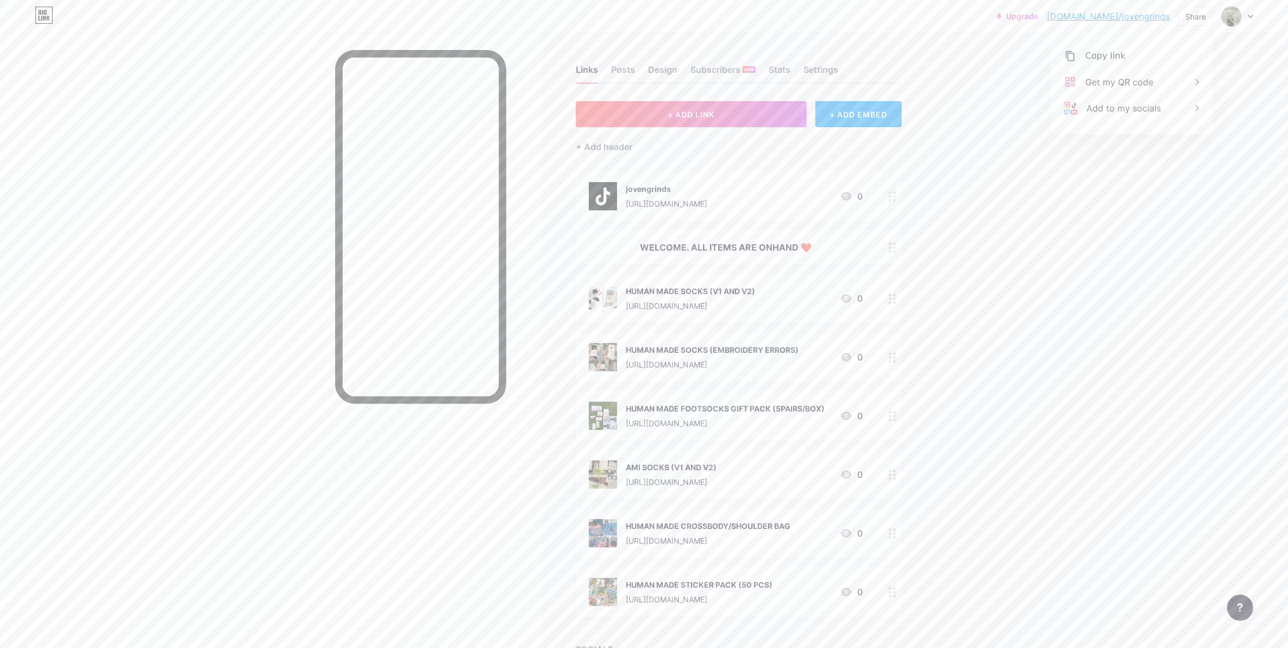
click at [1038, 224] on div "Upgrade [DOMAIN_NAME]/joveng... [DOMAIN_NAME]/jovengrinds Share Copy link [URL]…" at bounding box center [644, 371] width 1288 height 743
click at [1038, 16] on div "Share" at bounding box center [1195, 16] width 21 height 11
click at [1038, 60] on div "Copy link" at bounding box center [1132, 56] width 162 height 26
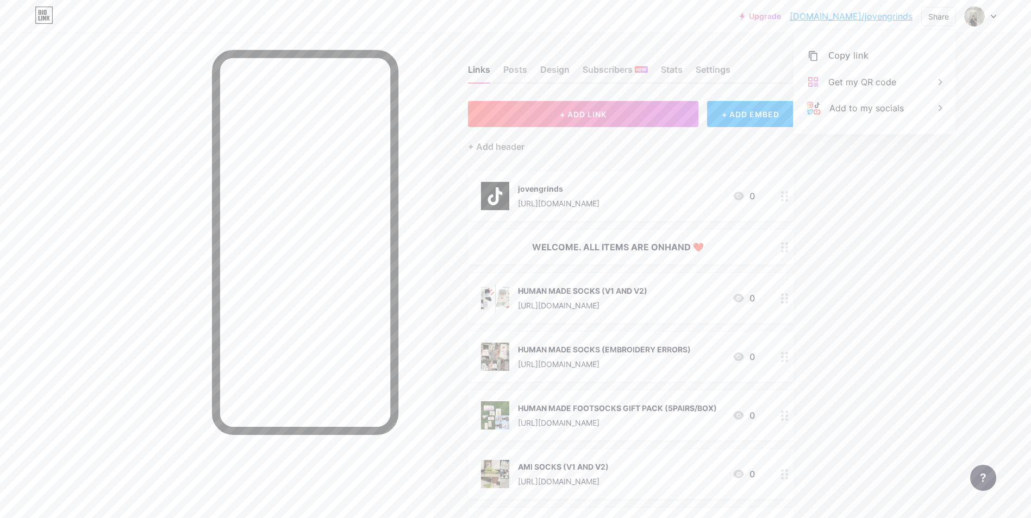
click at [561, 356] on div "HUMAN MADE SOCKS (EMBROIDERY ERRORS) [URL][DOMAIN_NAME]" at bounding box center [604, 357] width 173 height 28
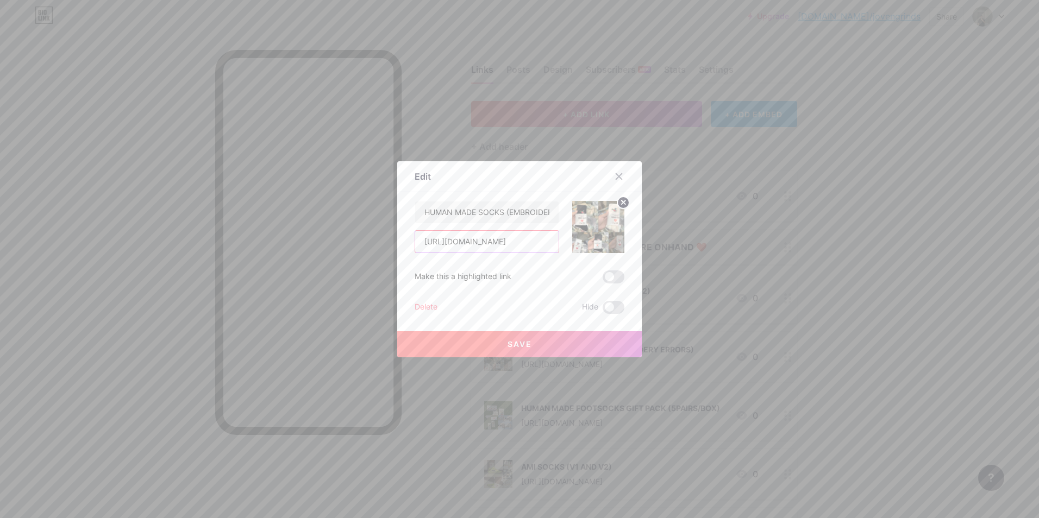
click at [520, 250] on input "[URL][DOMAIN_NAME]" at bounding box center [486, 242] width 143 height 22
click at [494, 245] on input "[URL][DOMAIN_NAME]" at bounding box center [486, 242] width 143 height 22
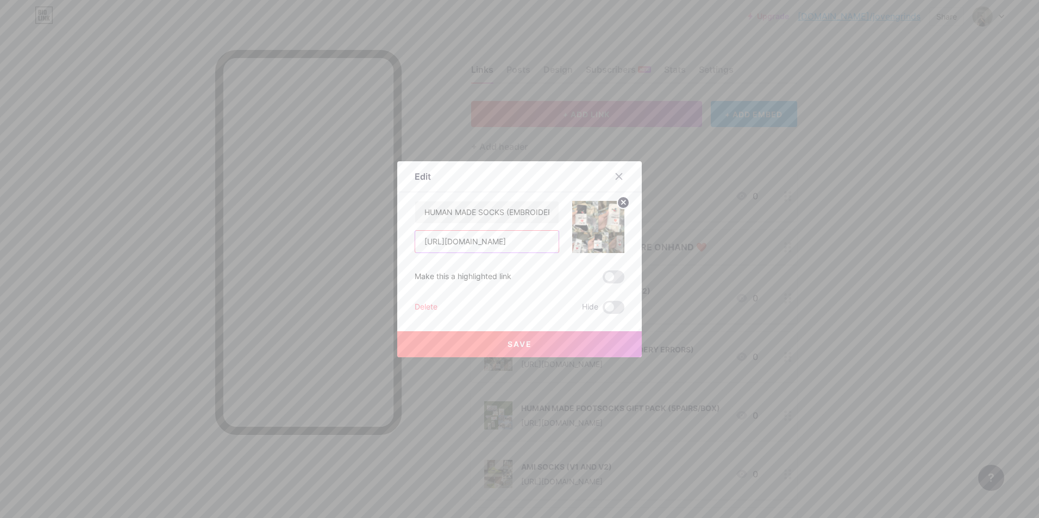
click at [494, 245] on input "[URL][DOMAIN_NAME]" at bounding box center [486, 242] width 143 height 22
paste input "NFhtNBC"
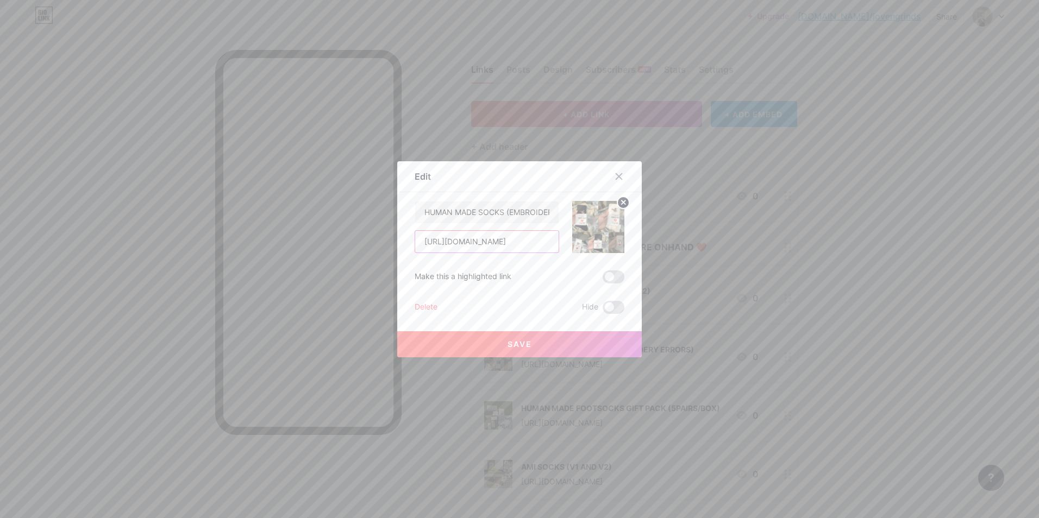
type input "[URL][DOMAIN_NAME]"
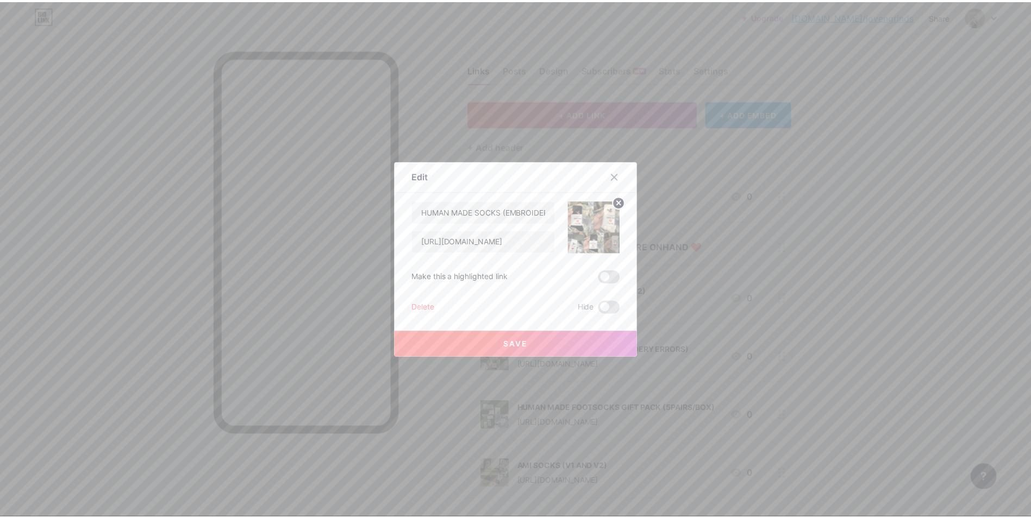
scroll to position [0, 0]
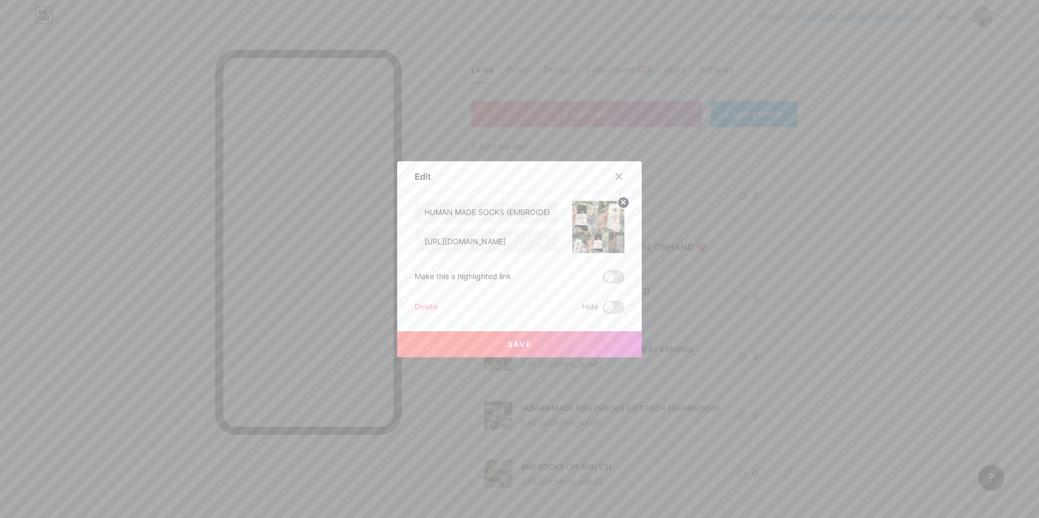
click at [532, 351] on button "Save" at bounding box center [519, 344] width 244 height 26
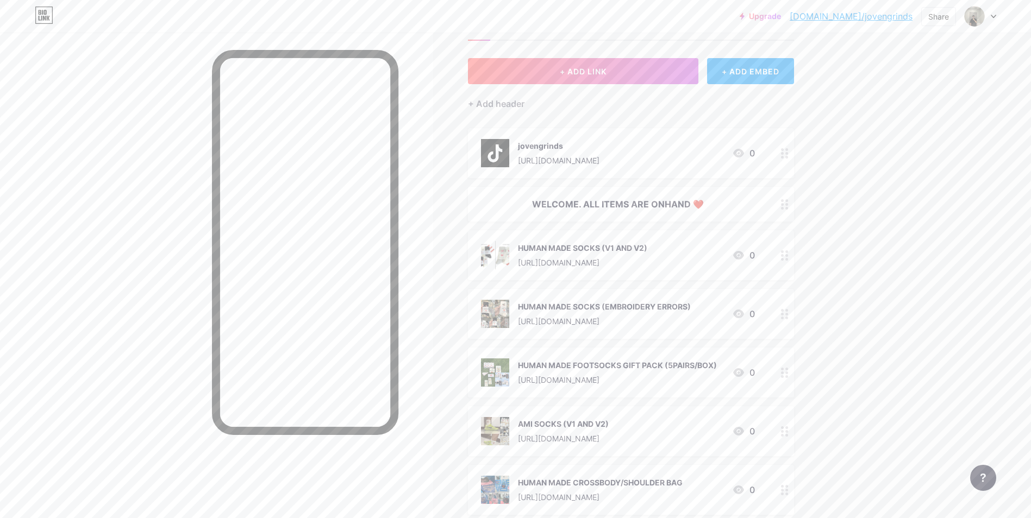
scroll to position [54, 0]
